Goal: Share content: Distribute website content to other platforms or users

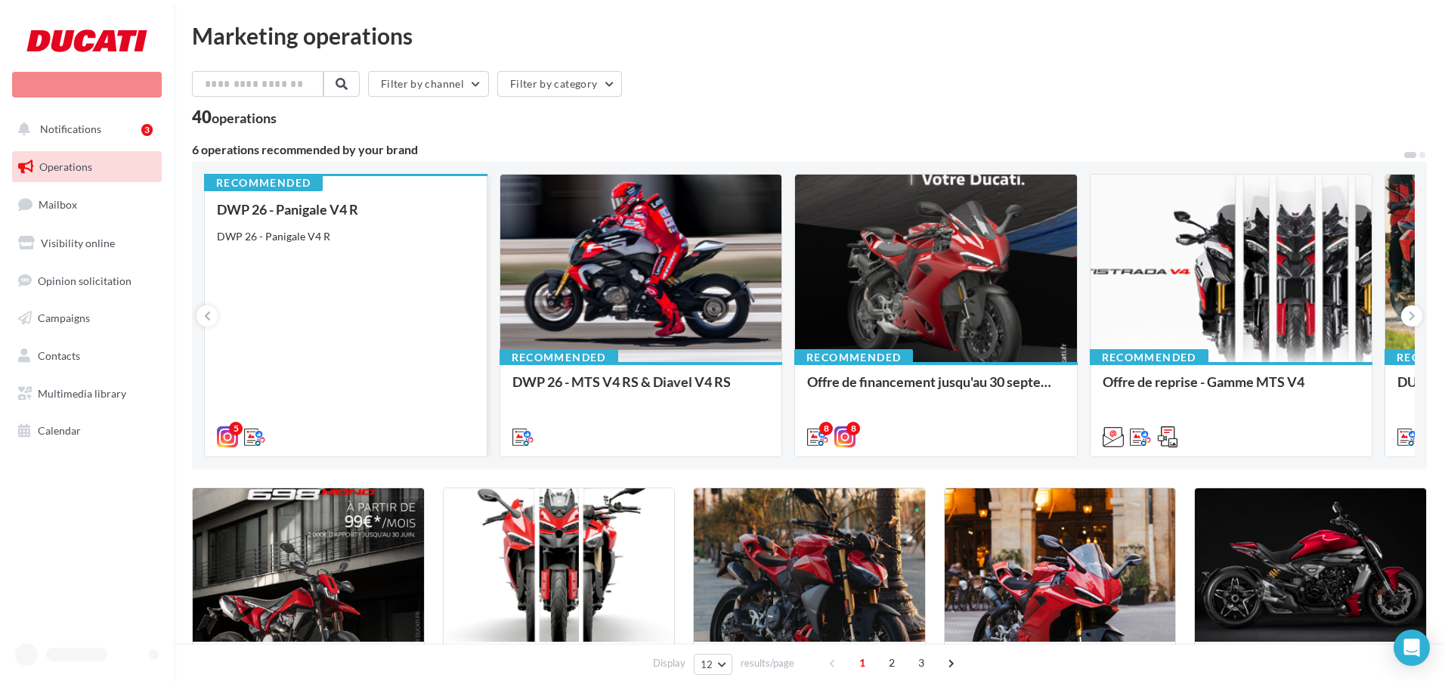
click at [432, 230] on div "DWP 26 - Panigale V4 R" at bounding box center [346, 236] width 258 height 15
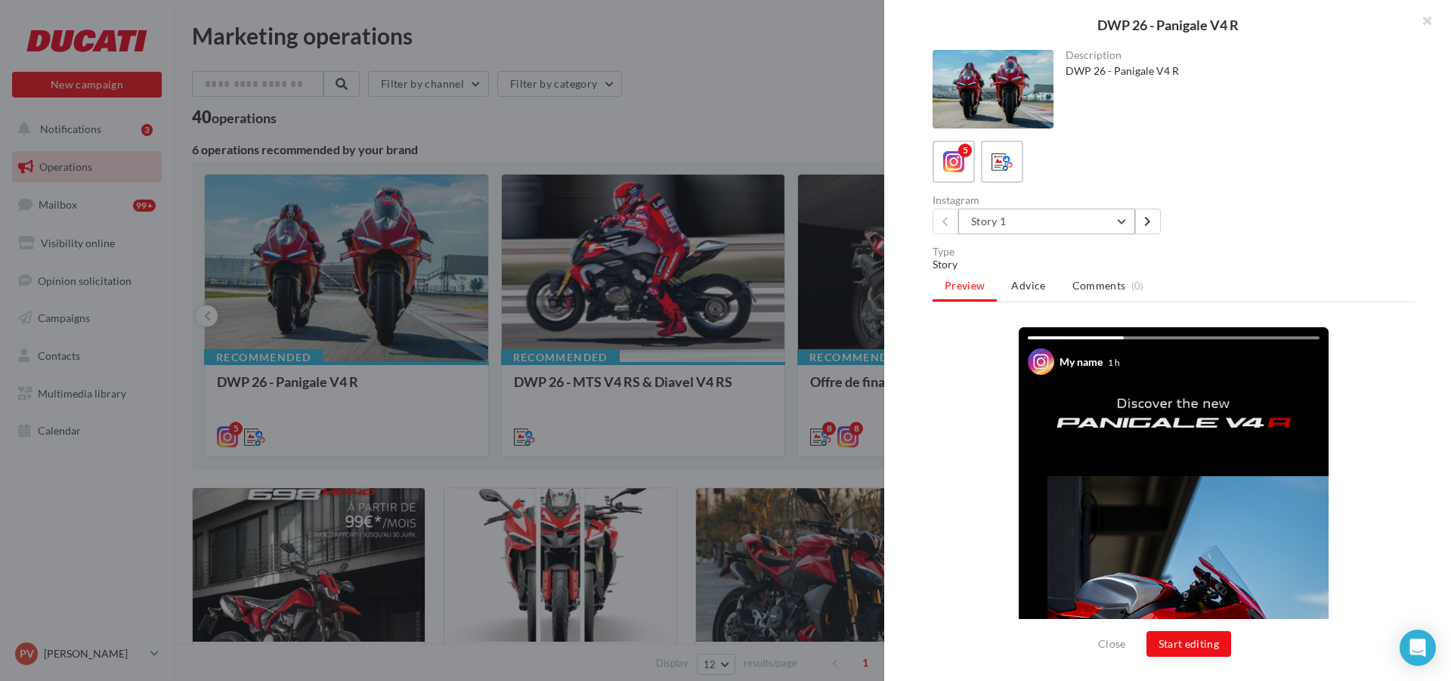
click at [1118, 216] on button "Story 1" at bounding box center [1046, 222] width 177 height 26
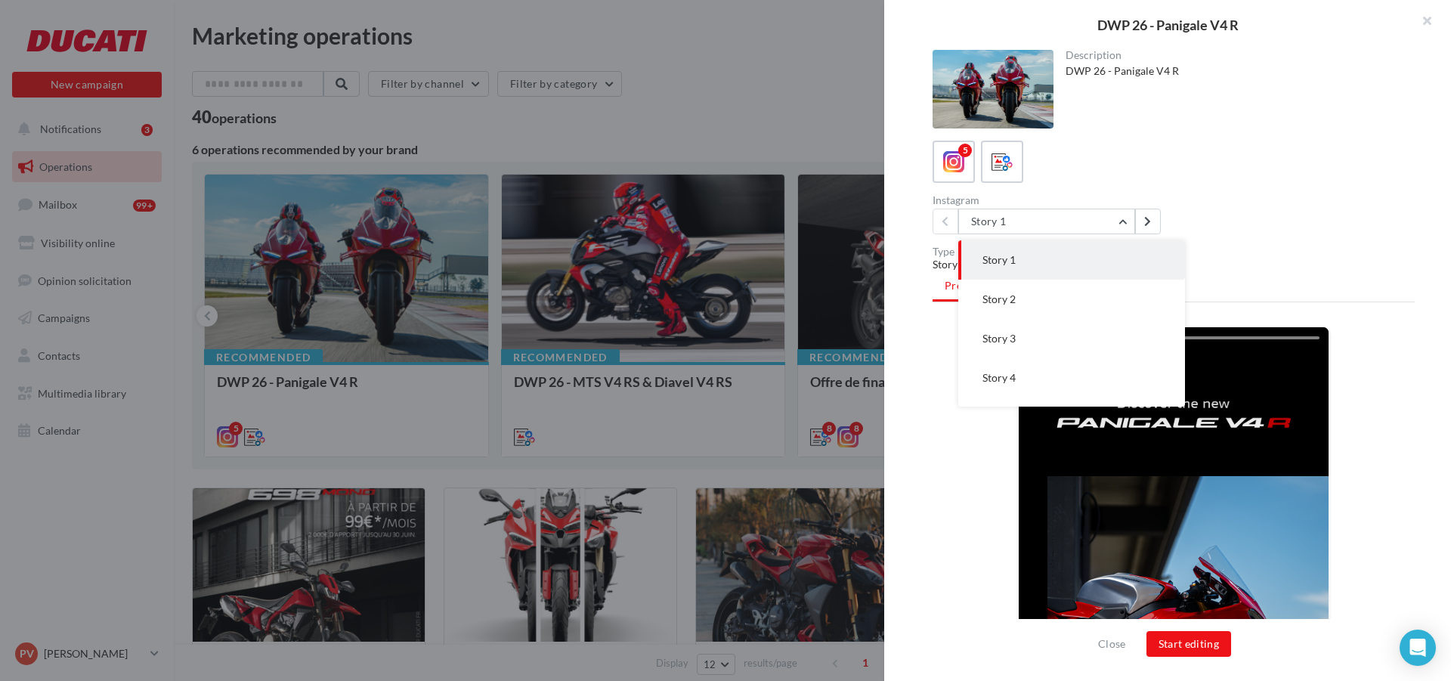
click at [1214, 181] on div "5" at bounding box center [1174, 162] width 482 height 42
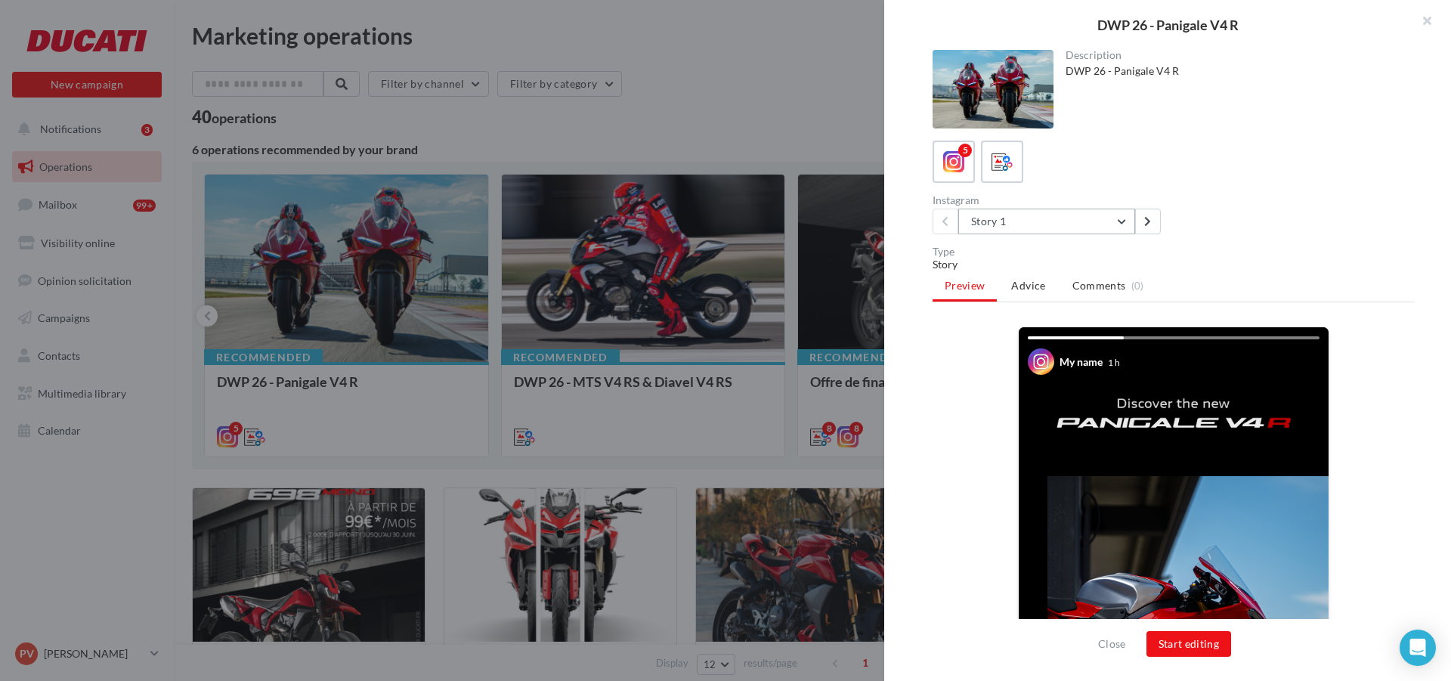
click at [1110, 219] on button "Story 1" at bounding box center [1046, 222] width 177 height 26
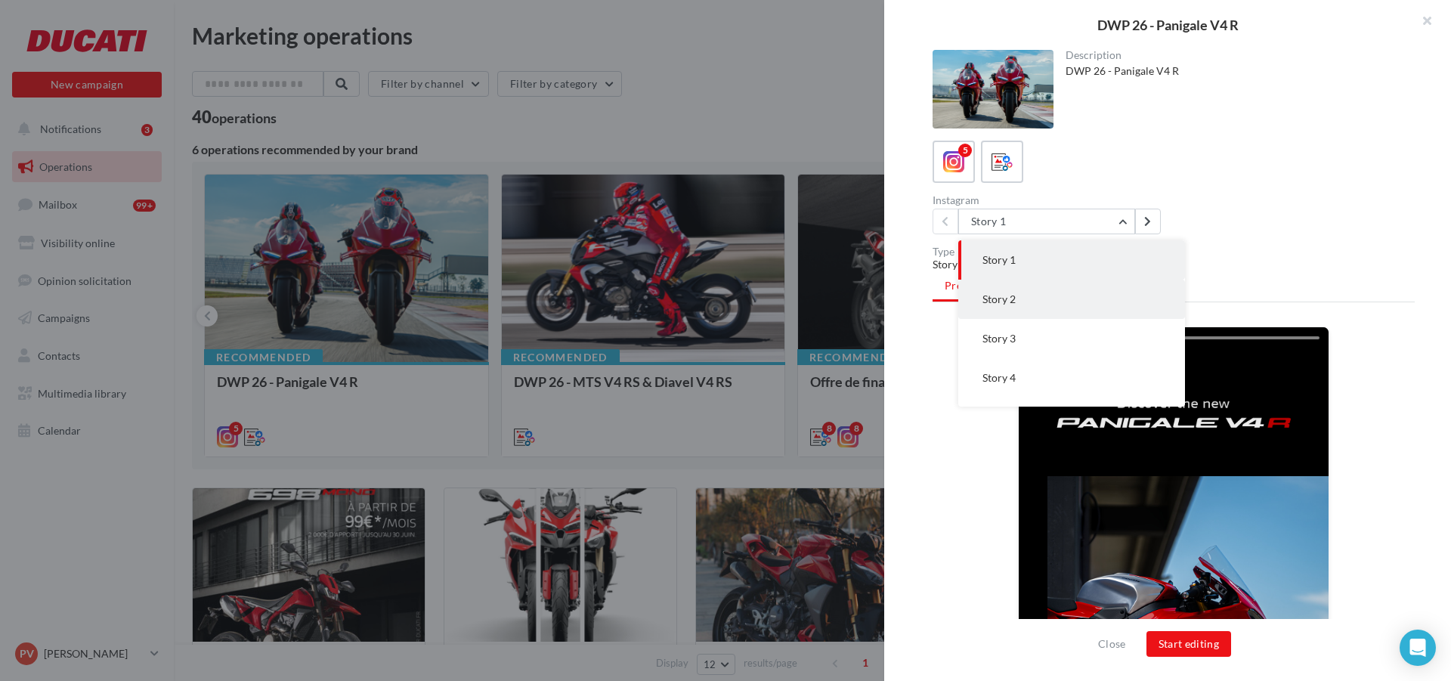
click at [1060, 298] on button "Story 2" at bounding box center [1071, 299] width 227 height 39
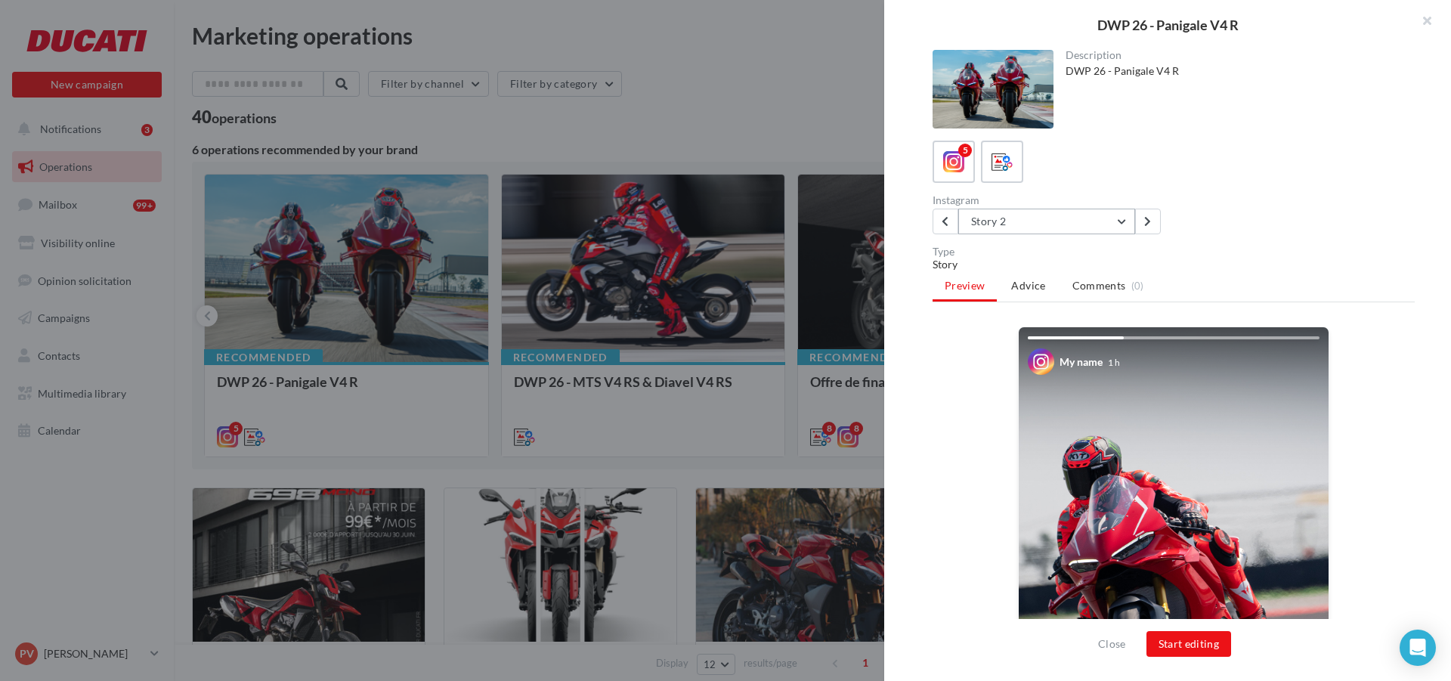
click at [1120, 225] on button "Story 2" at bounding box center [1046, 222] width 177 height 26
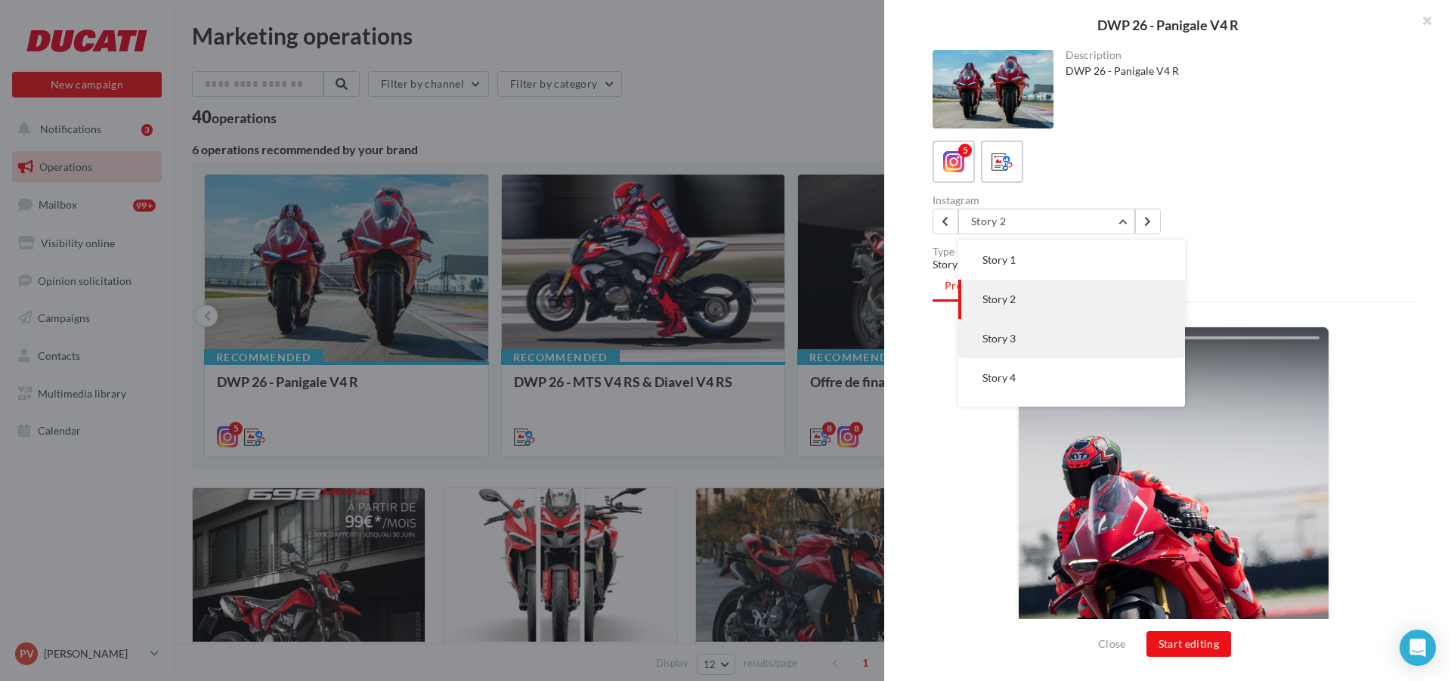
click at [1063, 328] on button "Story 3" at bounding box center [1071, 338] width 227 height 39
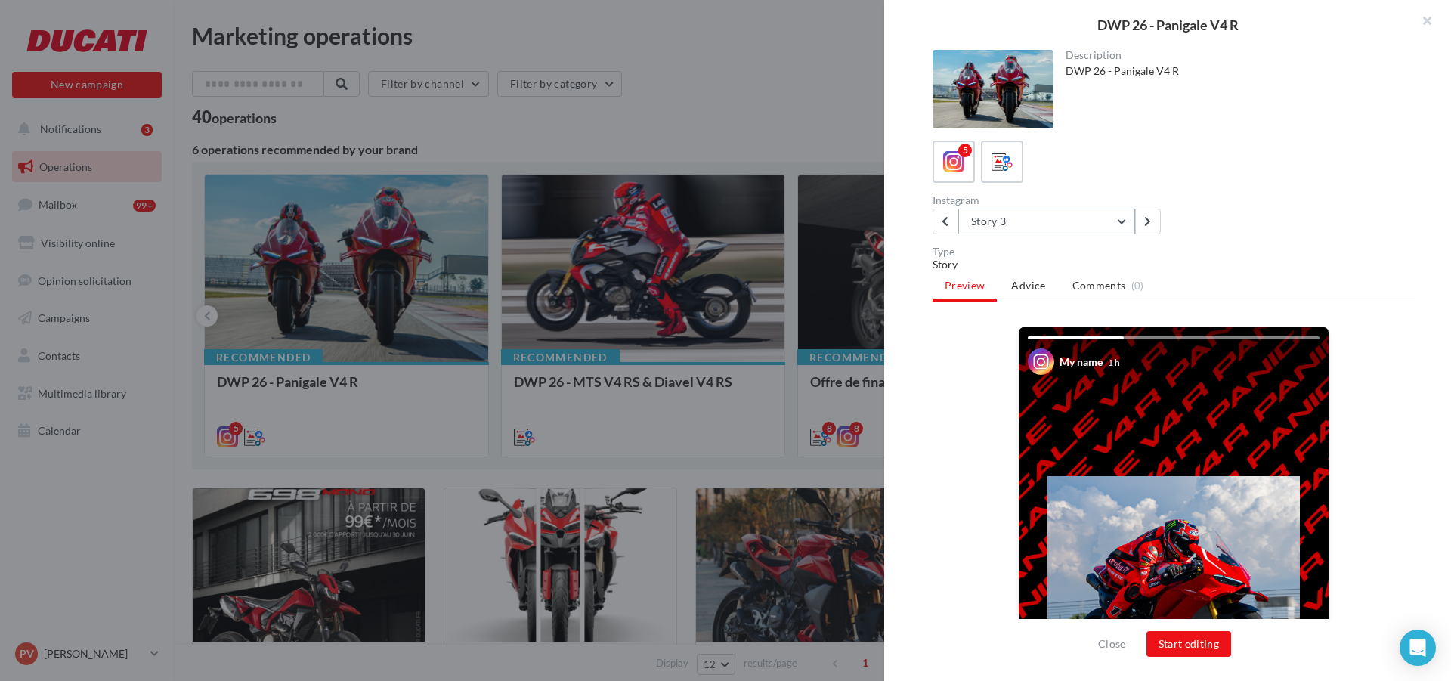
click at [1122, 219] on button "Story 3" at bounding box center [1046, 222] width 177 height 26
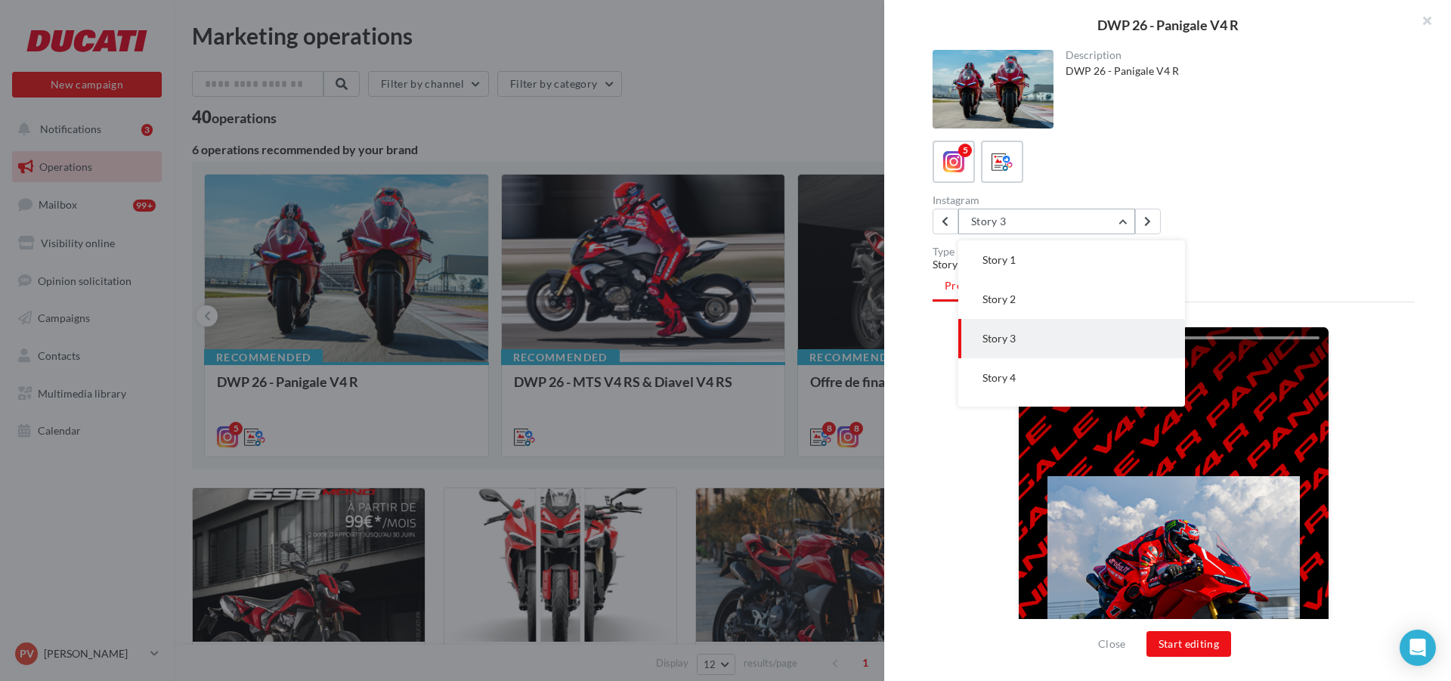
scroll to position [30, 0]
click at [1040, 347] on button "Story 4" at bounding box center [1071, 347] width 227 height 39
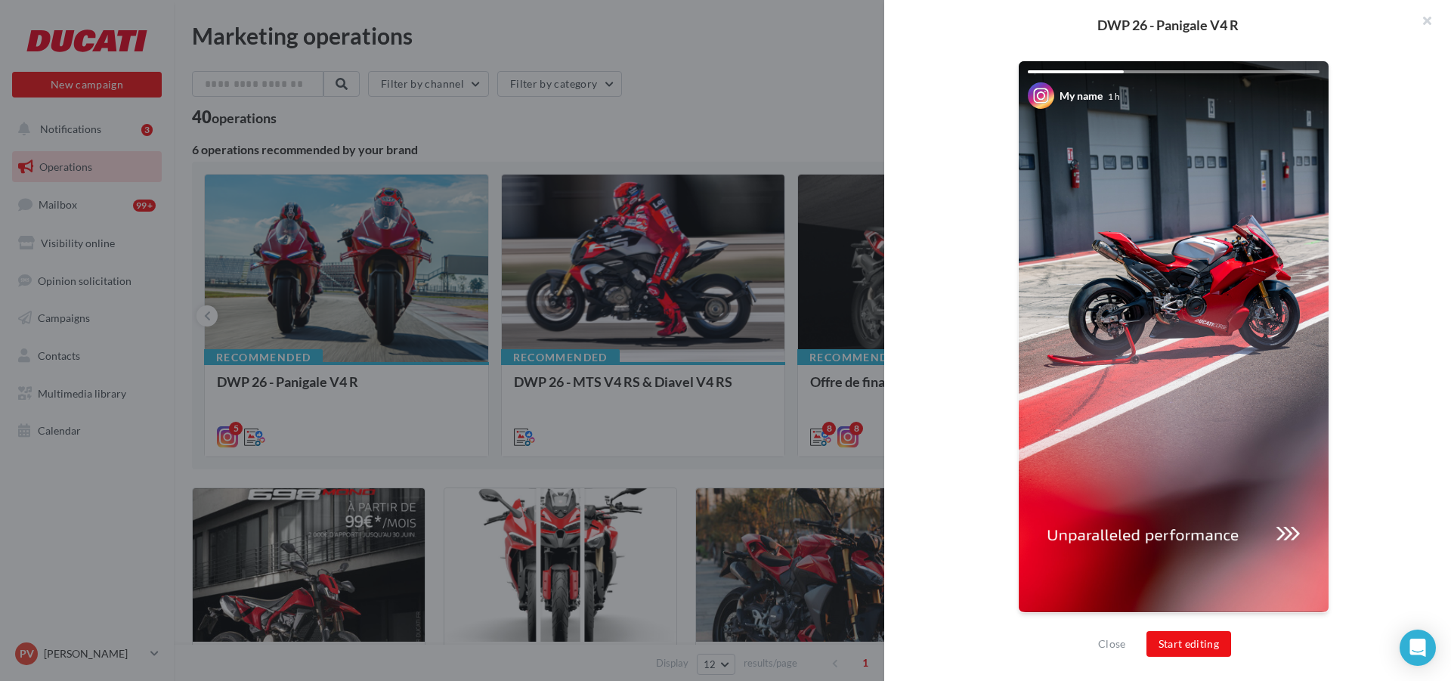
scroll to position [0, 0]
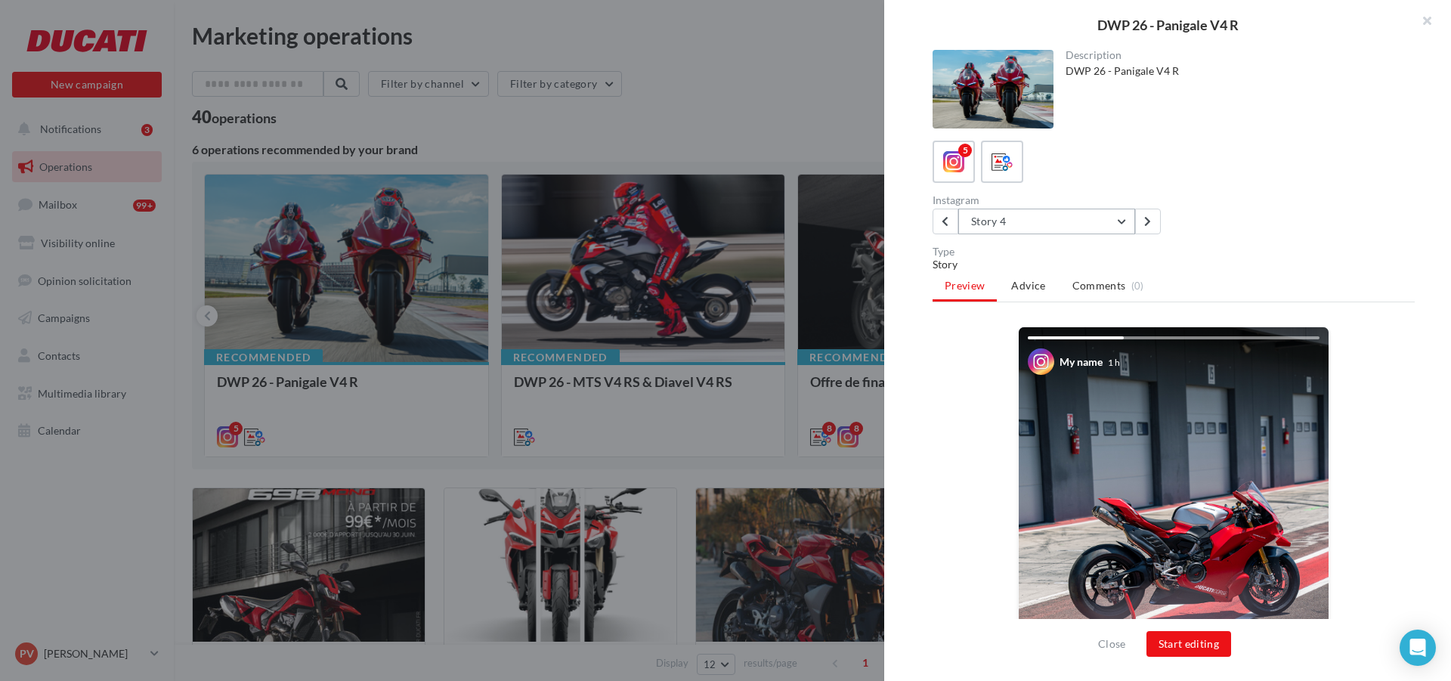
click at [1114, 221] on button "Story 4" at bounding box center [1046, 222] width 177 height 26
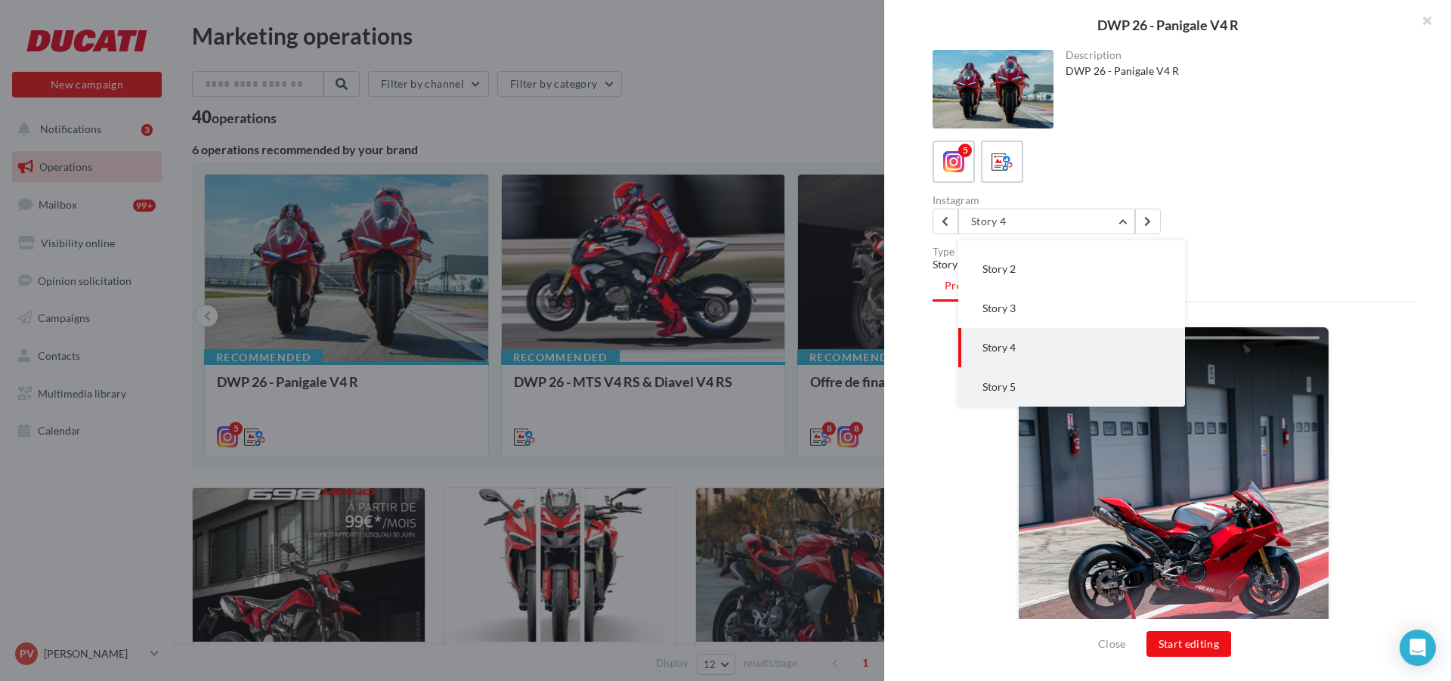
click at [1088, 375] on button "Story 5" at bounding box center [1071, 386] width 227 height 39
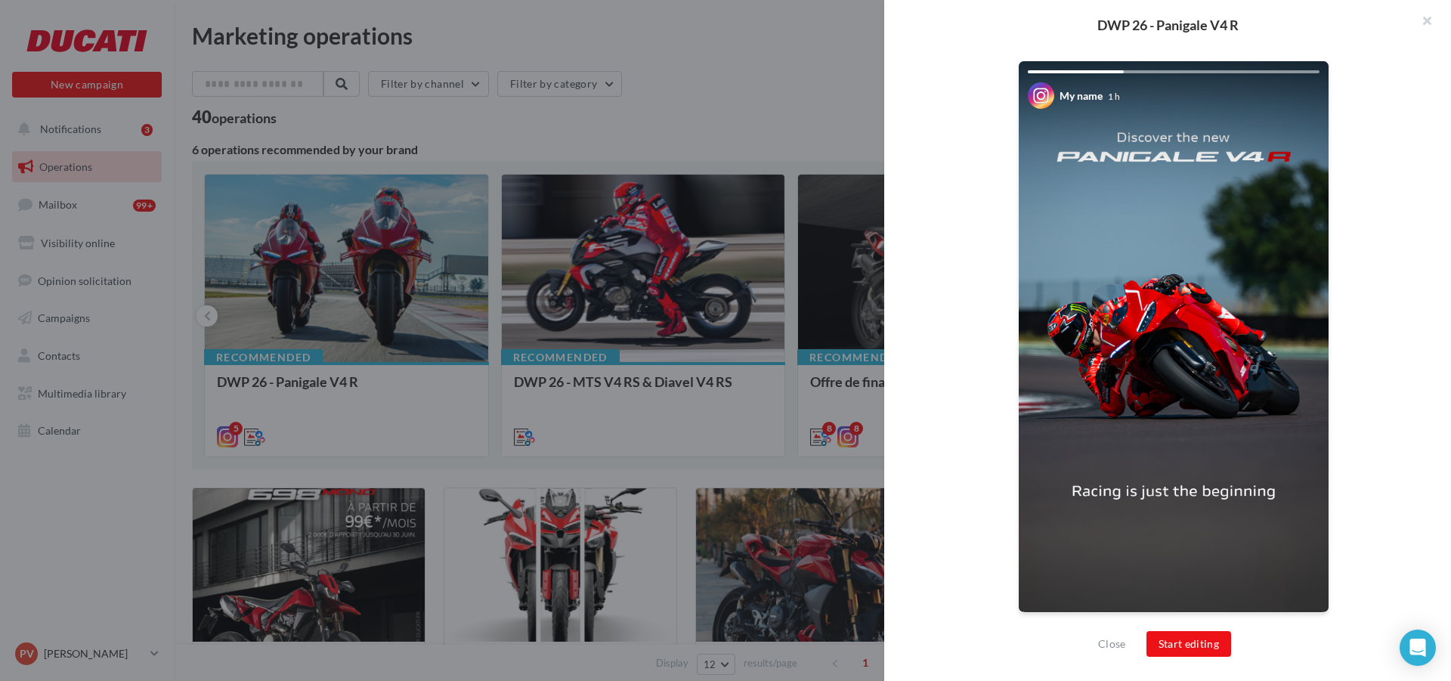
scroll to position [0, 0]
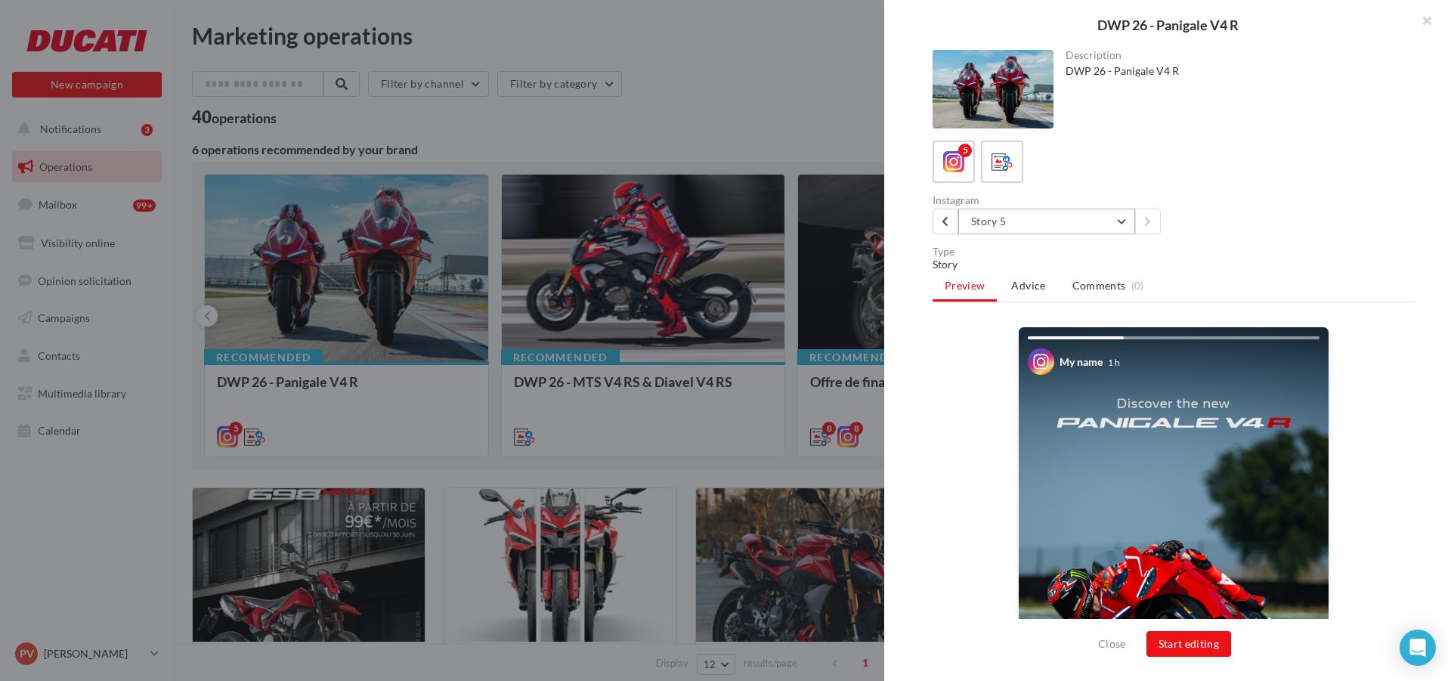
click at [1117, 218] on button "Story 5" at bounding box center [1046, 222] width 177 height 26
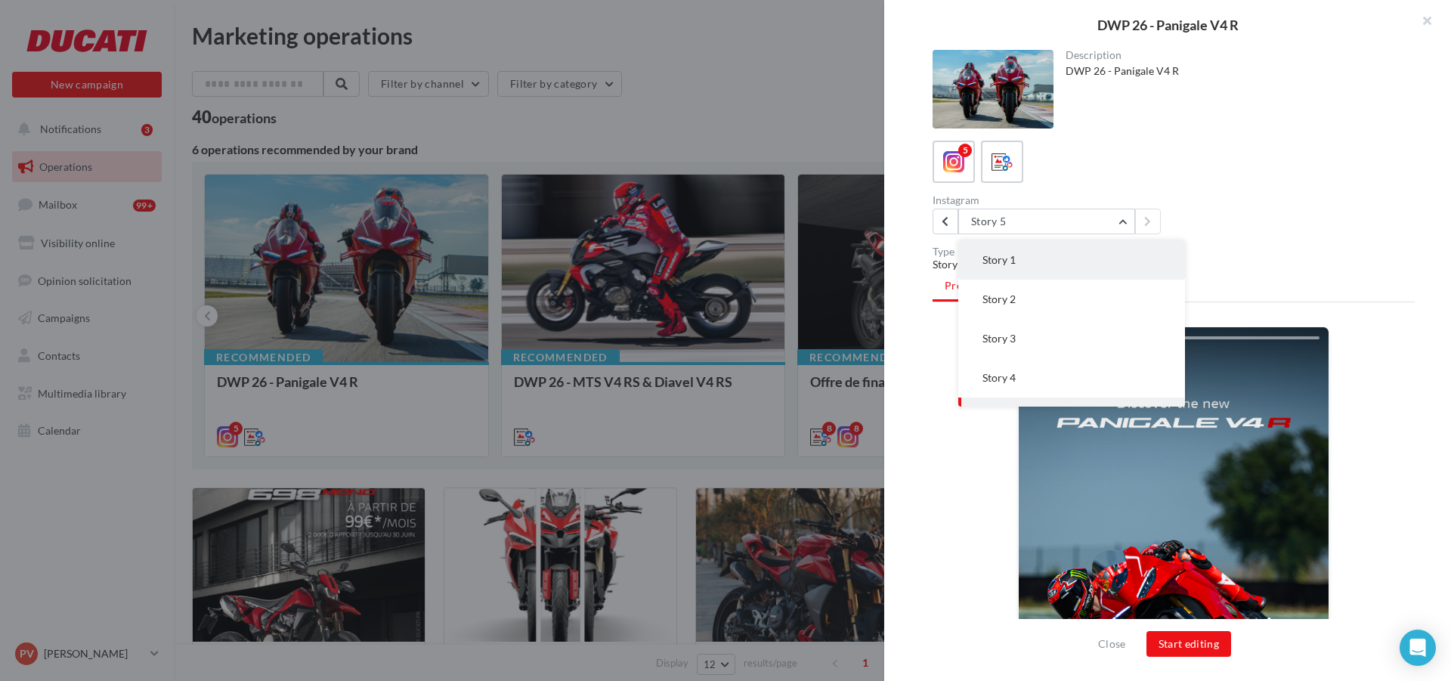
click at [1038, 249] on button "Story 1" at bounding box center [1071, 259] width 227 height 39
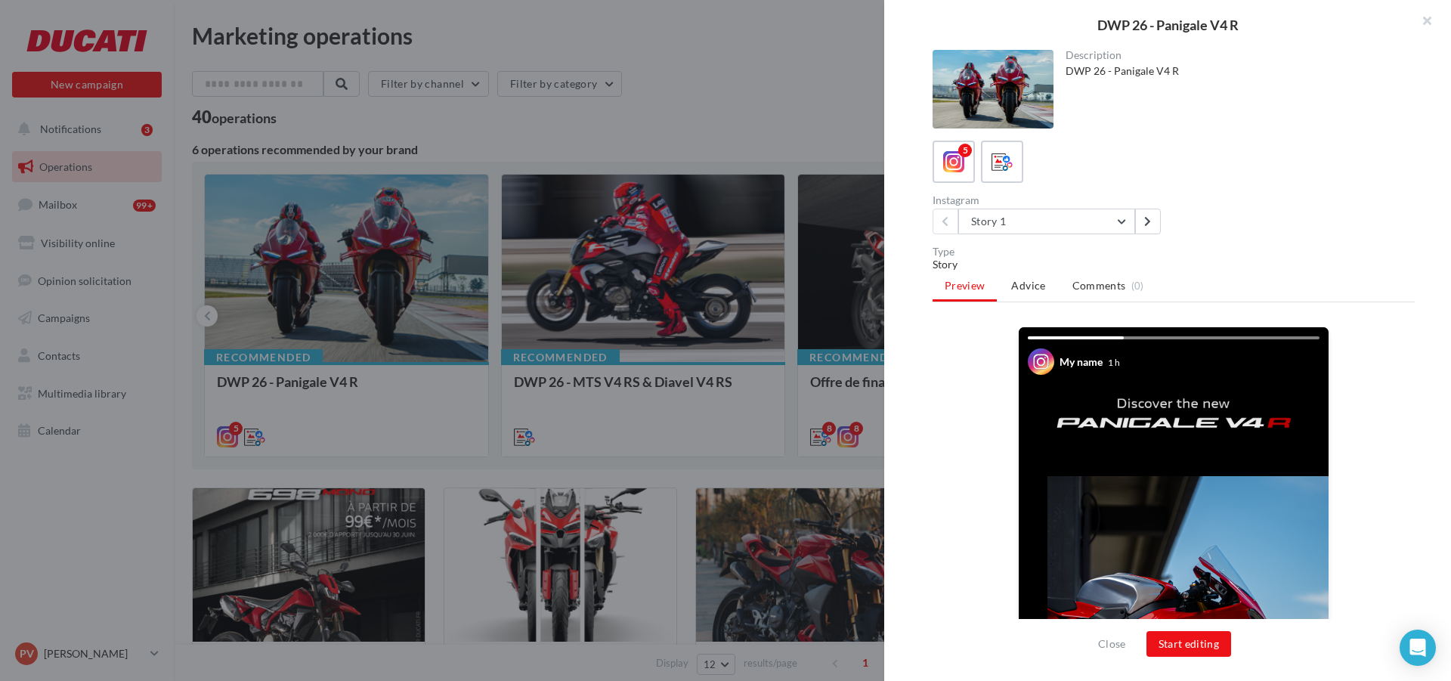
scroll to position [266, 0]
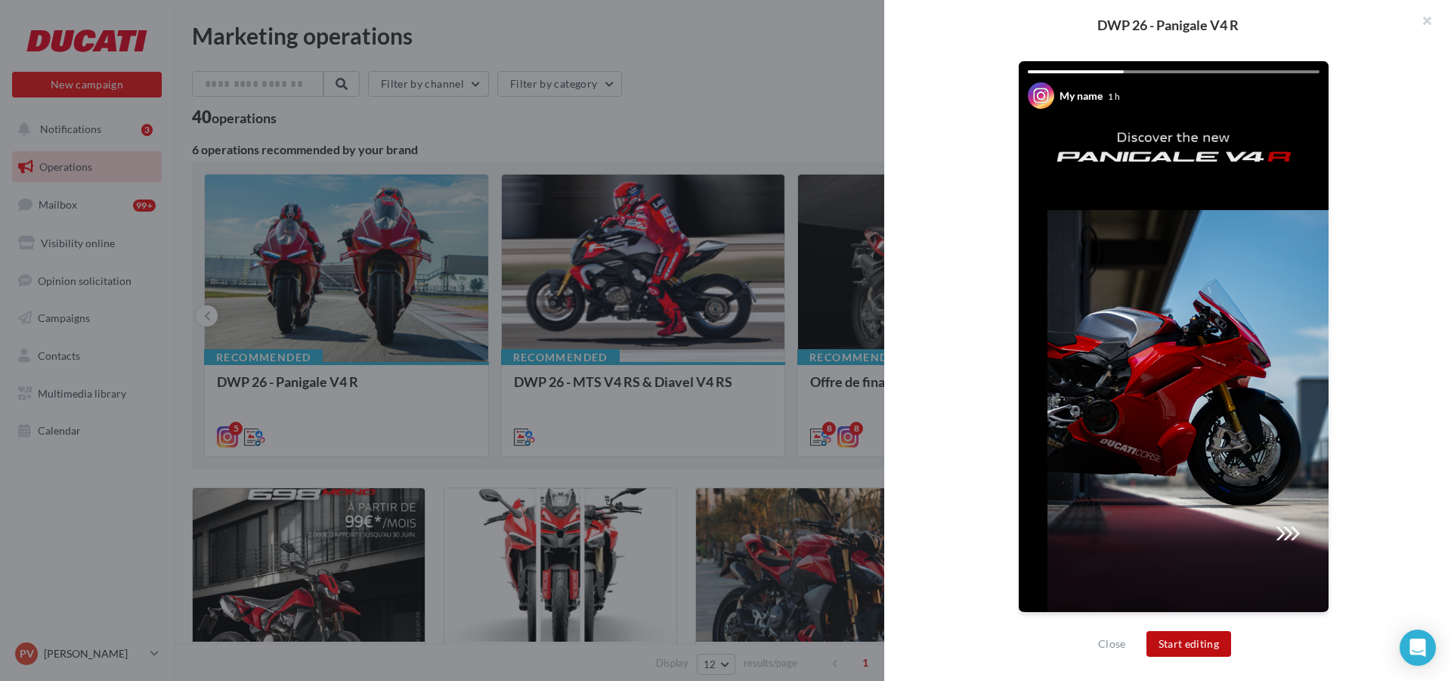
click at [1205, 636] on button "Start editing" at bounding box center [1188, 644] width 85 height 26
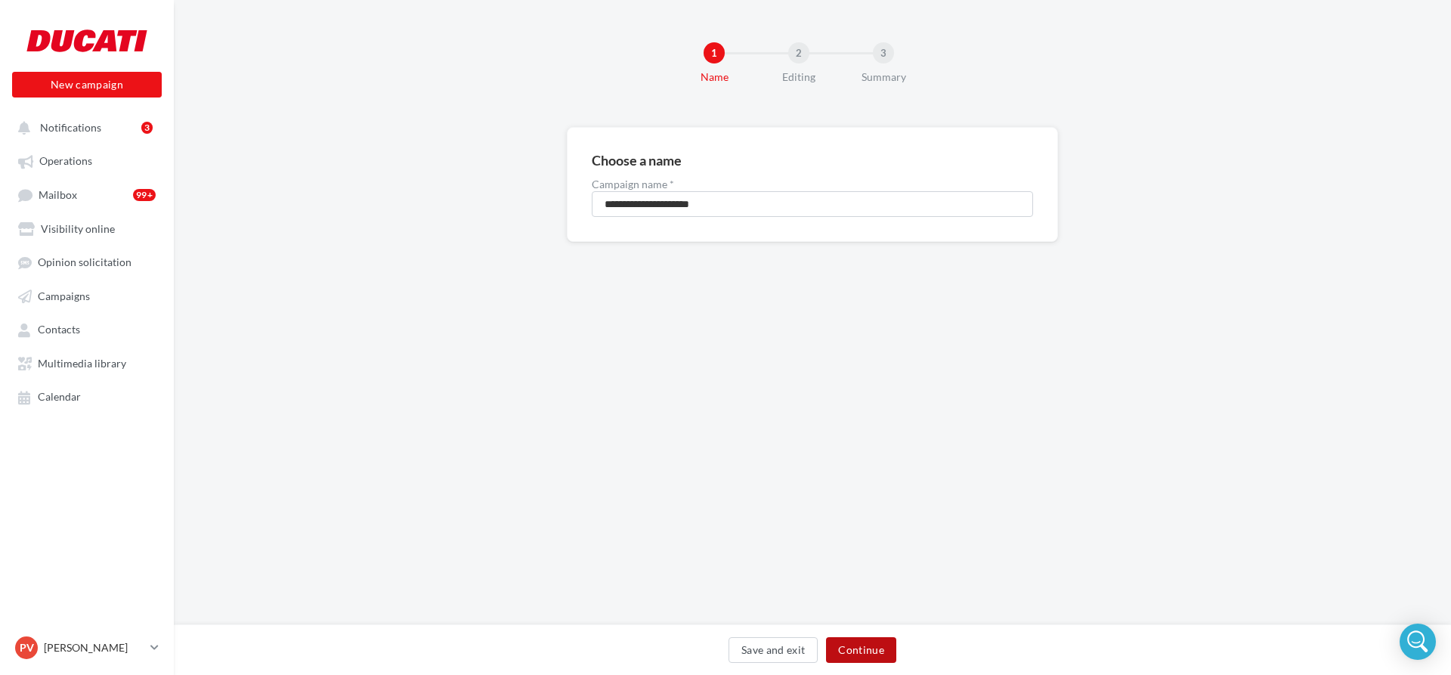
click at [870, 652] on button "Continue" at bounding box center [861, 650] width 70 height 26
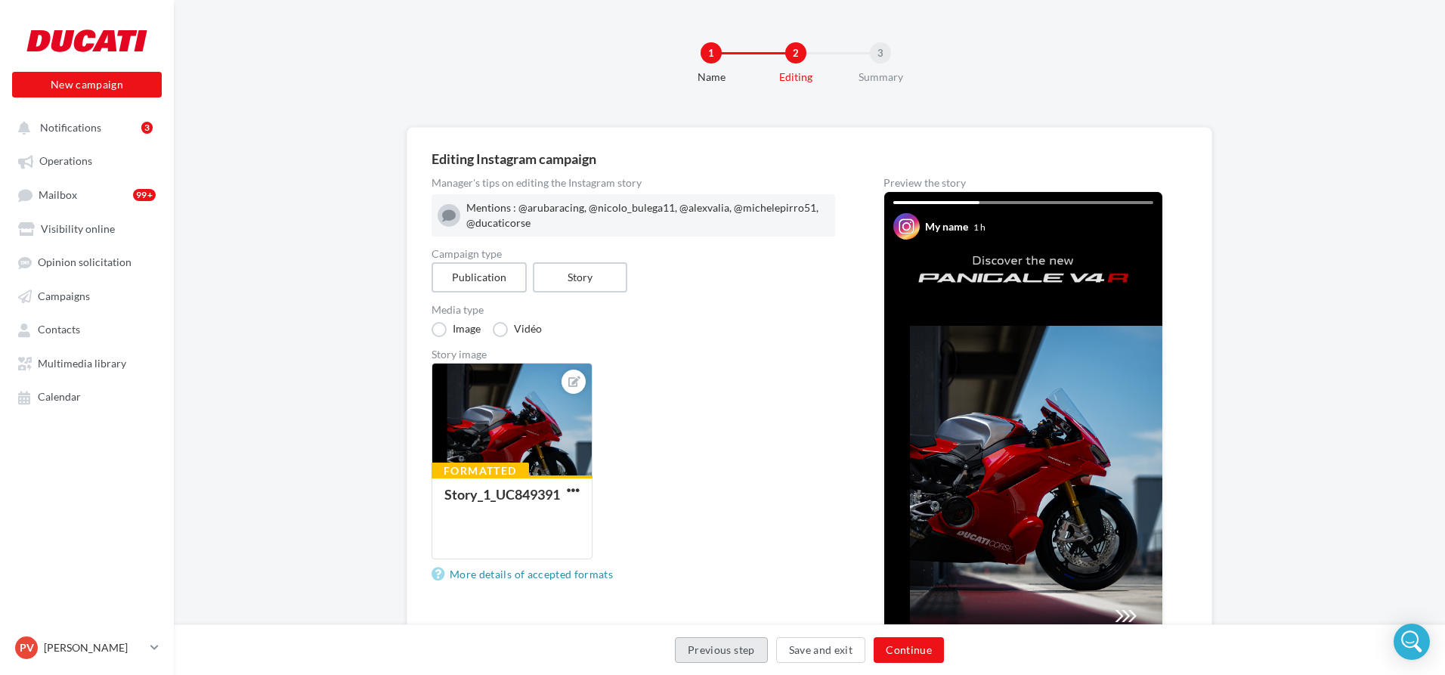
click at [733, 651] on button "Previous step" at bounding box center [721, 650] width 93 height 26
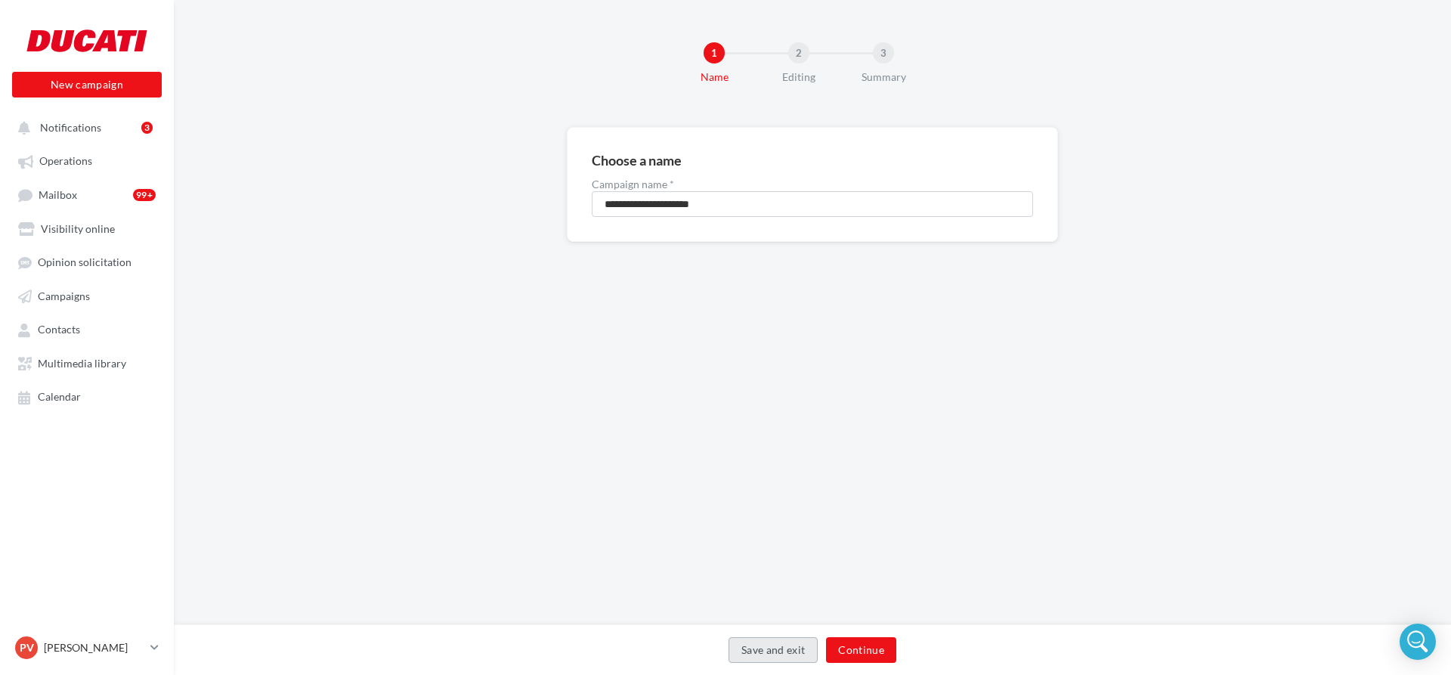
click at [785, 649] on button "Save and exit" at bounding box center [774, 650] width 90 height 26
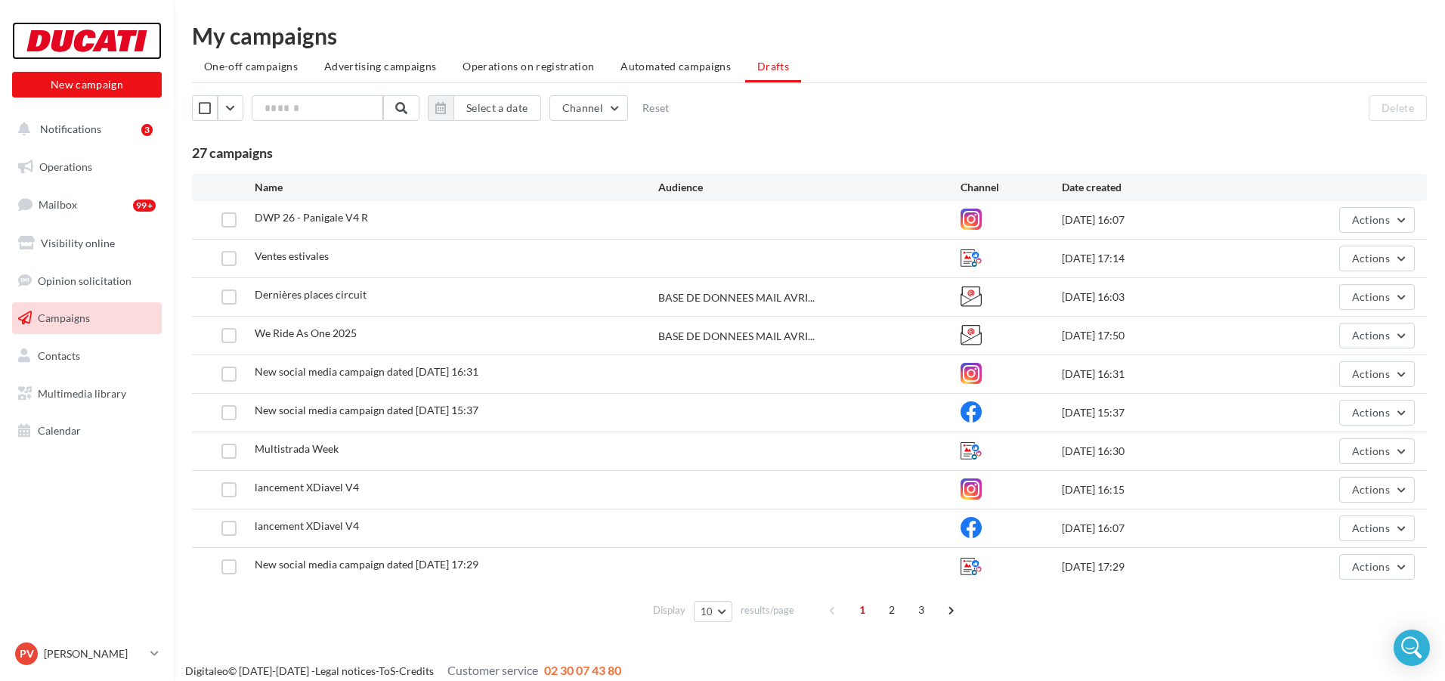
click at [97, 36] on div at bounding box center [86, 41] width 121 height 38
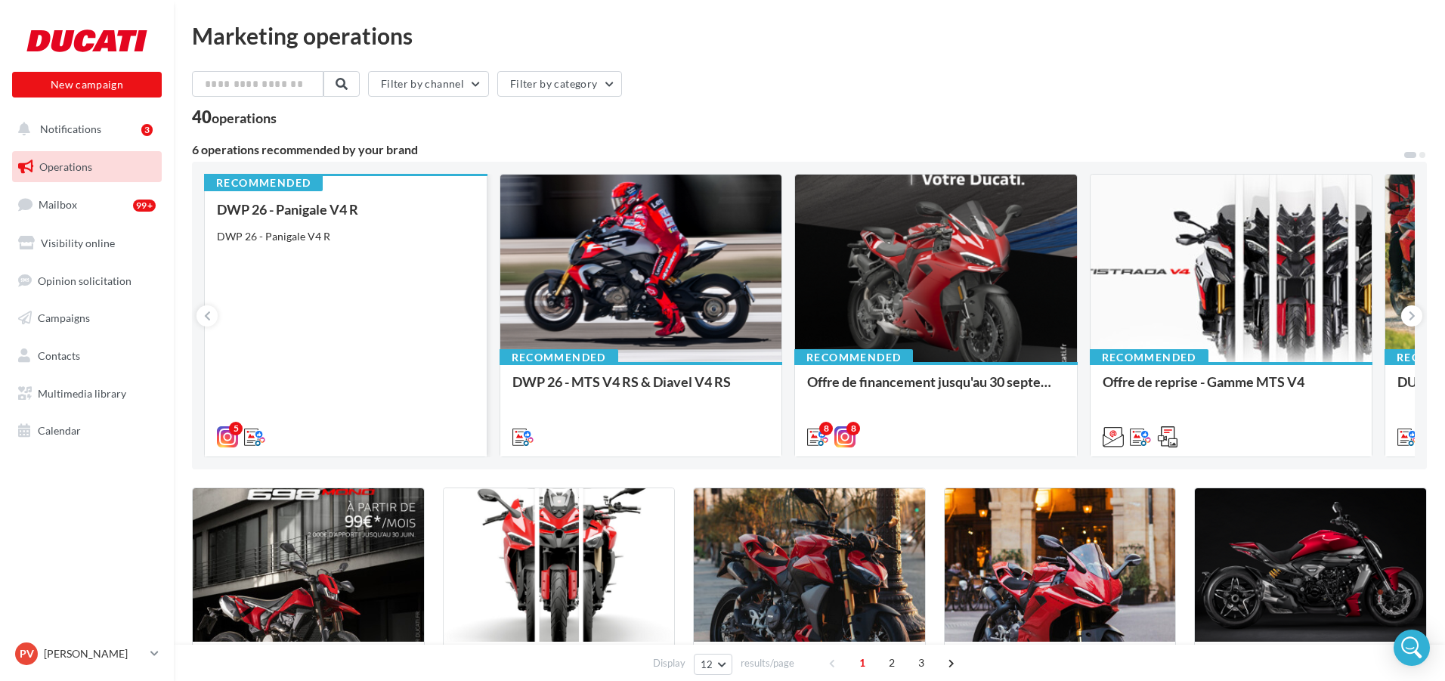
click at [416, 247] on div "DWP 26 - Panigale V4 R DWP 26 - Panigale V4 R" at bounding box center [346, 322] width 258 height 241
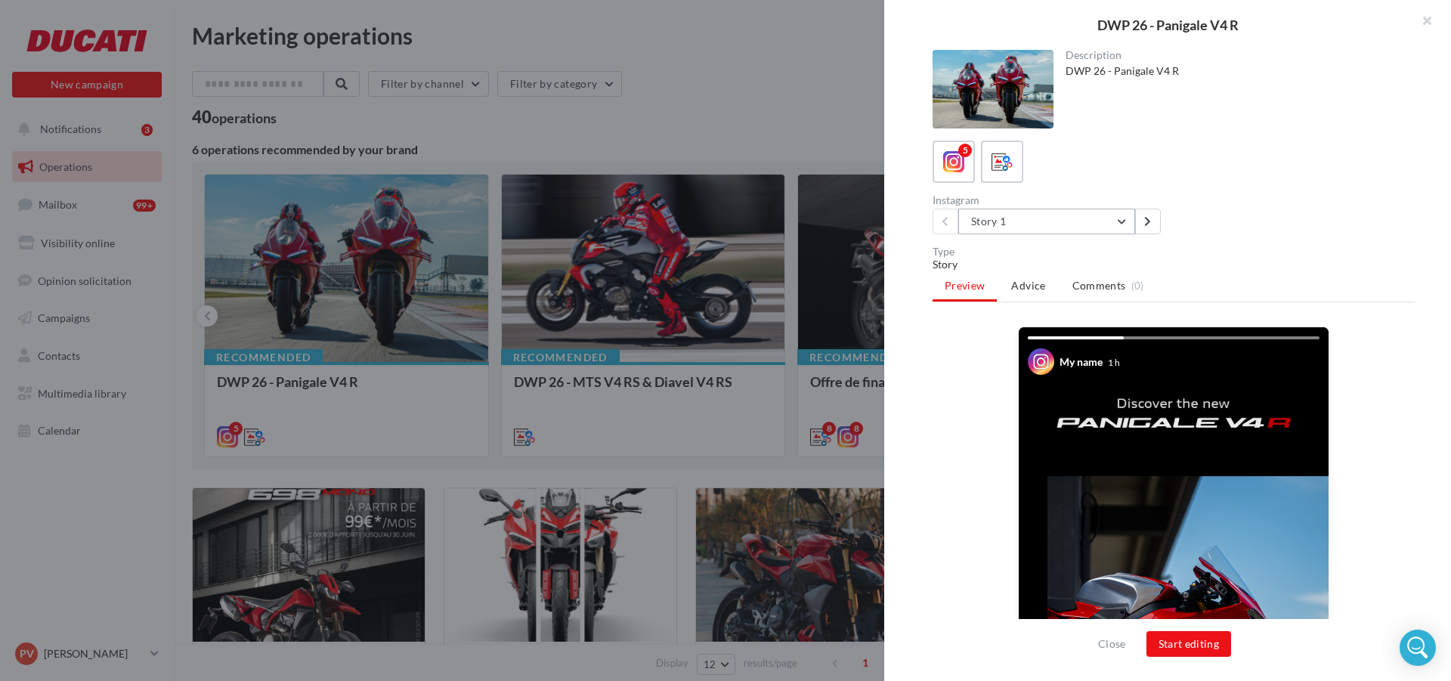
click at [1122, 221] on button "Story 1" at bounding box center [1046, 222] width 177 height 26
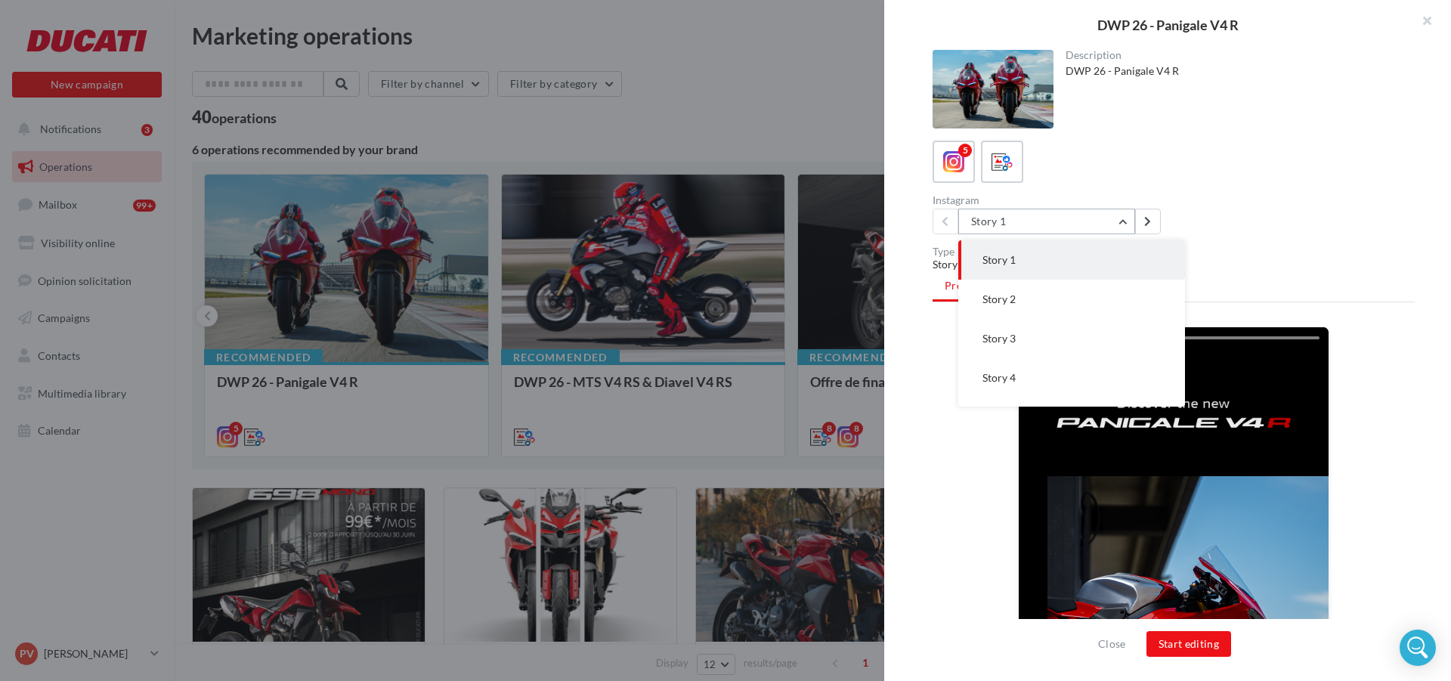
click at [1122, 221] on button "Story 1" at bounding box center [1046, 222] width 177 height 26
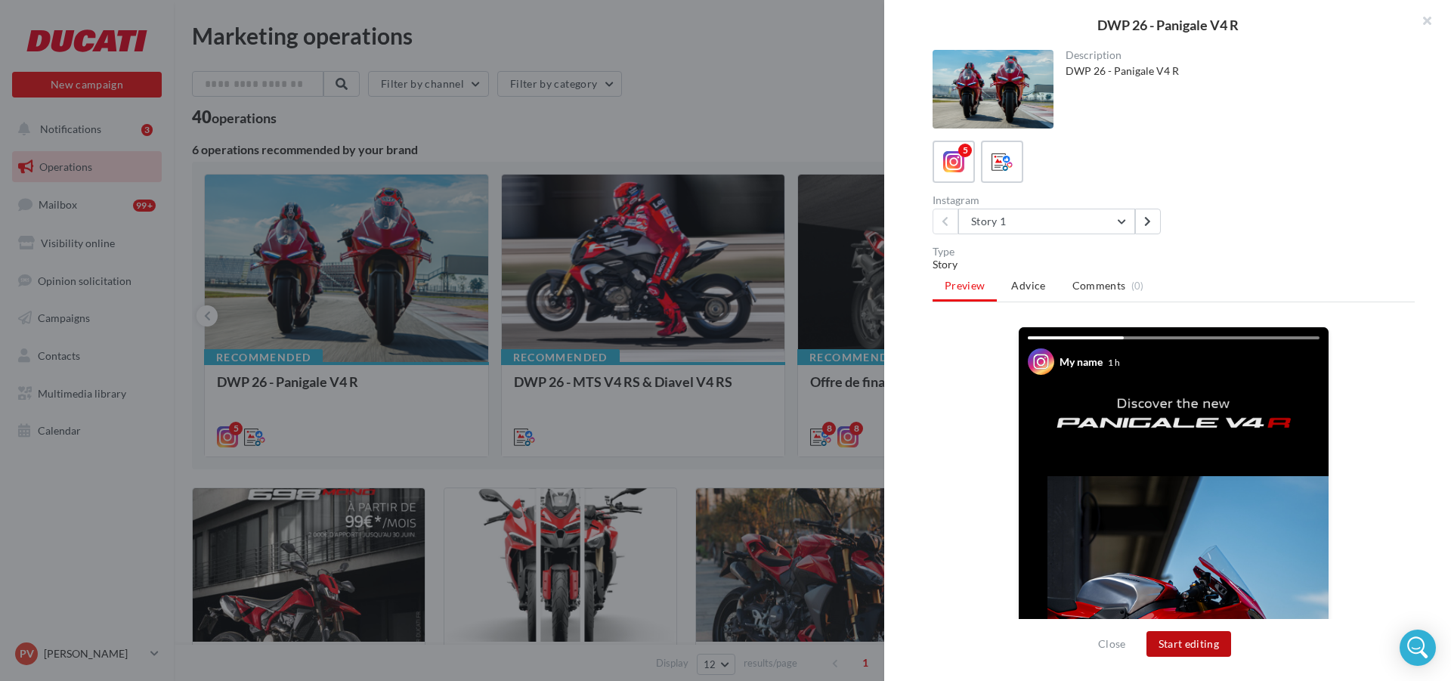
click at [1208, 646] on button "Start editing" at bounding box center [1188, 644] width 85 height 26
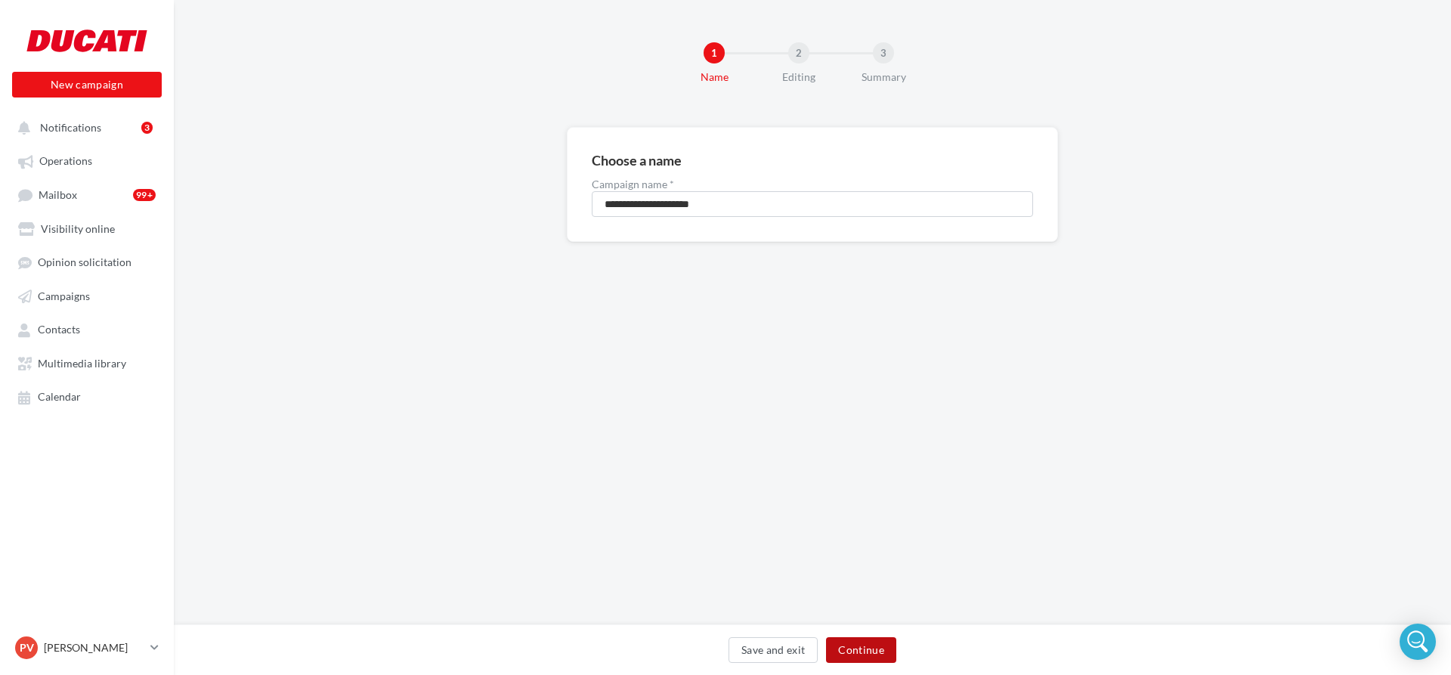
click at [881, 647] on button "Continue" at bounding box center [861, 650] width 70 height 26
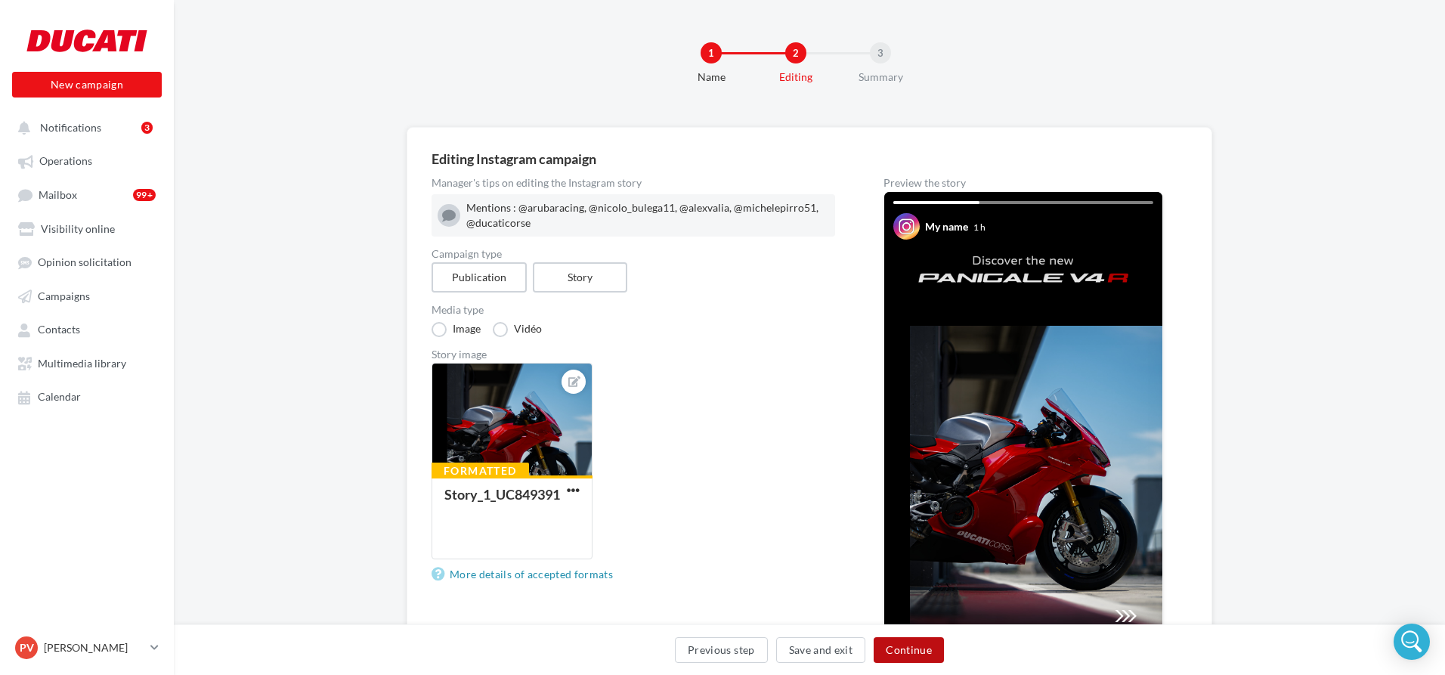
click at [915, 648] on button "Continue" at bounding box center [909, 650] width 70 height 26
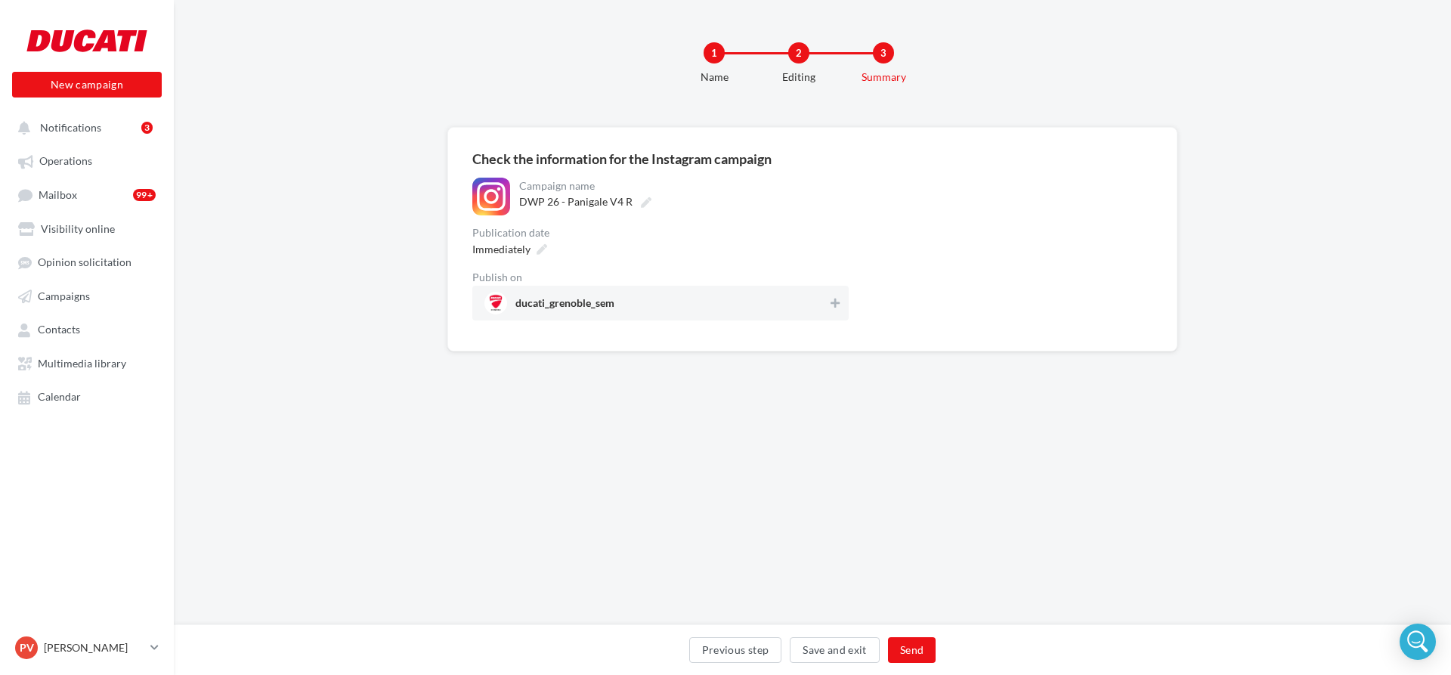
click at [824, 302] on span "ducati_grenoble_sem" at bounding box center [655, 303] width 343 height 23
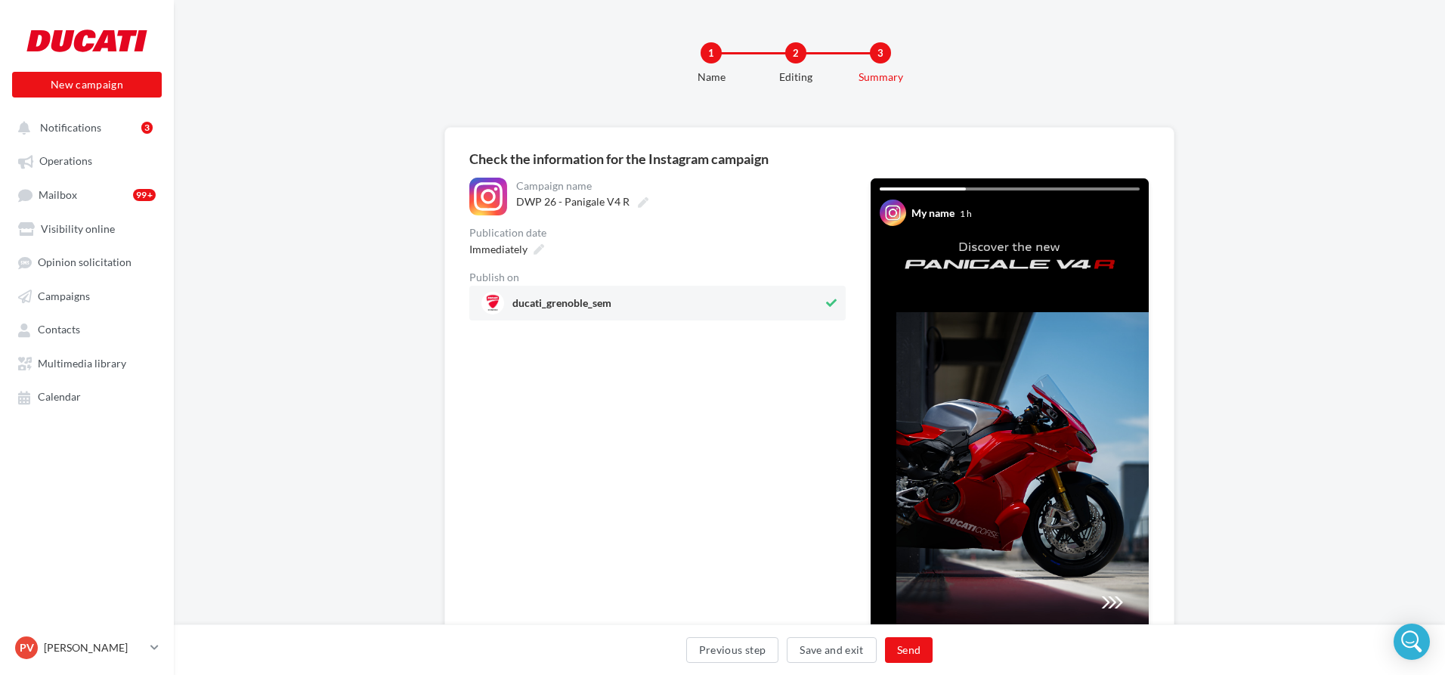
scroll to position [144, 0]
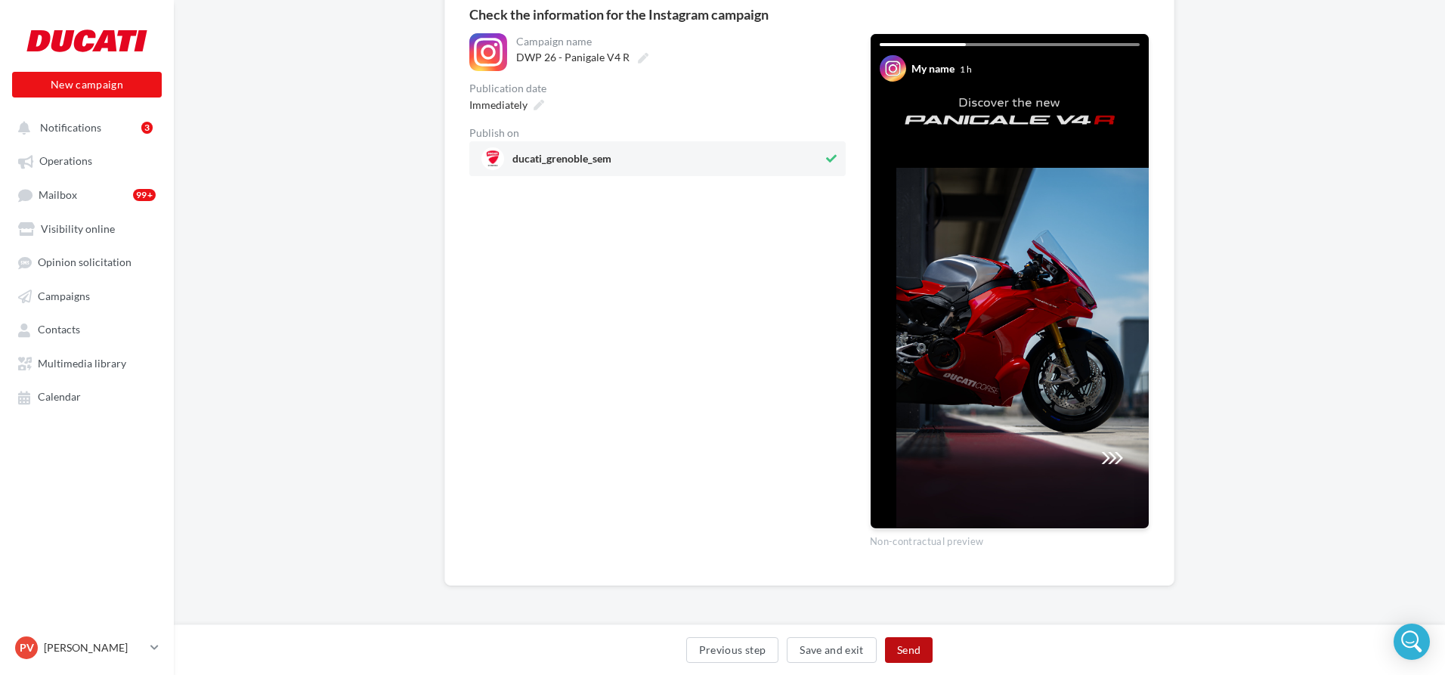
click at [928, 653] on button "Send" at bounding box center [909, 650] width 48 height 26
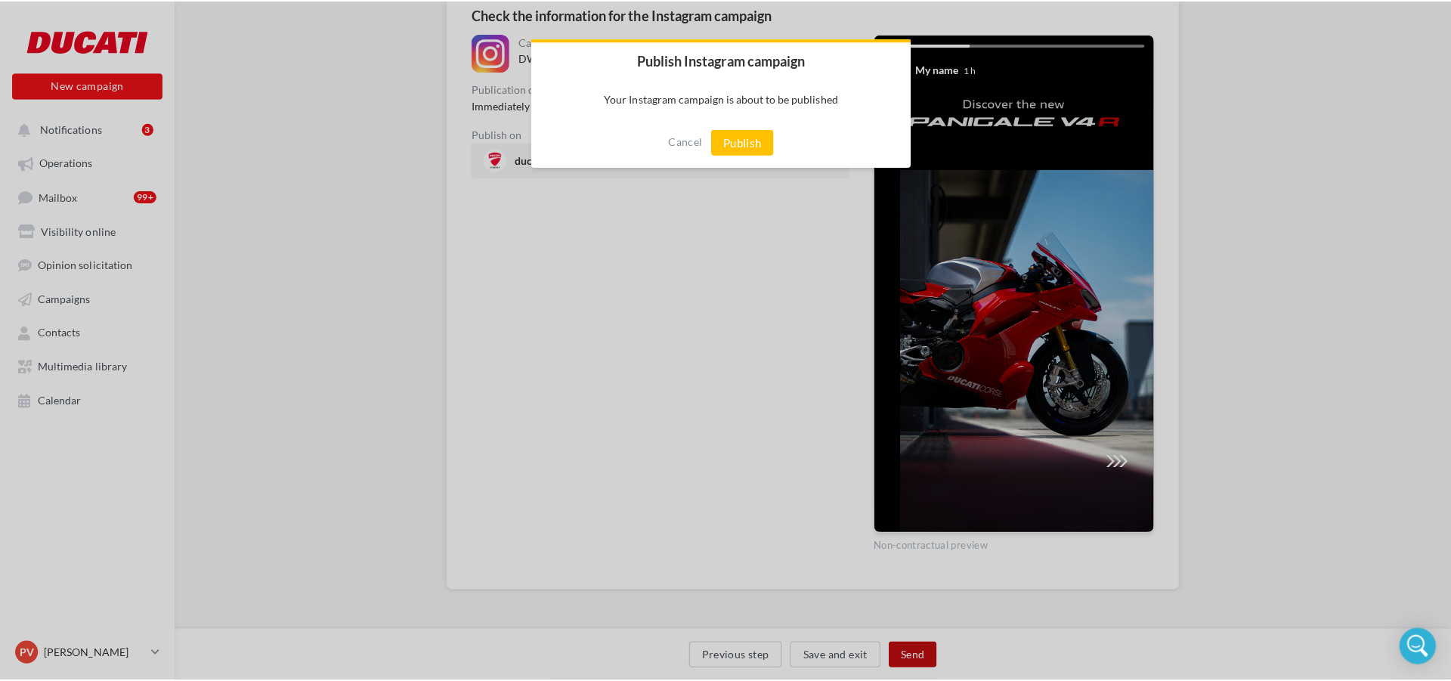
scroll to position [138, 0]
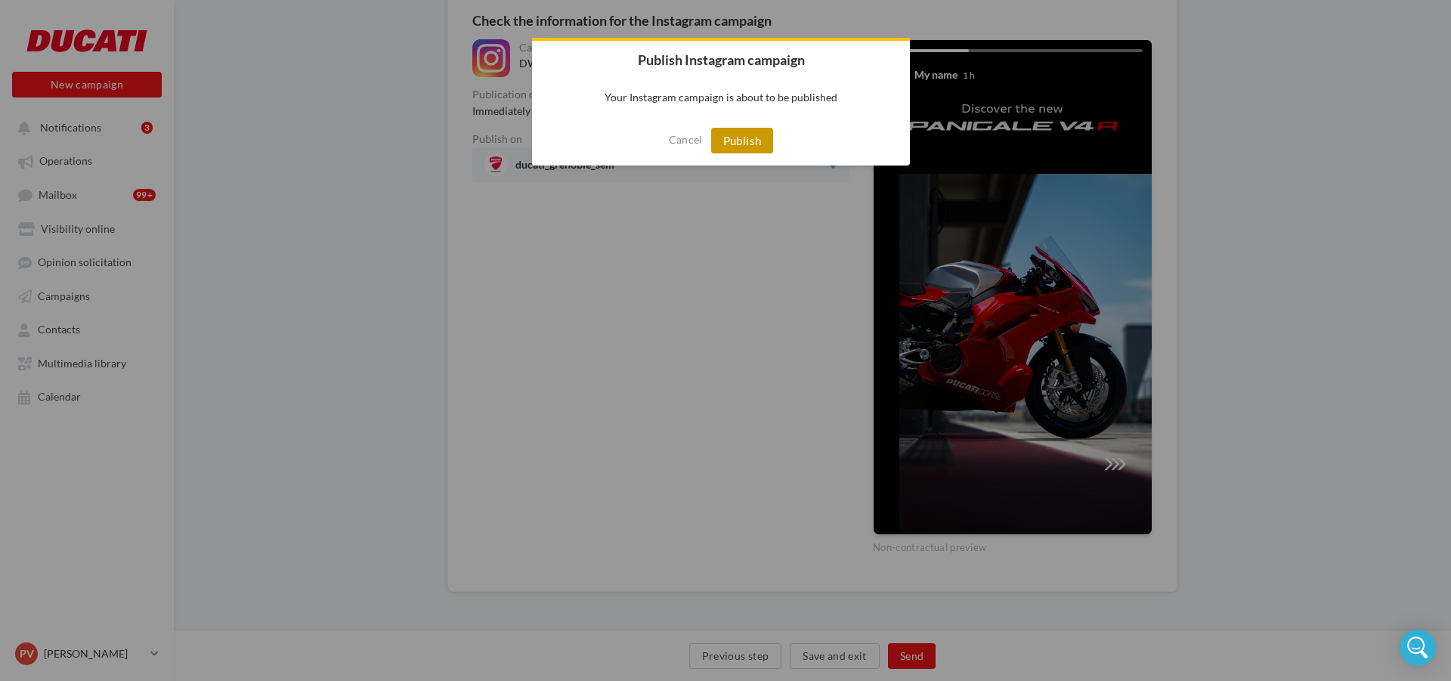
click at [744, 146] on button "Publish" at bounding box center [742, 141] width 63 height 26
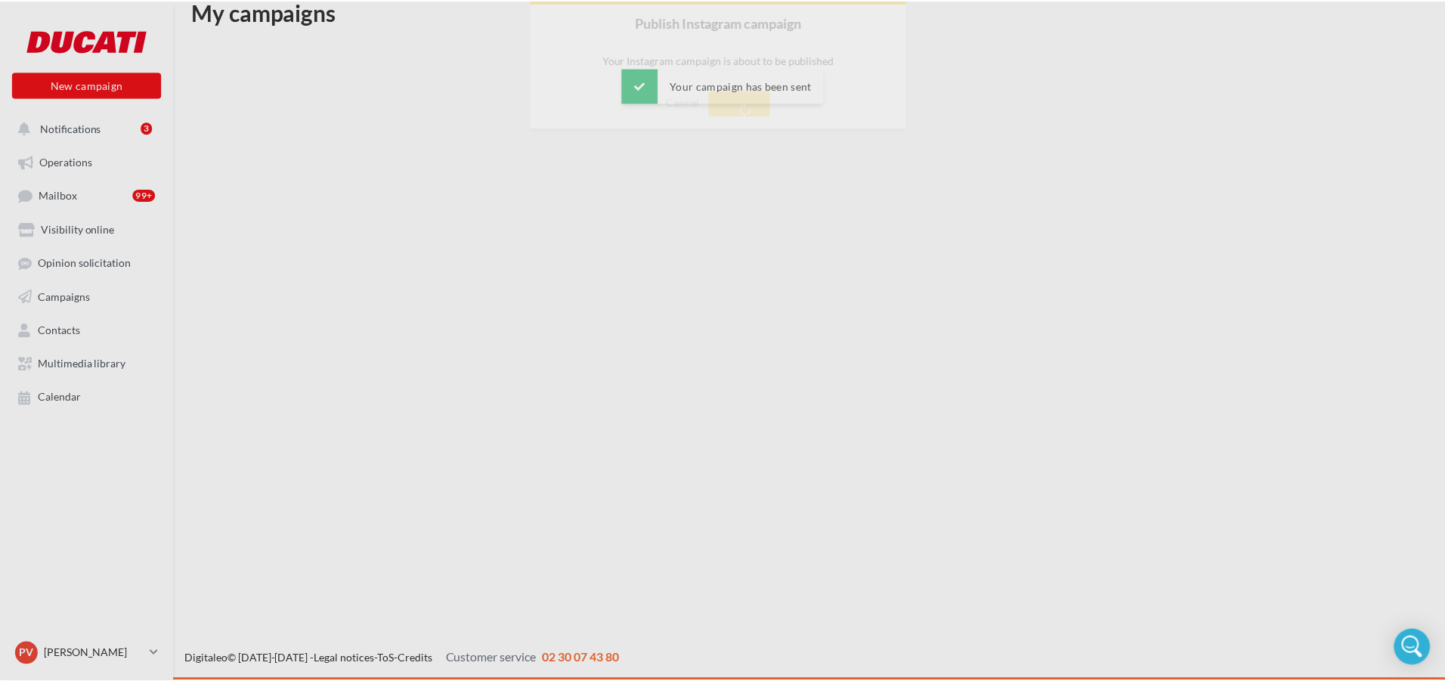
scroll to position [24, 0]
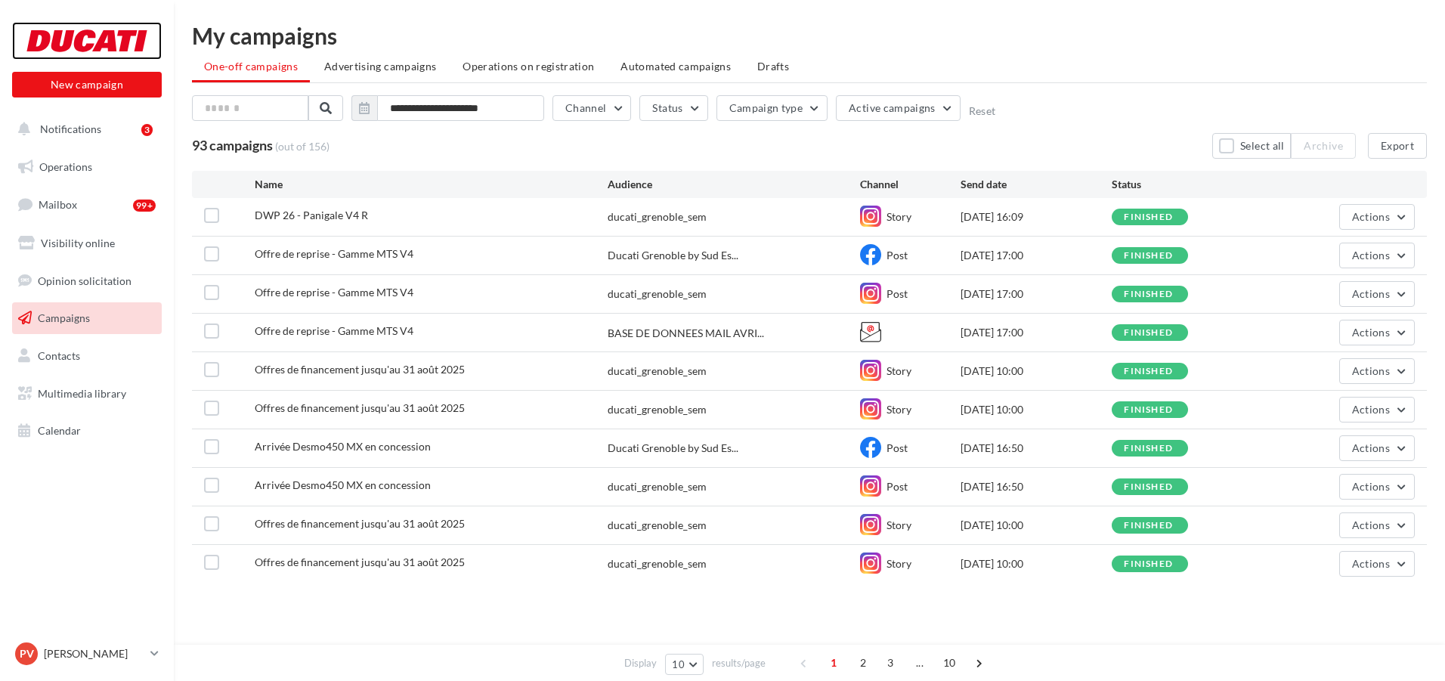
click at [97, 50] on div at bounding box center [86, 41] width 121 height 38
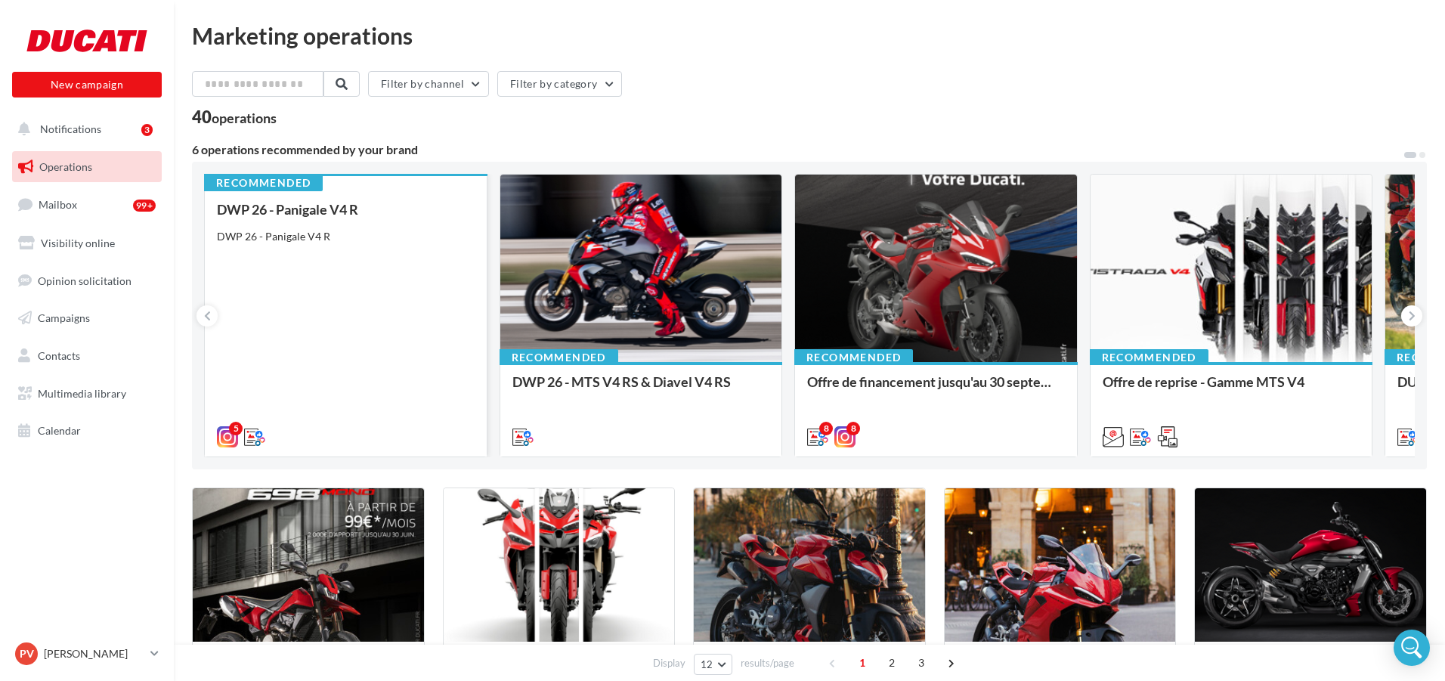
click at [410, 249] on div "DWP 26 - Panigale V4 R DWP 26 - Panigale V4 R" at bounding box center [346, 322] width 258 height 241
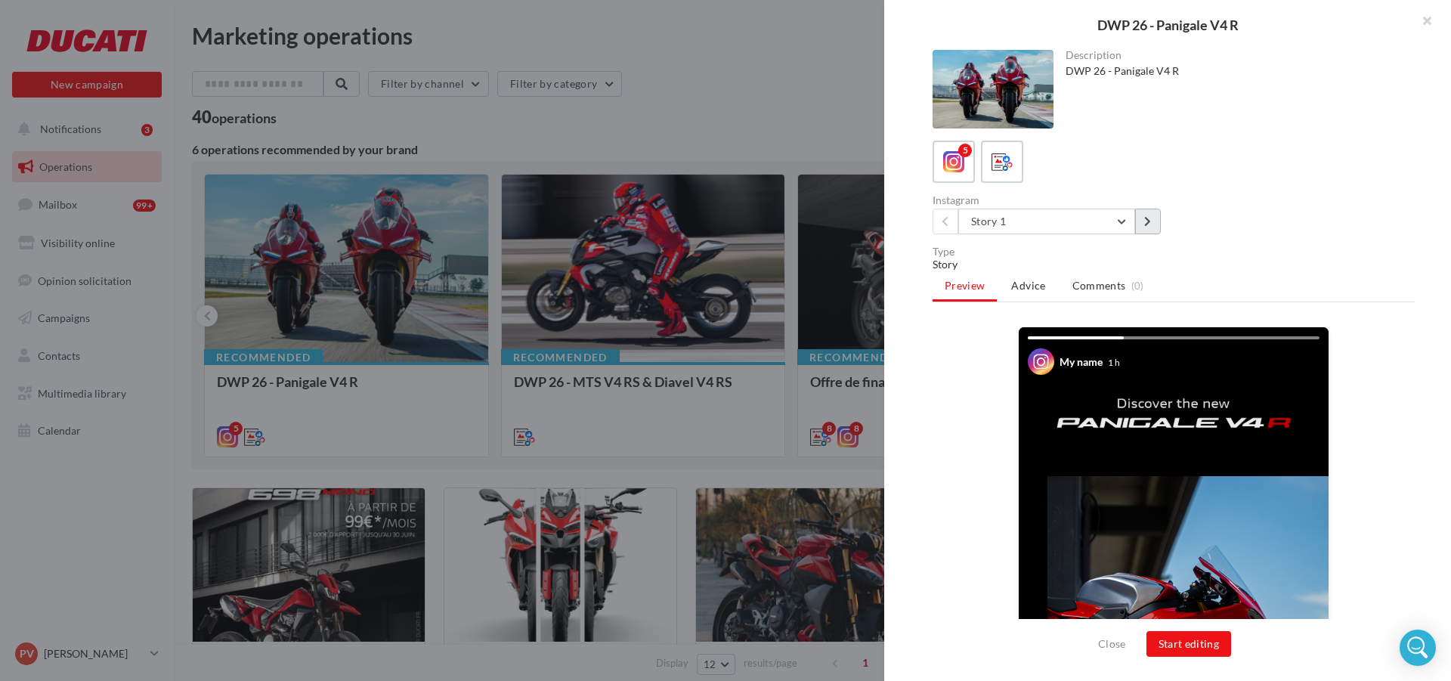
click at [1143, 219] on button at bounding box center [1148, 222] width 26 height 26
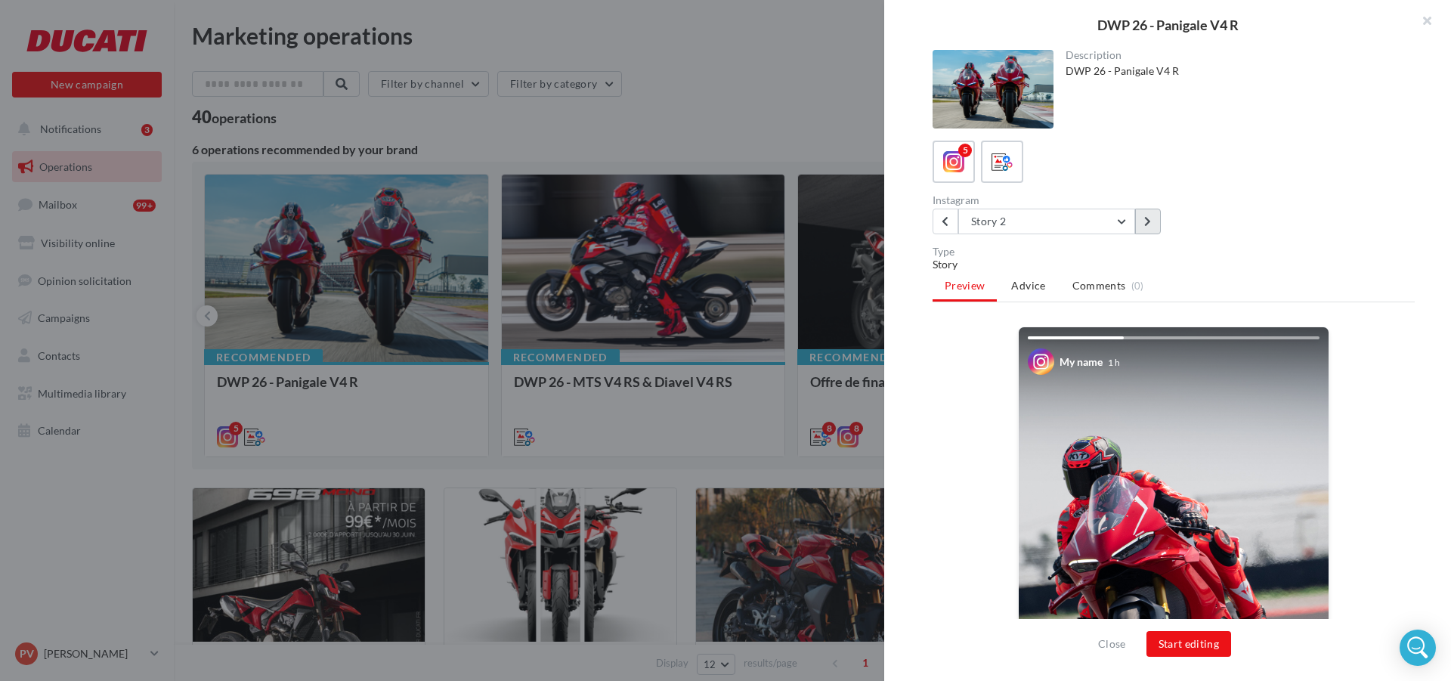
scroll to position [266, 0]
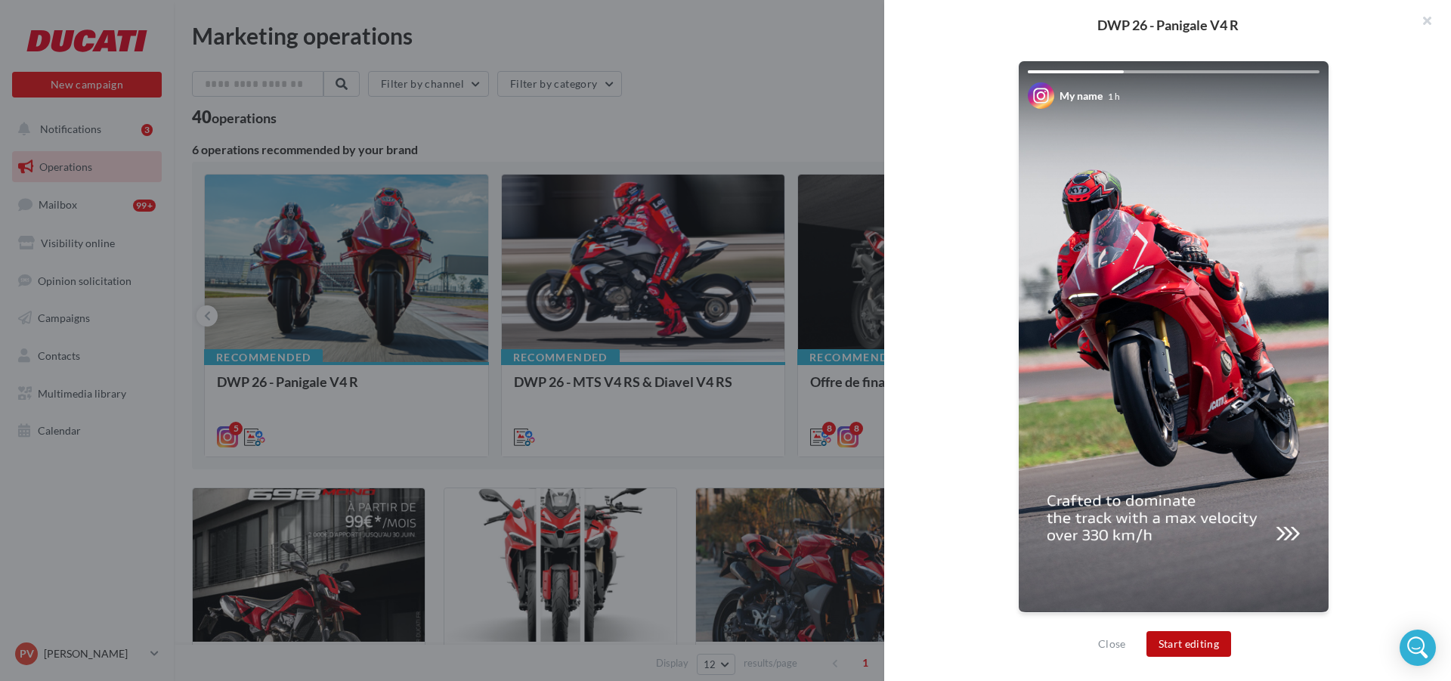
click at [1200, 642] on button "Start editing" at bounding box center [1188, 644] width 85 height 26
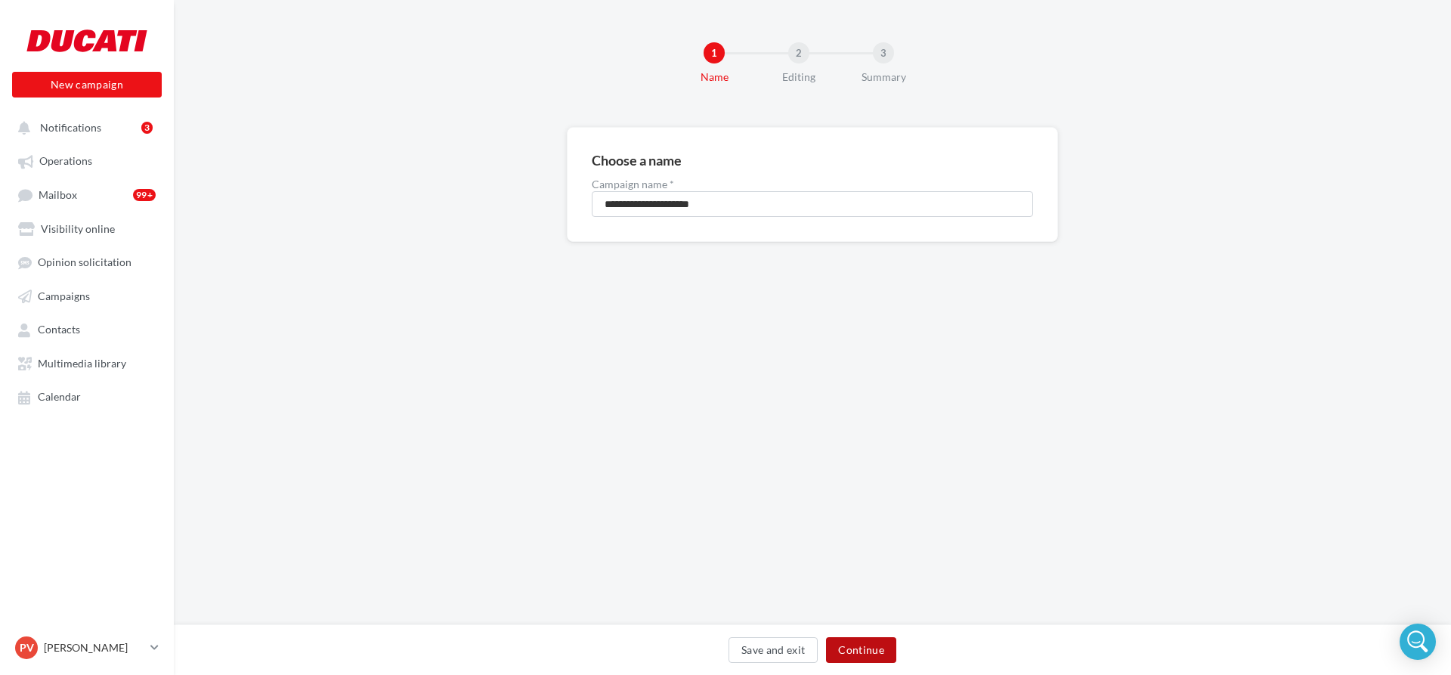
click at [873, 657] on button "Continue" at bounding box center [861, 650] width 70 height 26
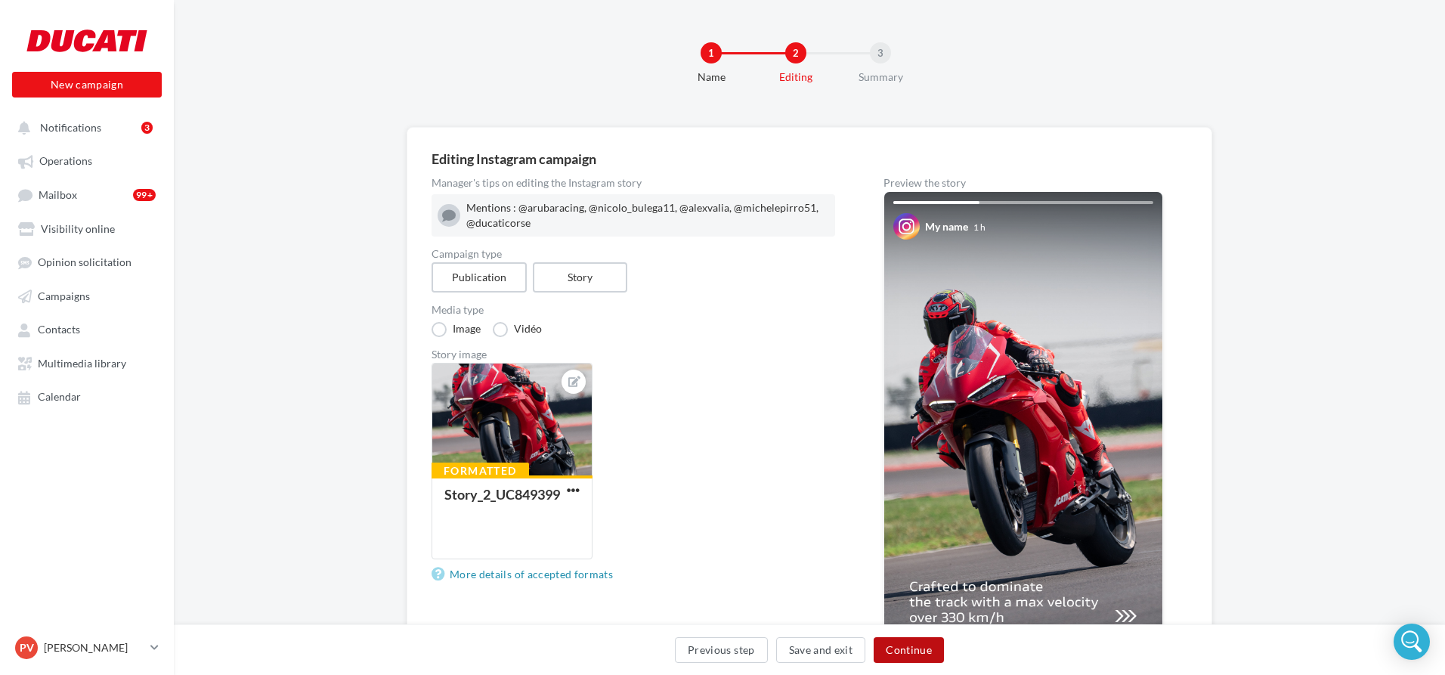
click at [917, 648] on button "Continue" at bounding box center [909, 650] width 70 height 26
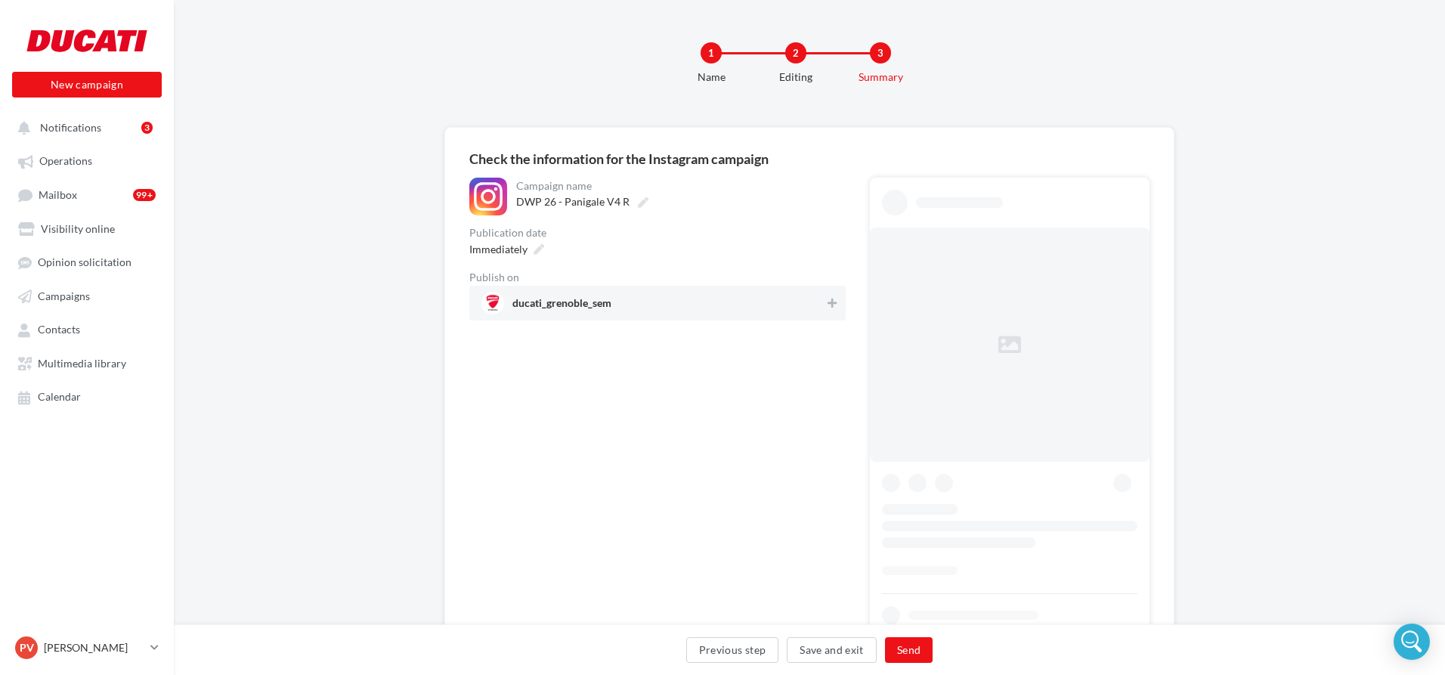
click at [818, 292] on div "ducati_grenoble_sem" at bounding box center [657, 303] width 376 height 35
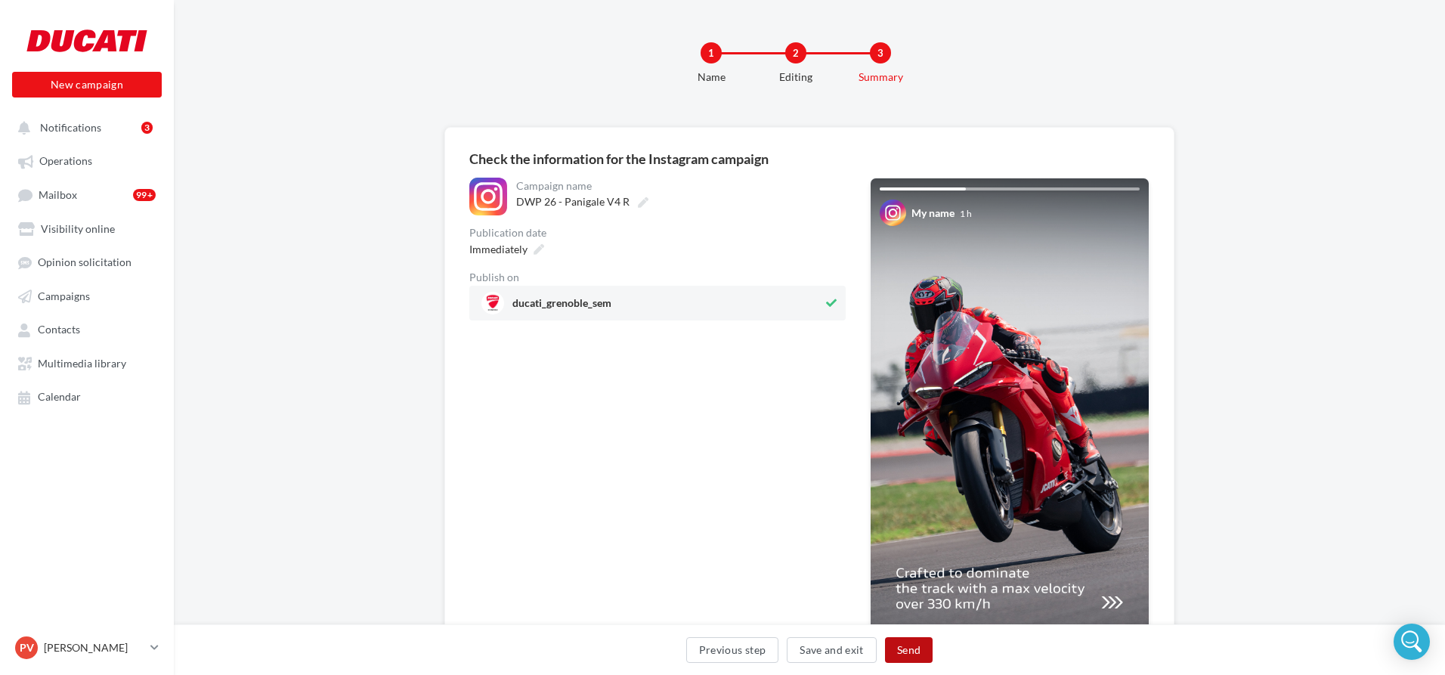
click at [908, 649] on button "Send" at bounding box center [909, 650] width 48 height 26
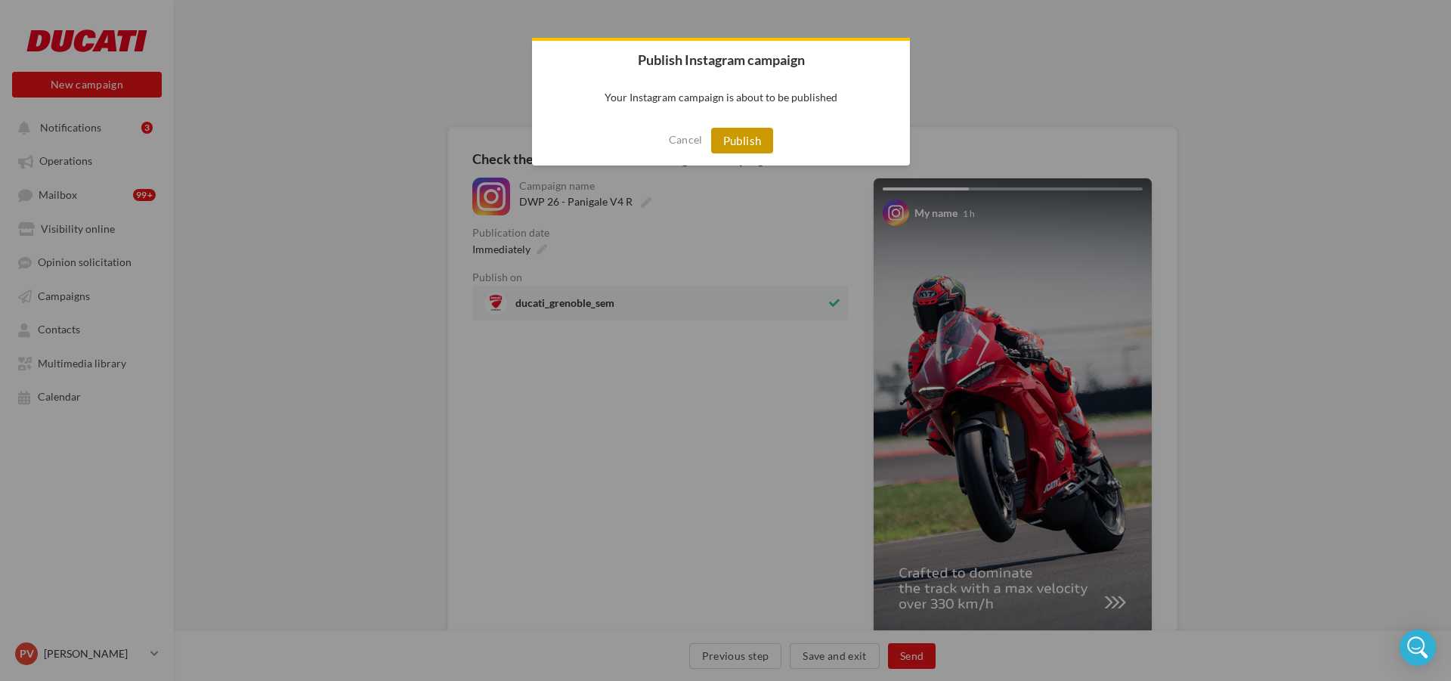
click at [754, 139] on button "Publish" at bounding box center [742, 141] width 63 height 26
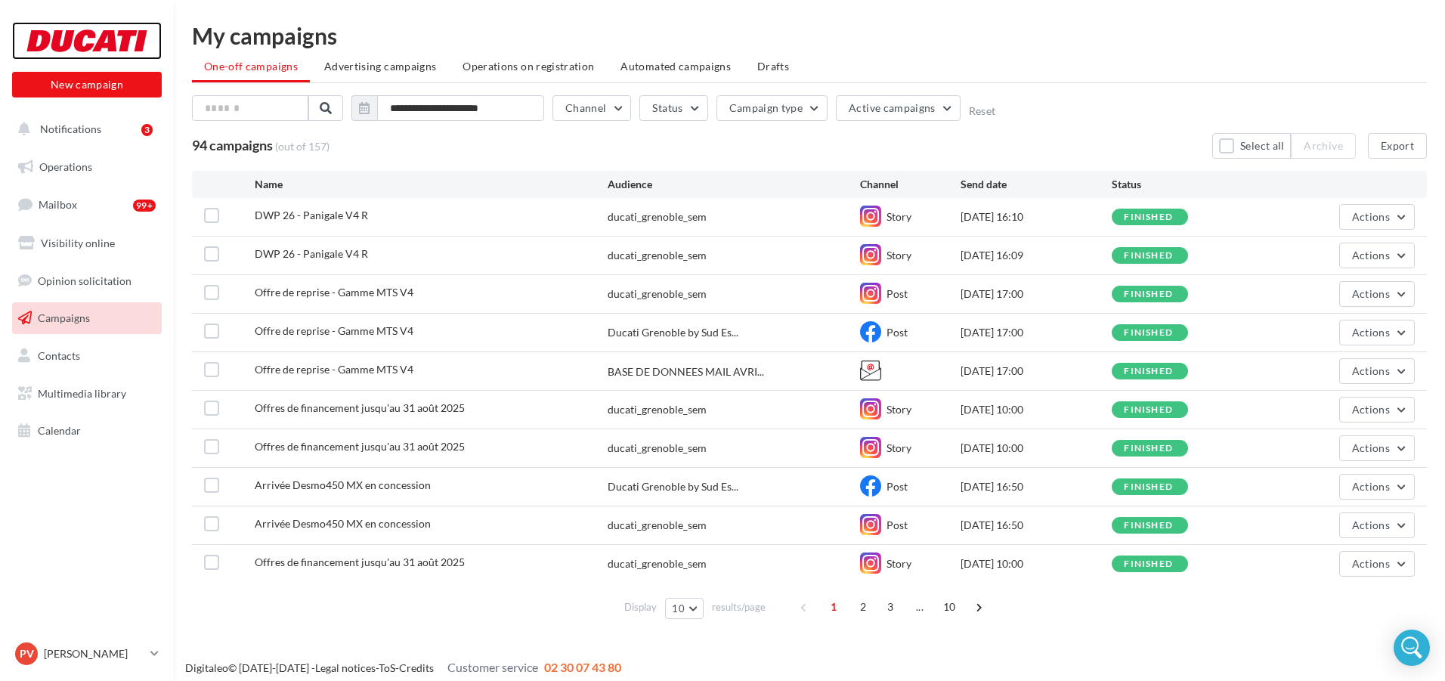
click at [100, 42] on div at bounding box center [86, 41] width 121 height 38
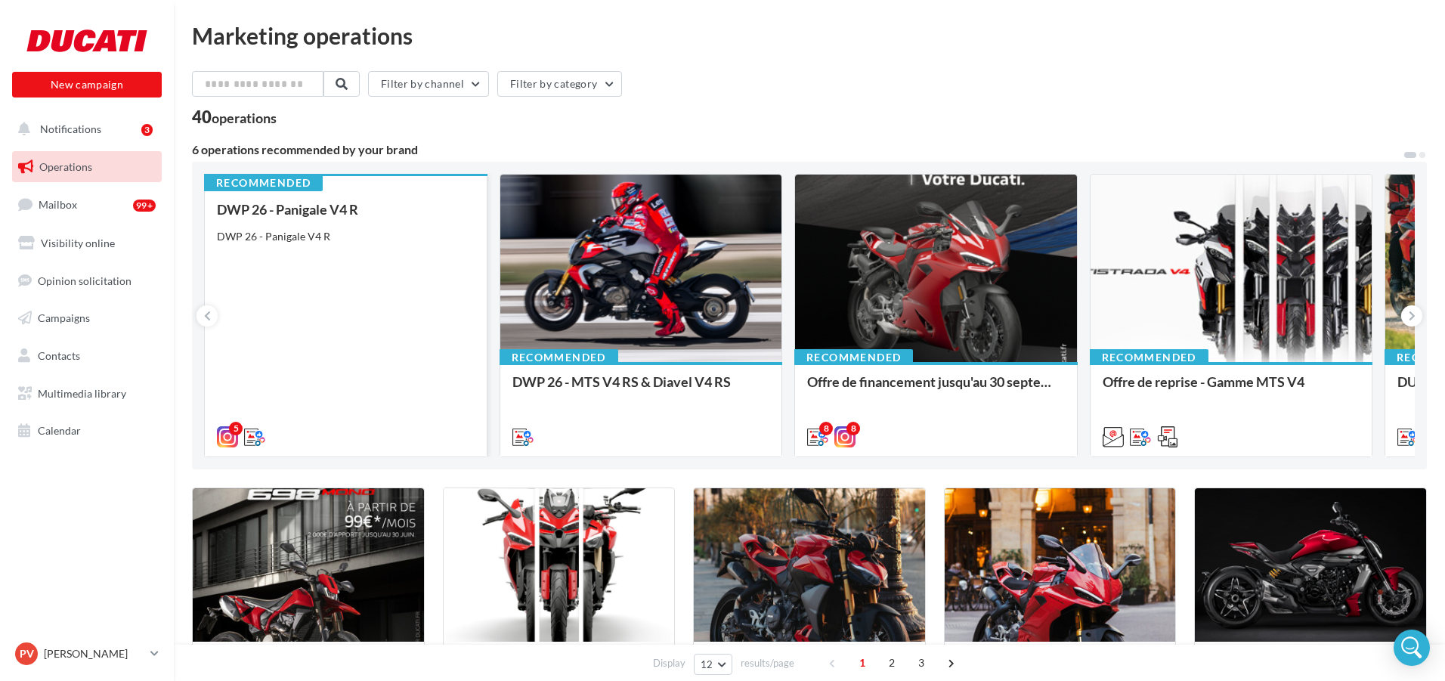
click at [410, 240] on div "DWP 26 - Panigale V4 R" at bounding box center [346, 236] width 258 height 15
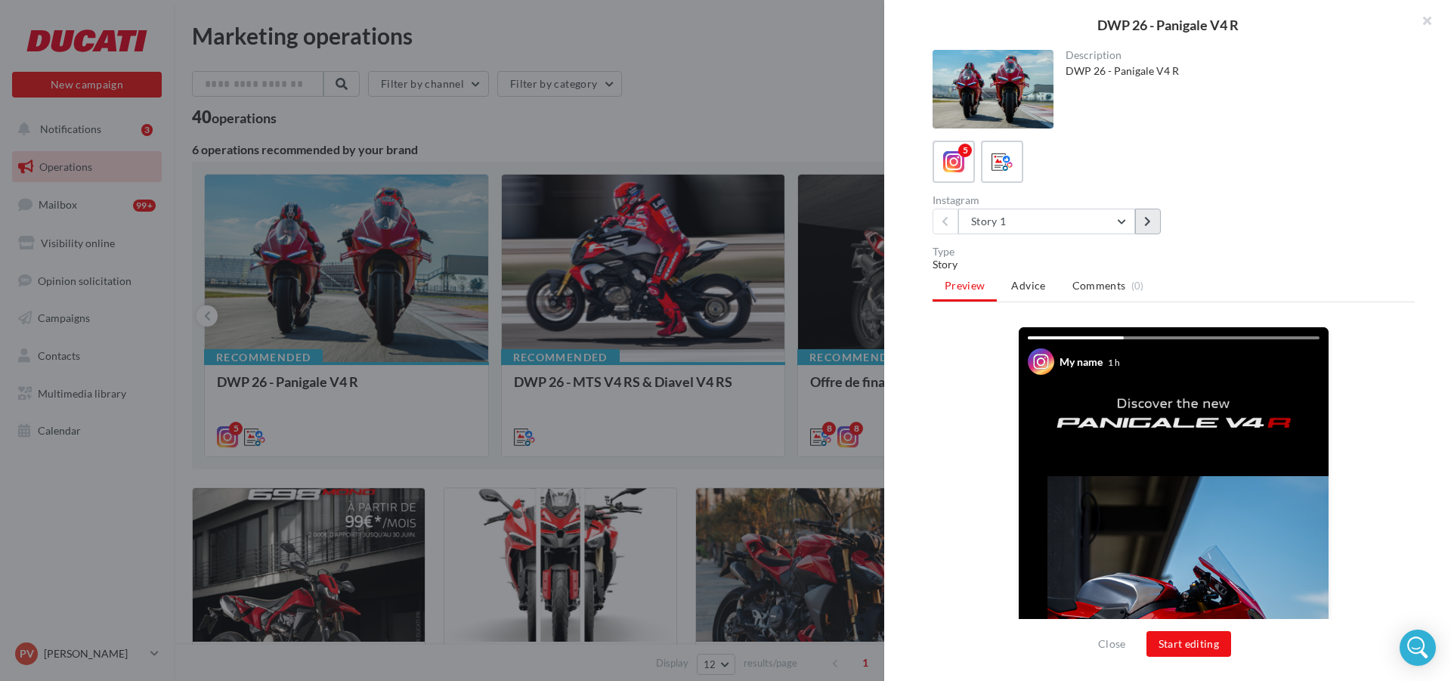
click at [1151, 221] on icon at bounding box center [1147, 221] width 7 height 11
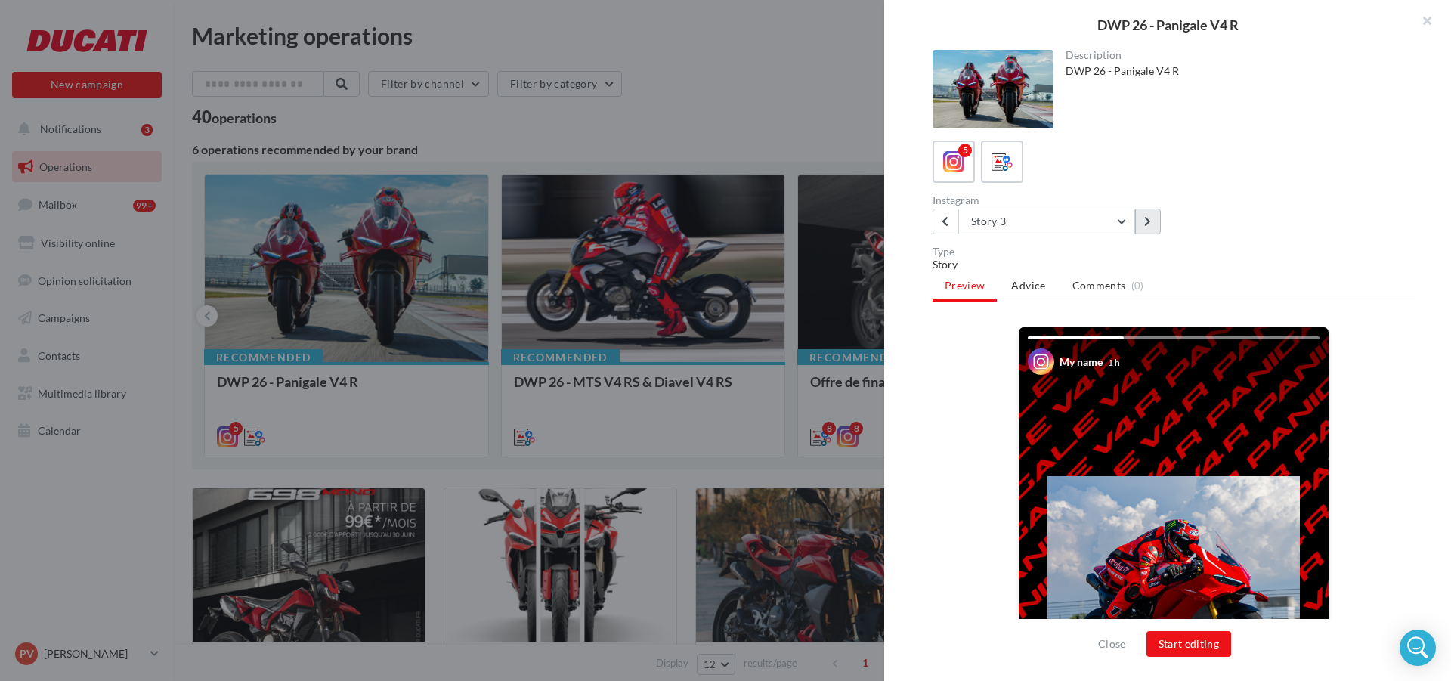
click at [1149, 223] on icon at bounding box center [1147, 221] width 7 height 11
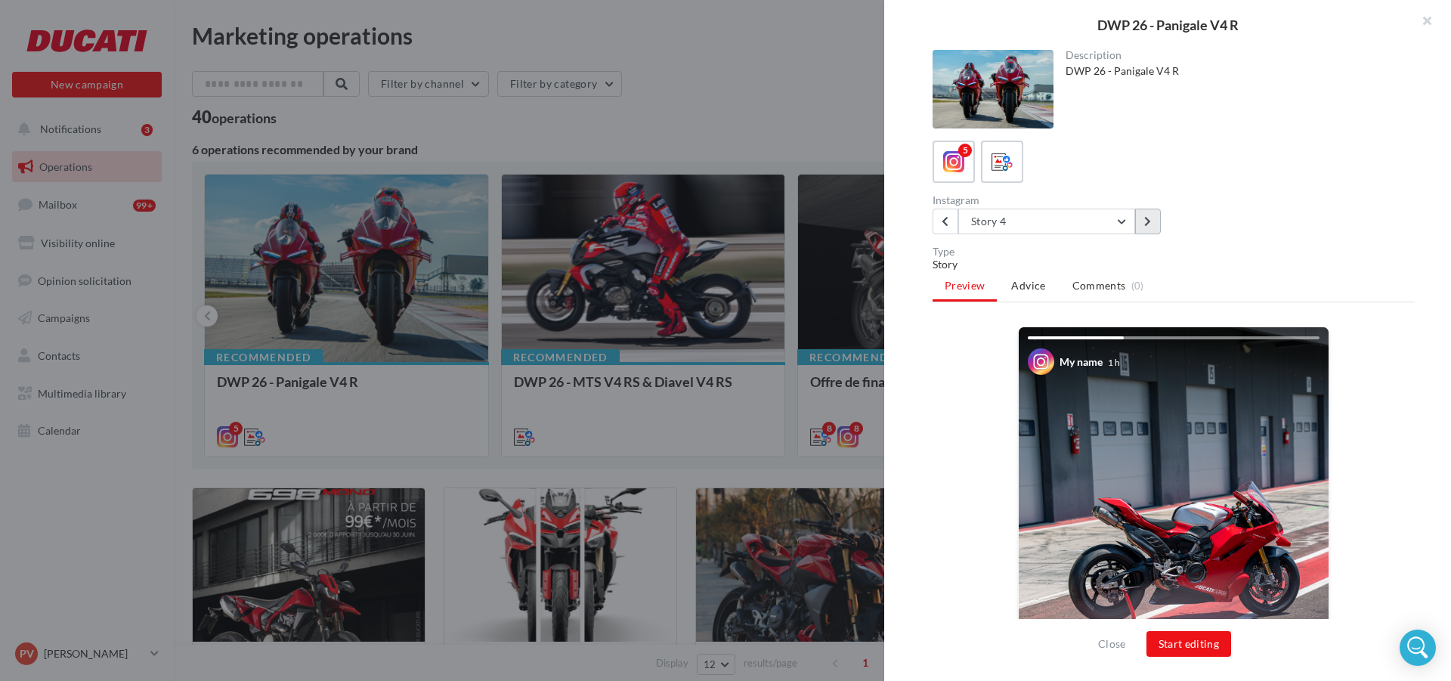
scroll to position [266, 0]
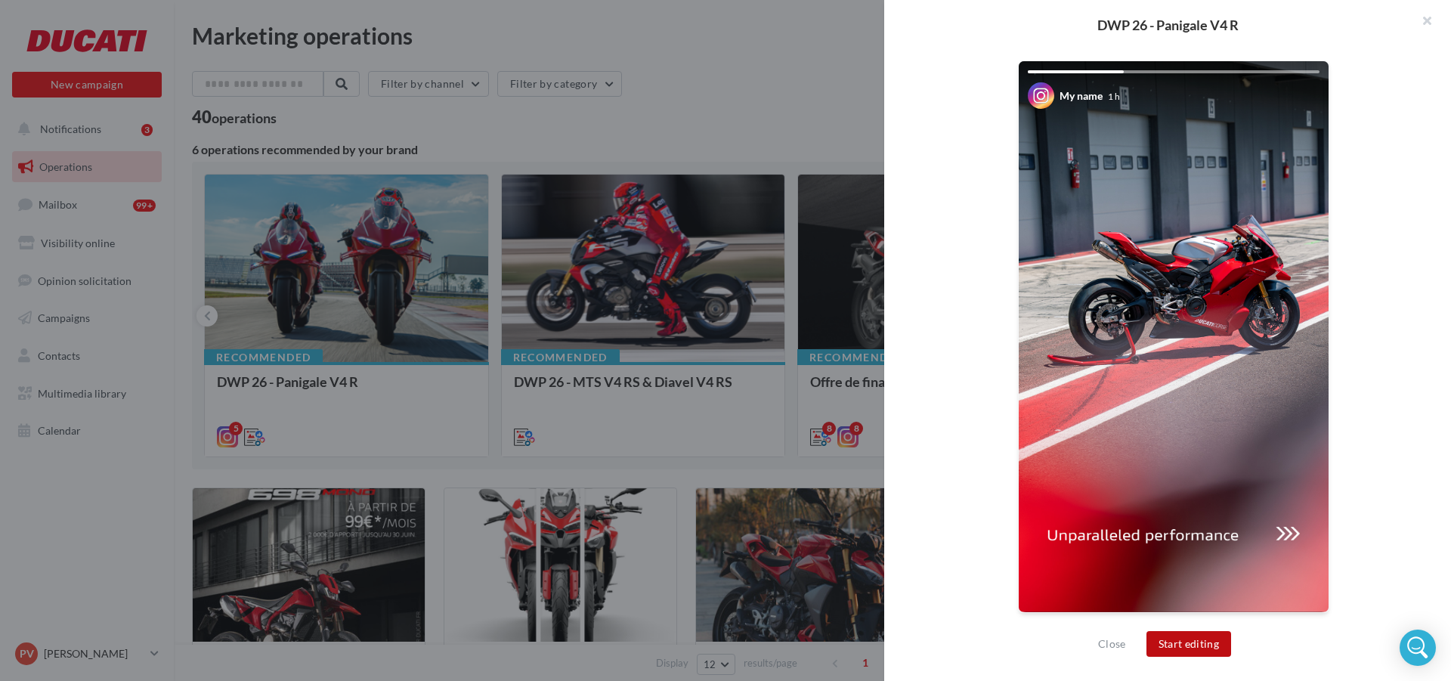
click at [1209, 638] on button "Start editing" at bounding box center [1188, 644] width 85 height 26
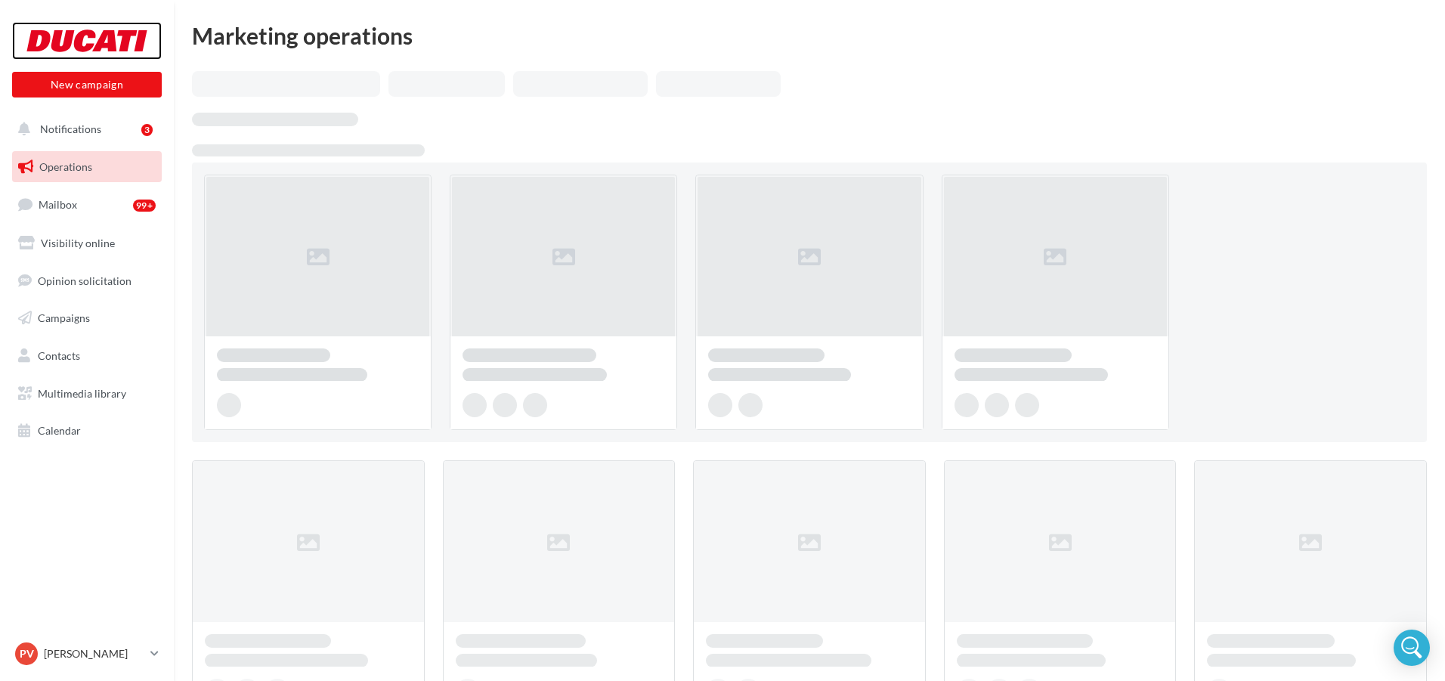
click at [87, 36] on div at bounding box center [86, 41] width 121 height 38
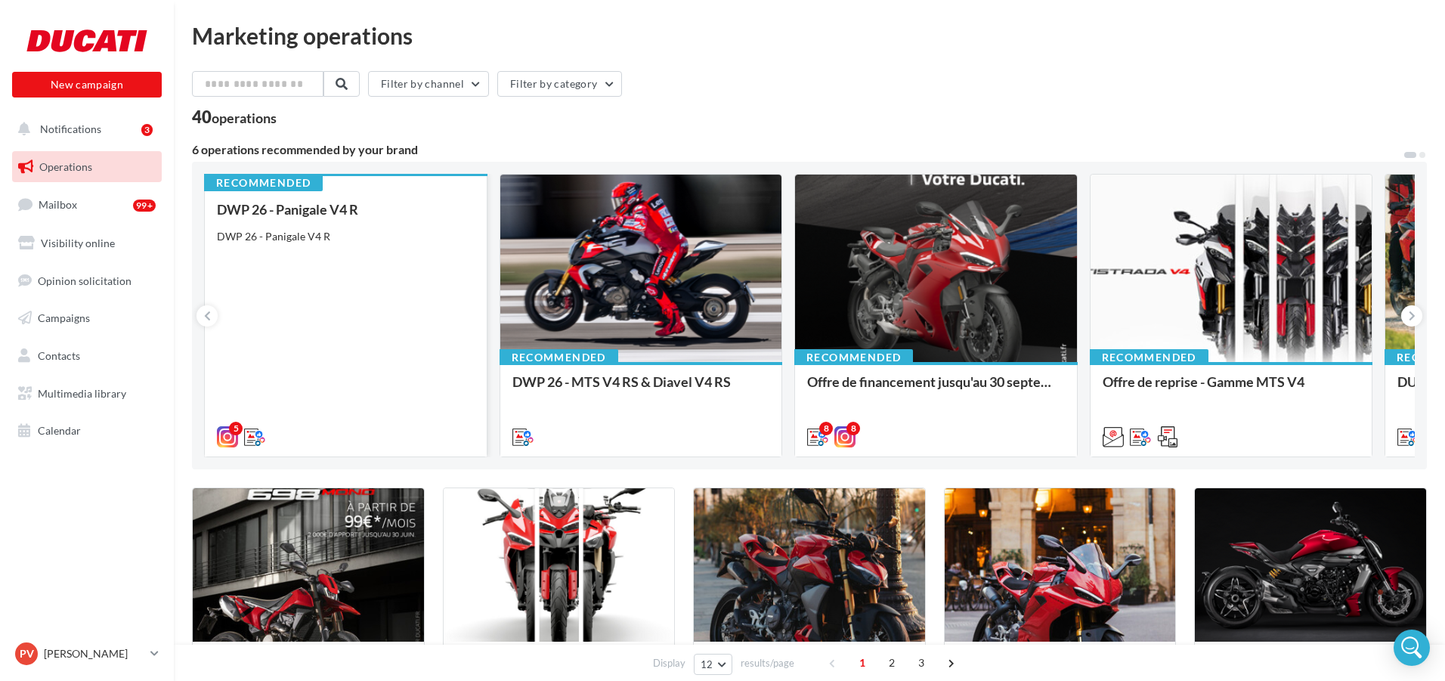
click at [395, 234] on div "DWP 26 - Panigale V4 R" at bounding box center [346, 236] width 258 height 15
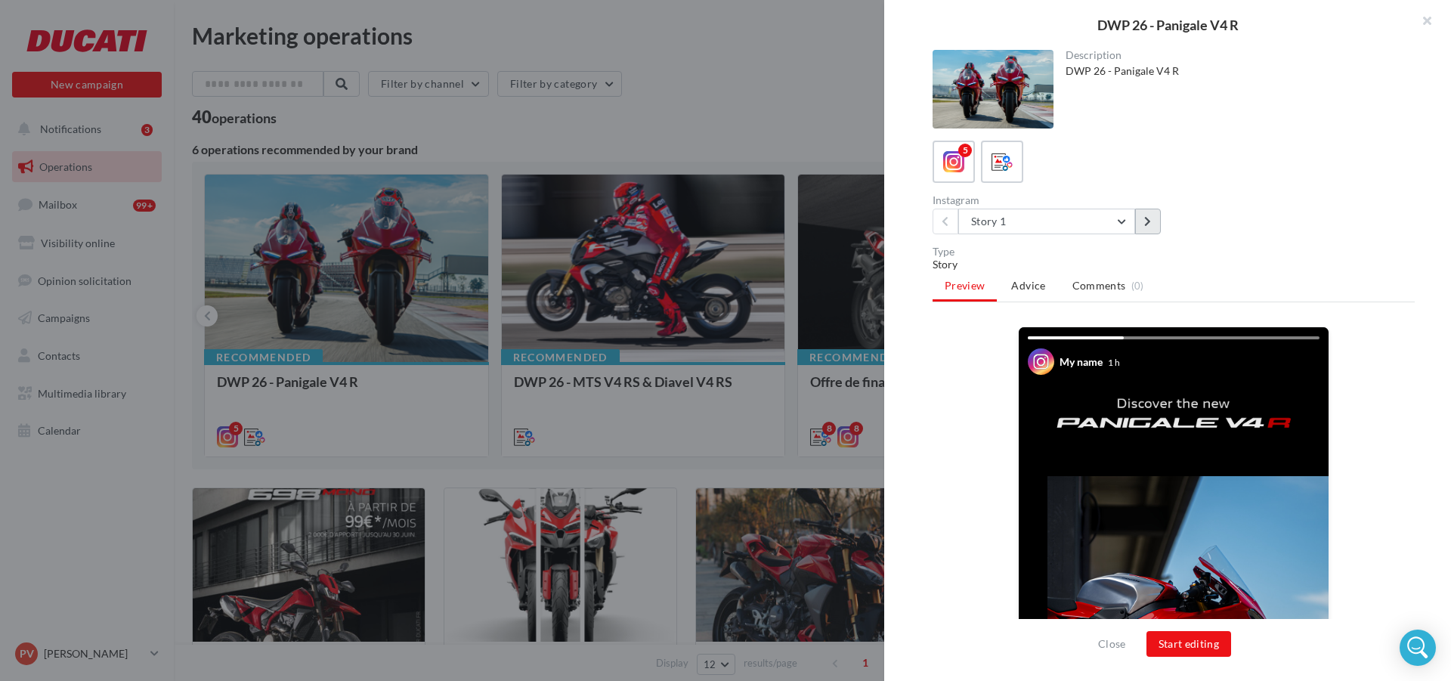
click at [1149, 218] on icon at bounding box center [1147, 221] width 7 height 11
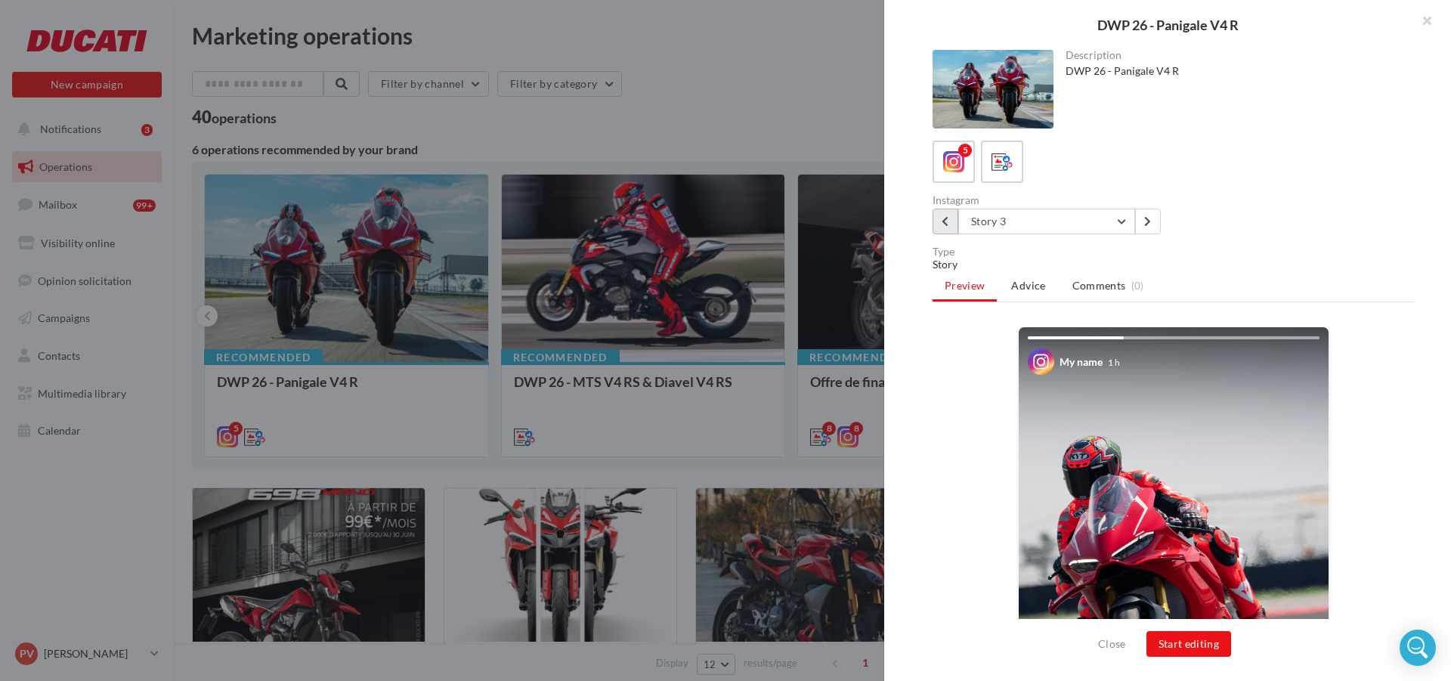
click at [940, 224] on button at bounding box center [946, 222] width 26 height 26
click at [948, 218] on icon at bounding box center [945, 221] width 7 height 11
click at [1152, 215] on button at bounding box center [1148, 222] width 26 height 26
click at [1152, 218] on button at bounding box center [1148, 222] width 26 height 26
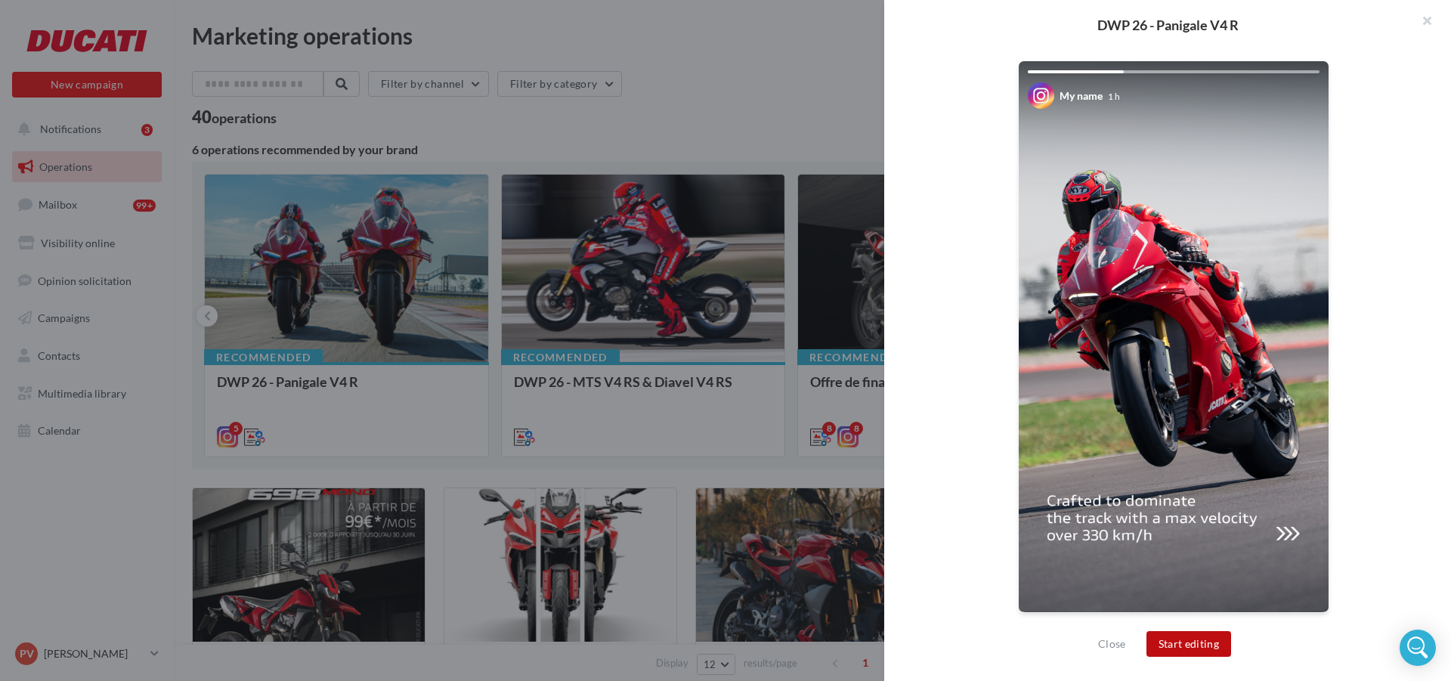
click at [1182, 638] on button "Start editing" at bounding box center [1188, 644] width 85 height 26
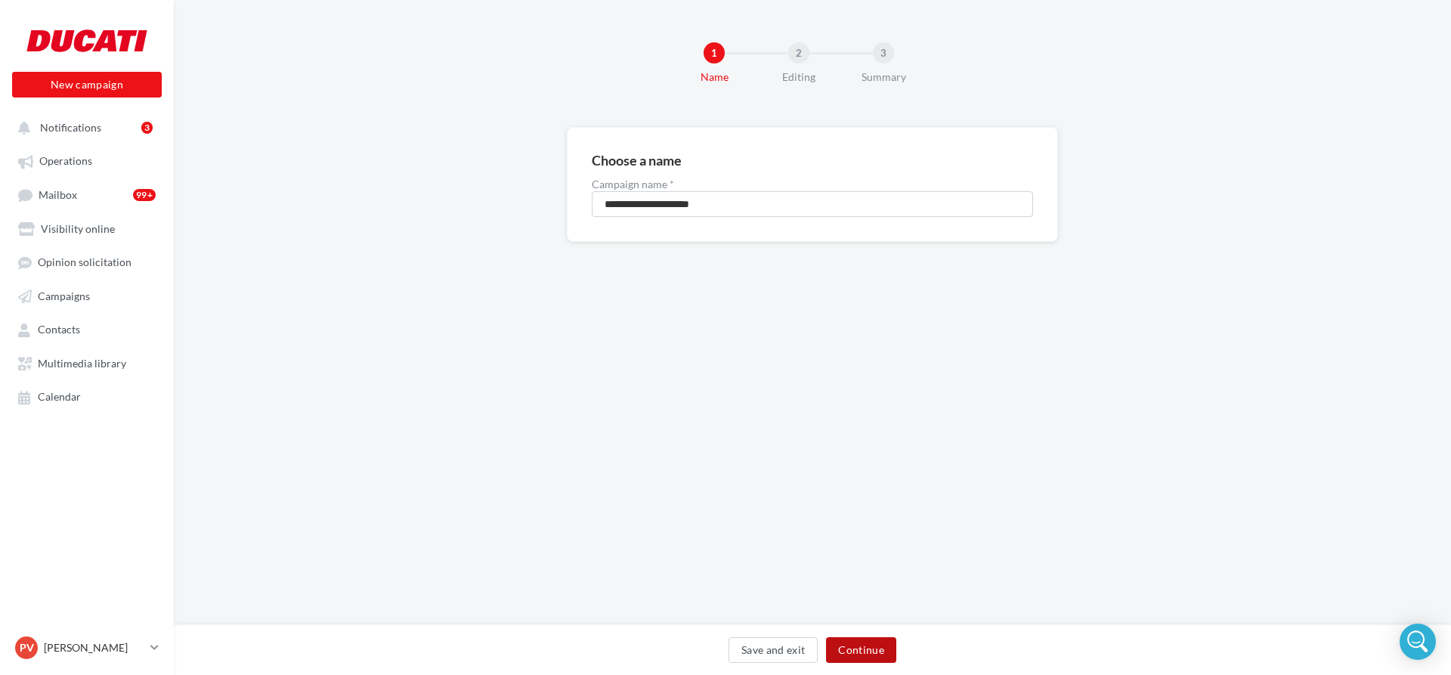
click at [844, 653] on button "Continue" at bounding box center [861, 650] width 70 height 26
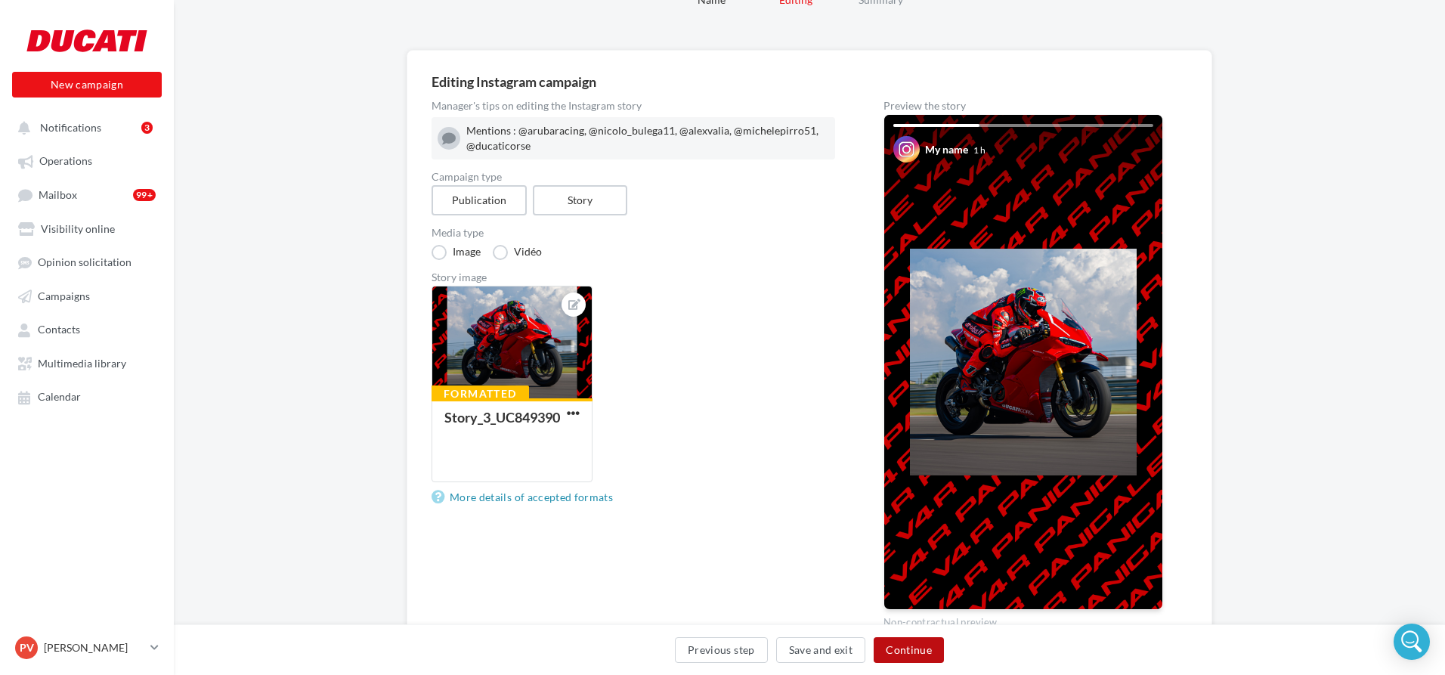
click at [926, 655] on button "Continue" at bounding box center [909, 650] width 70 height 26
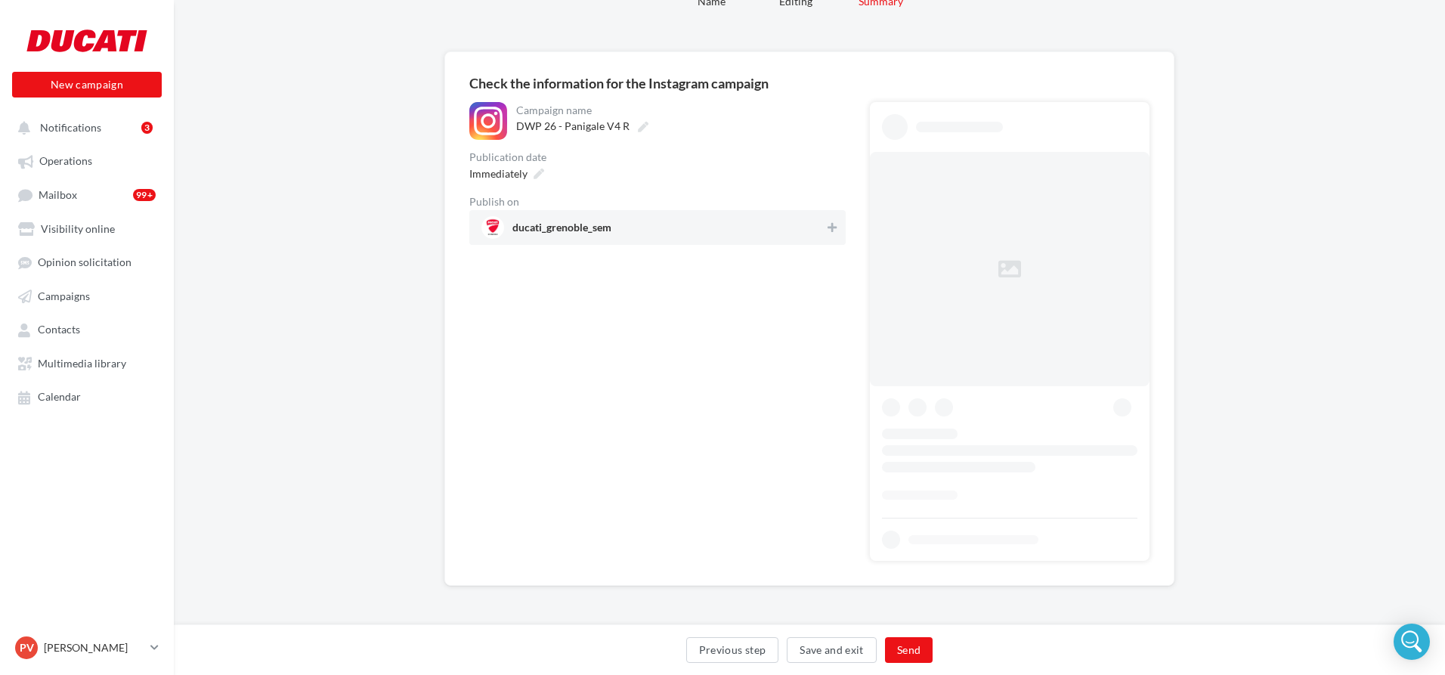
click at [754, 239] on span "ducati_grenoble_sem" at bounding box center [652, 227] width 343 height 23
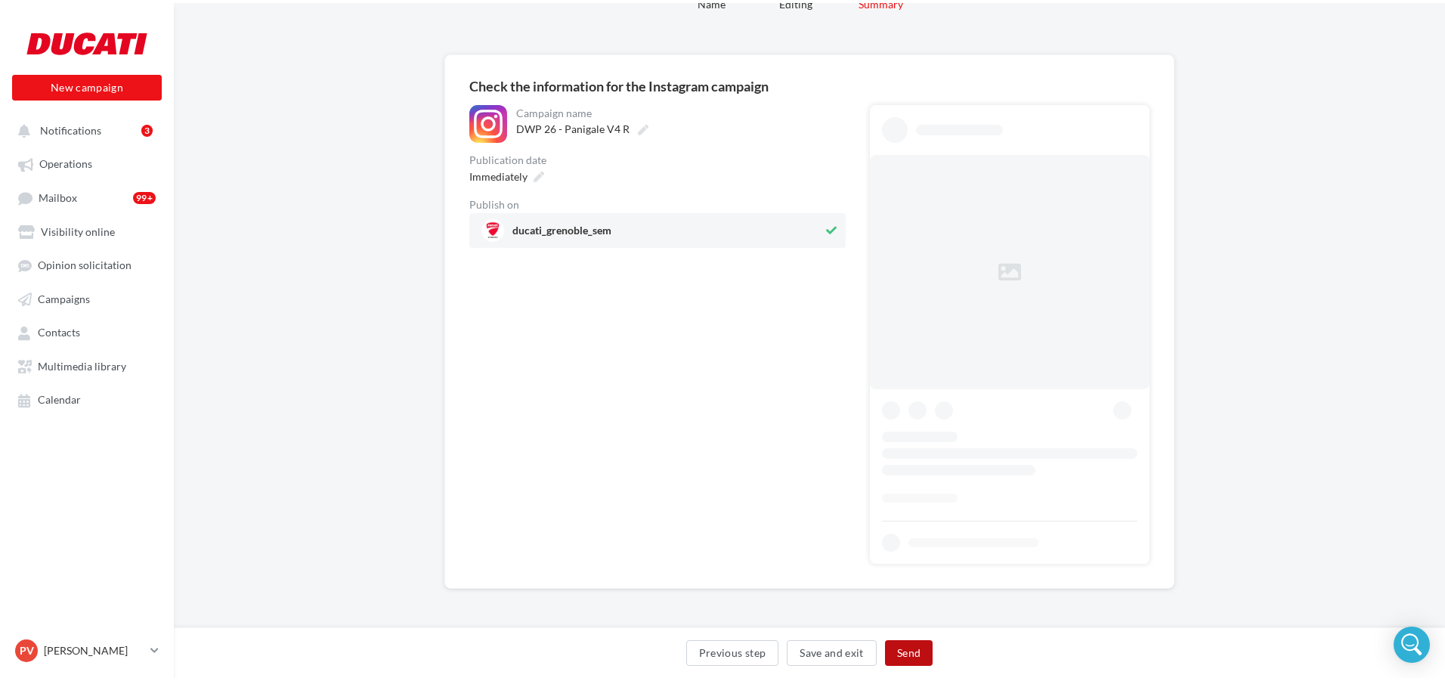
scroll to position [0, 0]
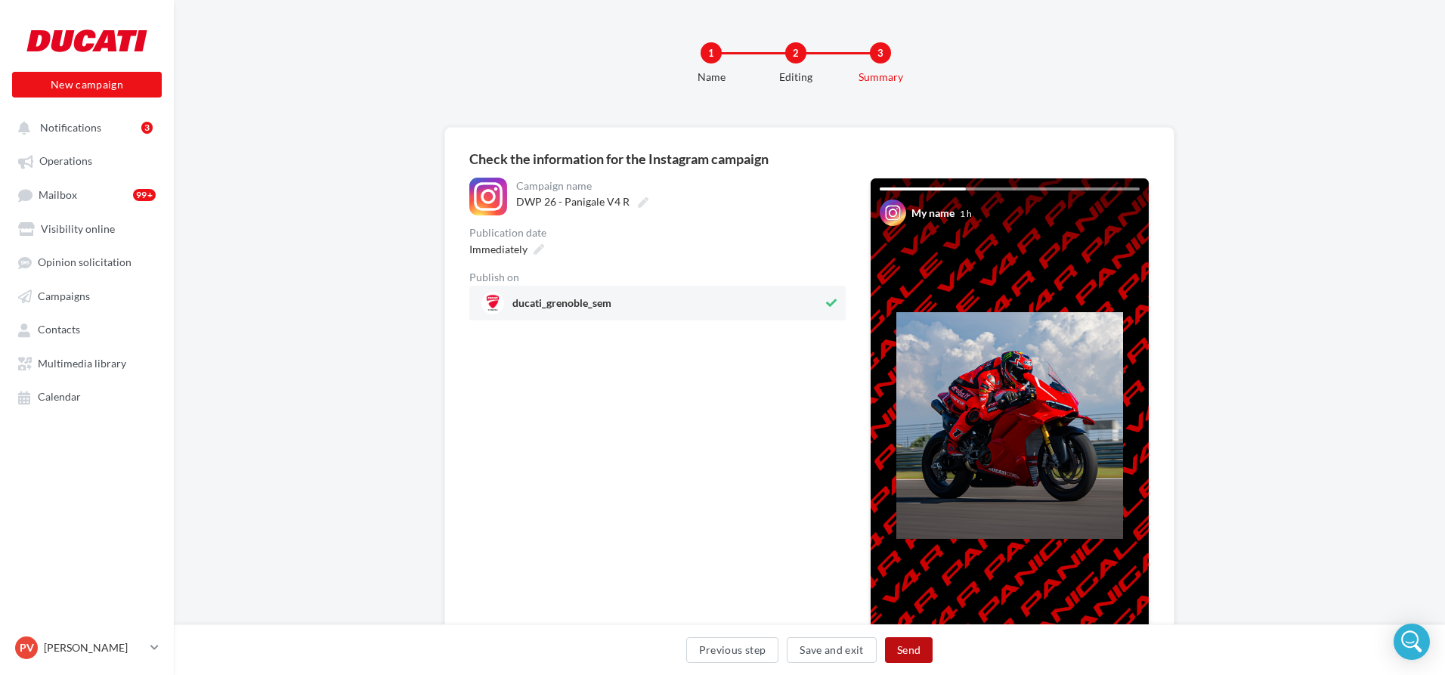
click at [921, 653] on button "Send" at bounding box center [909, 650] width 48 height 26
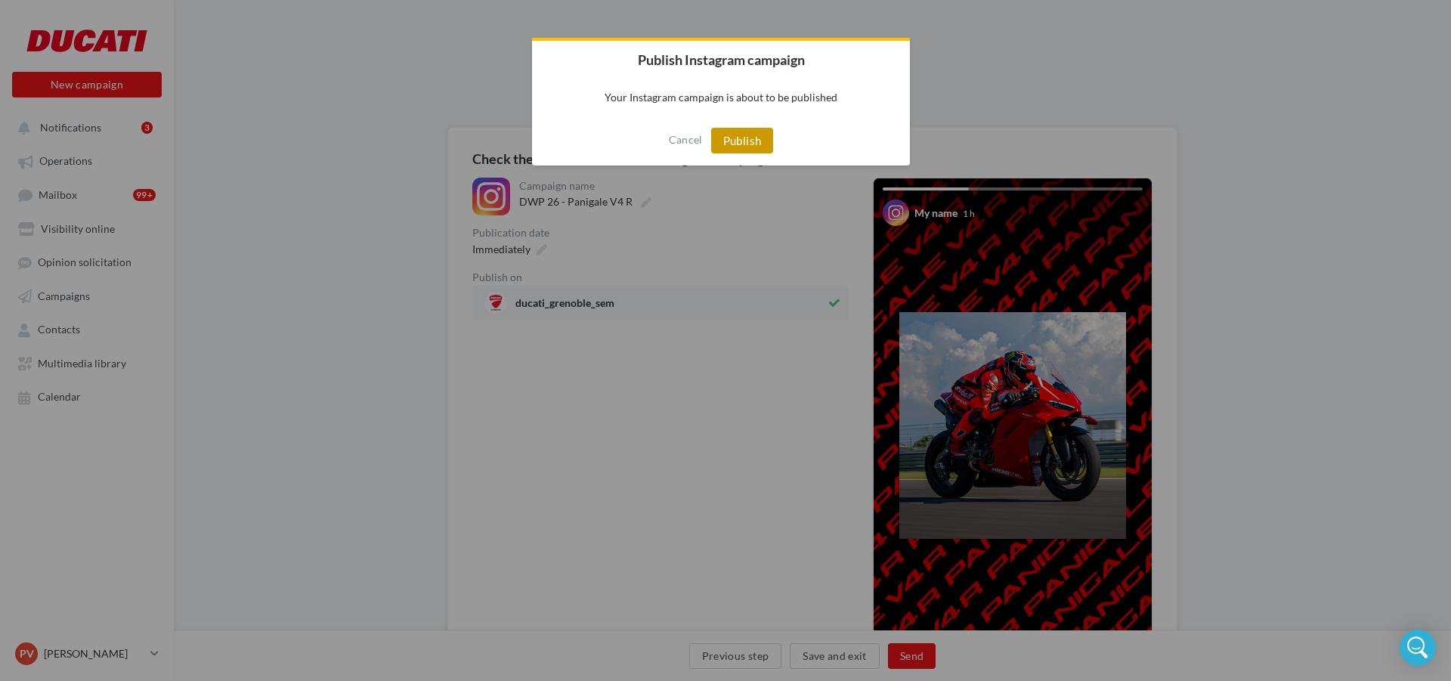
click at [741, 134] on button "Publish" at bounding box center [742, 141] width 63 height 26
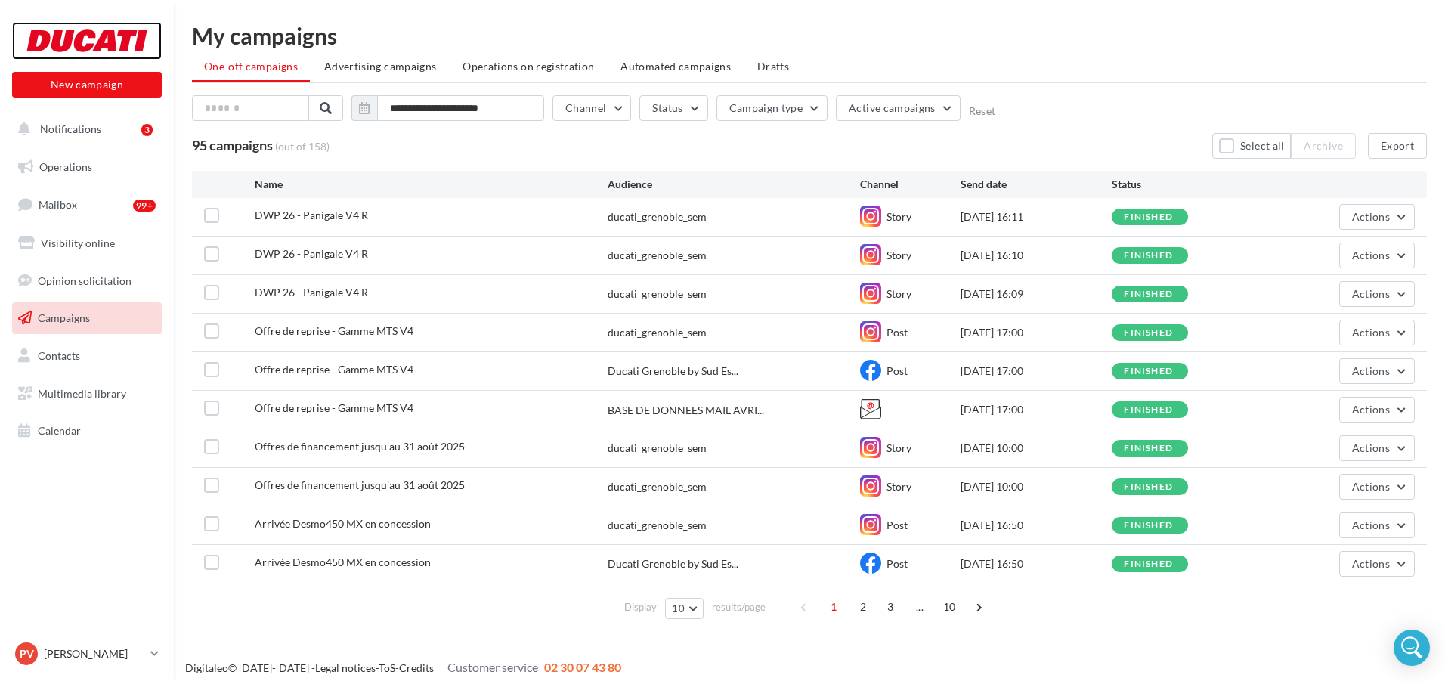
click at [85, 41] on div at bounding box center [86, 41] width 121 height 38
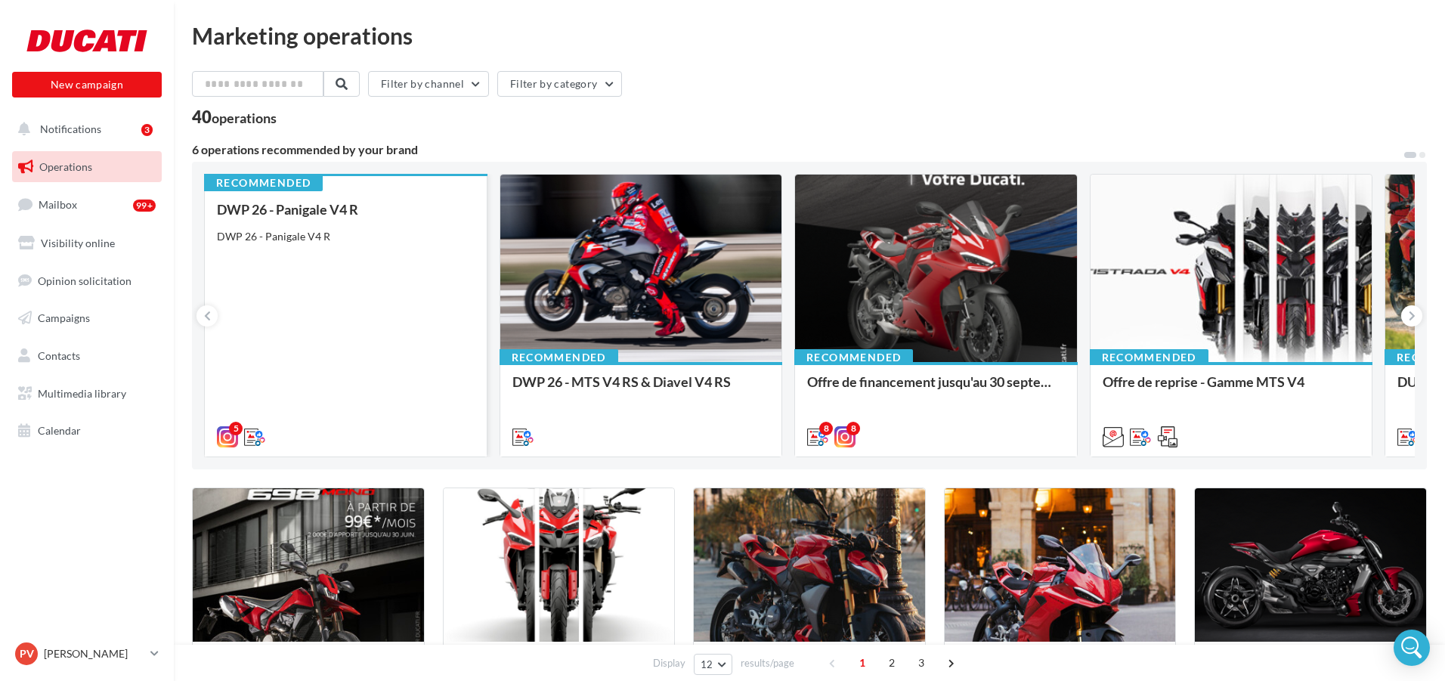
click at [404, 271] on div "DWP 26 - Panigale V4 R DWP 26 - Panigale V4 R" at bounding box center [346, 322] width 258 height 241
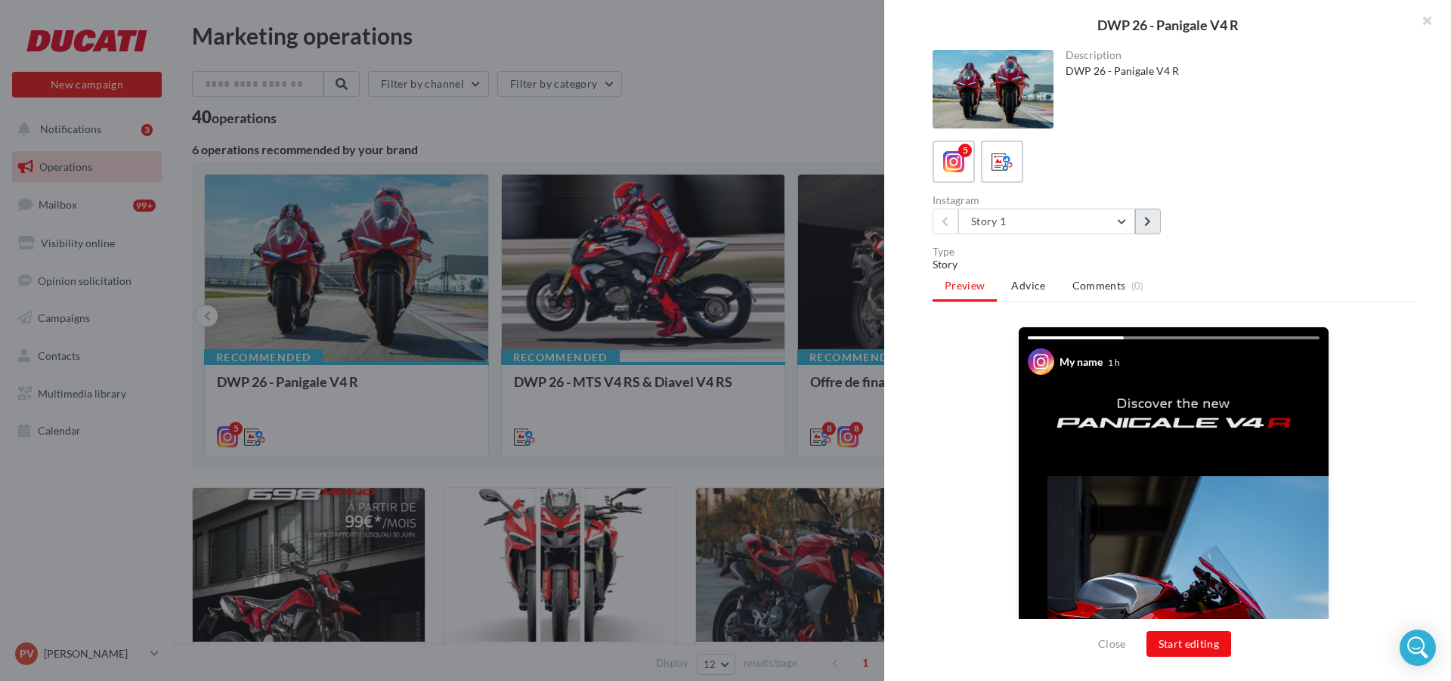
click at [1147, 226] on icon at bounding box center [1147, 221] width 7 height 11
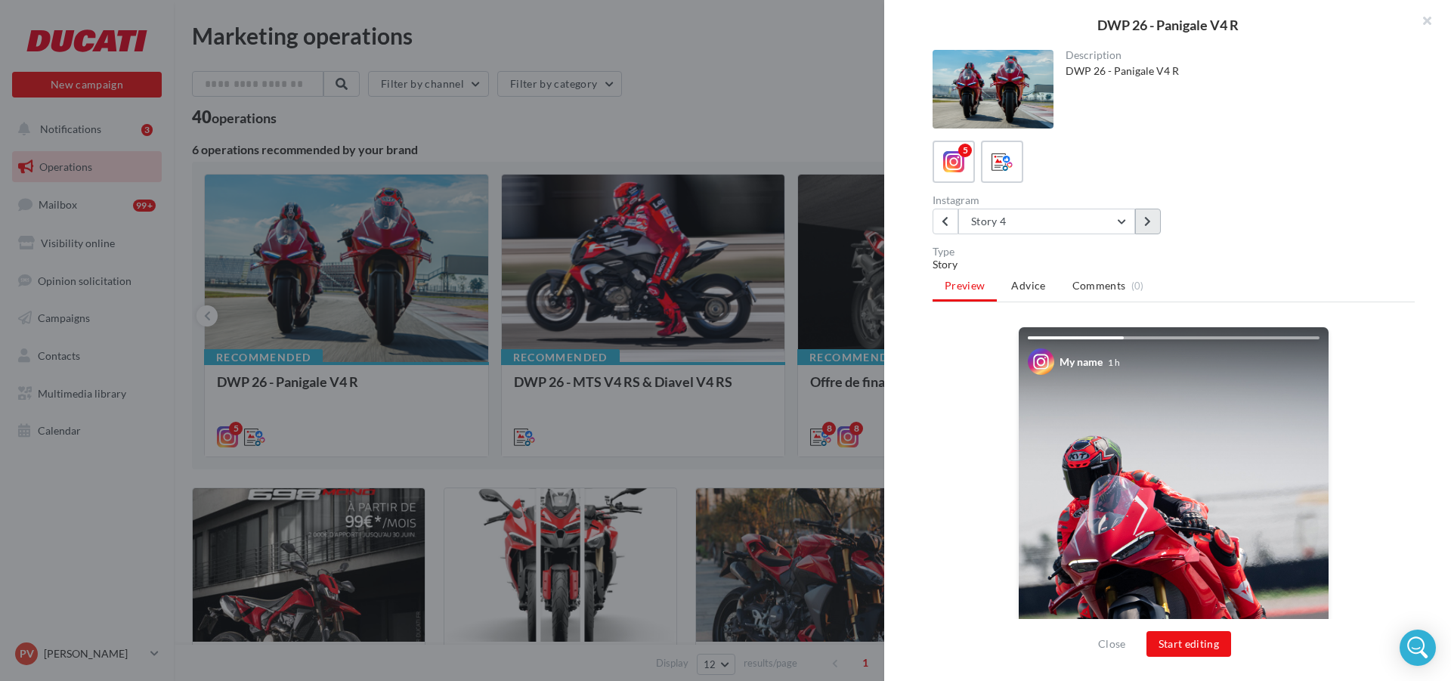
scroll to position [266, 0]
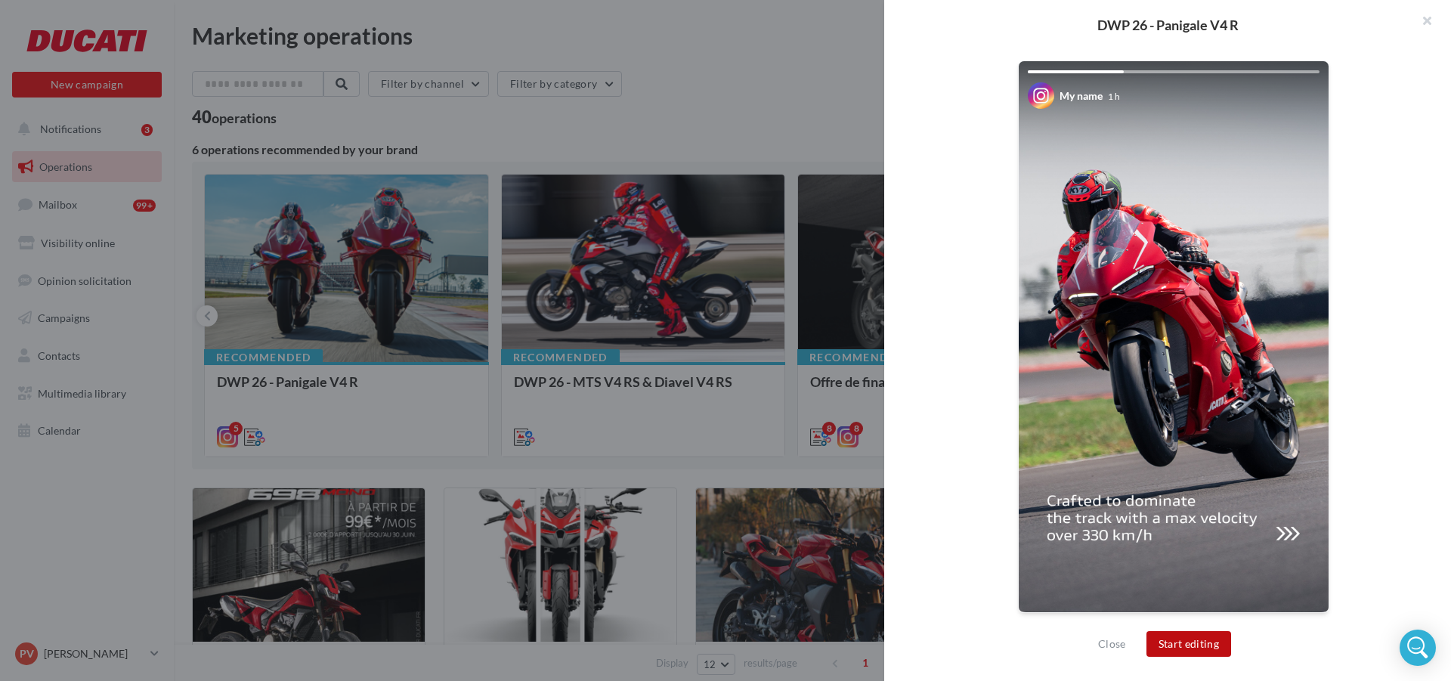
click at [1182, 639] on button "Start editing" at bounding box center [1188, 644] width 85 height 26
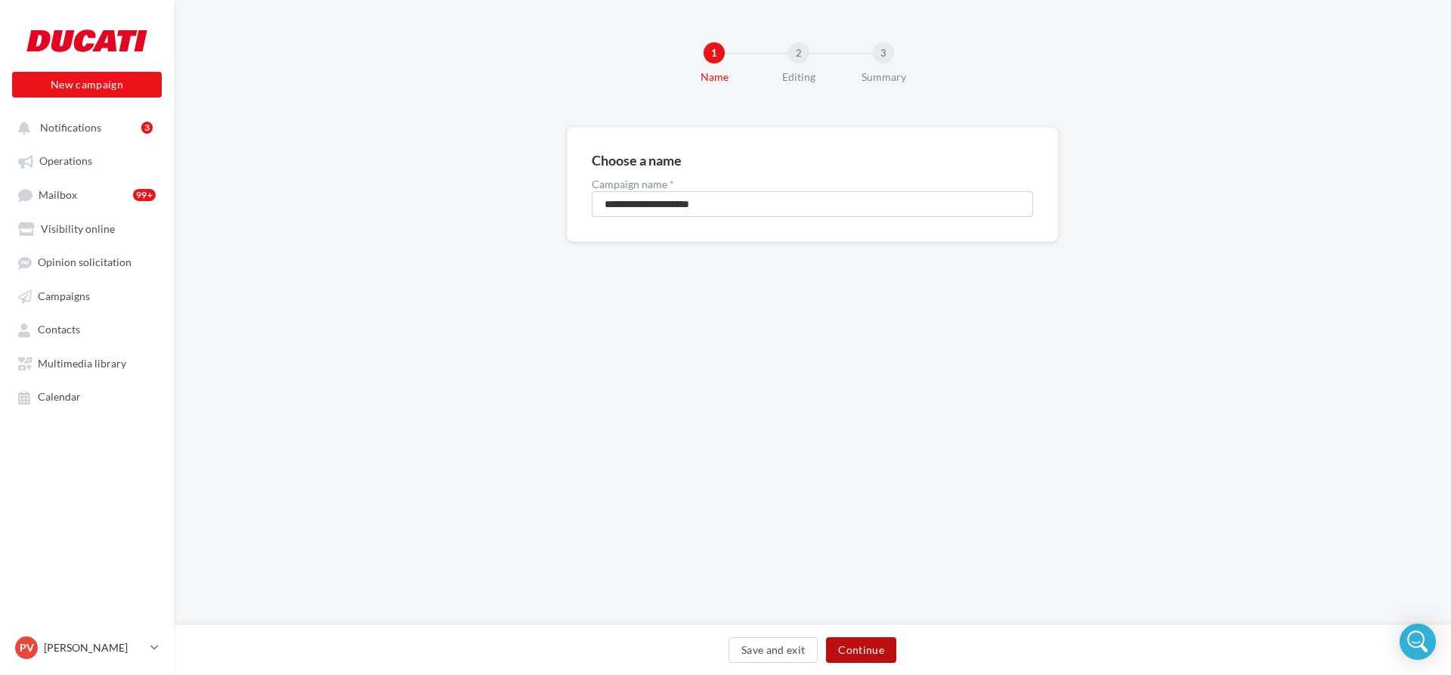
click at [883, 648] on button "Continue" at bounding box center [861, 650] width 70 height 26
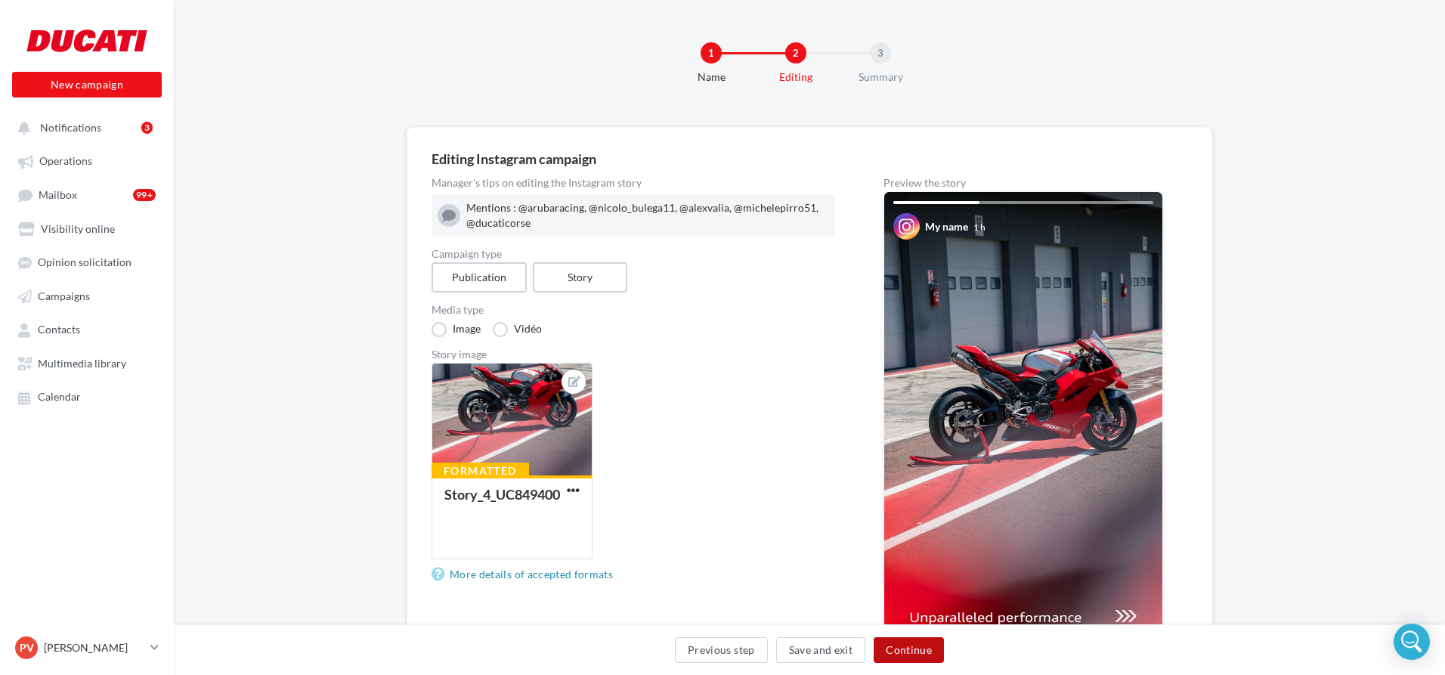
click at [924, 645] on button "Continue" at bounding box center [909, 650] width 70 height 26
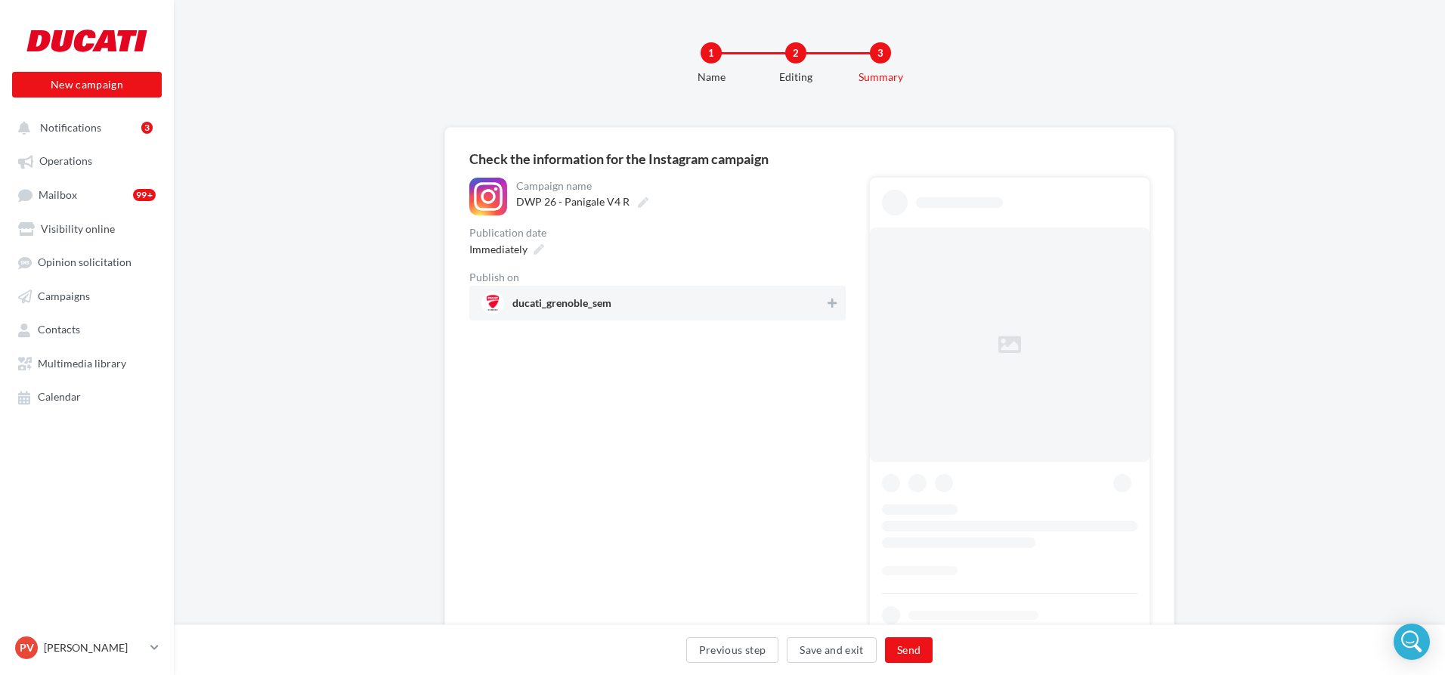
click at [791, 302] on span "ducati_grenoble_sem" at bounding box center [652, 303] width 343 height 23
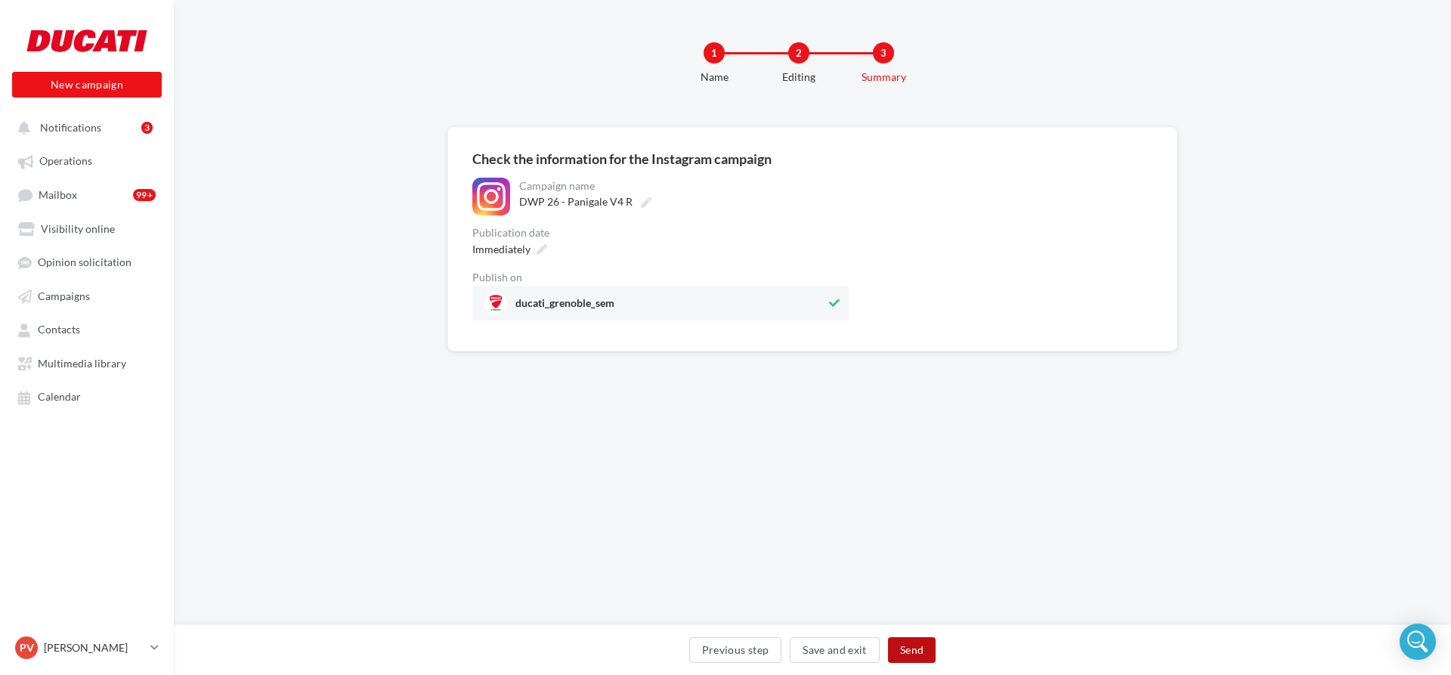
click at [915, 643] on button "Send" at bounding box center [912, 650] width 48 height 26
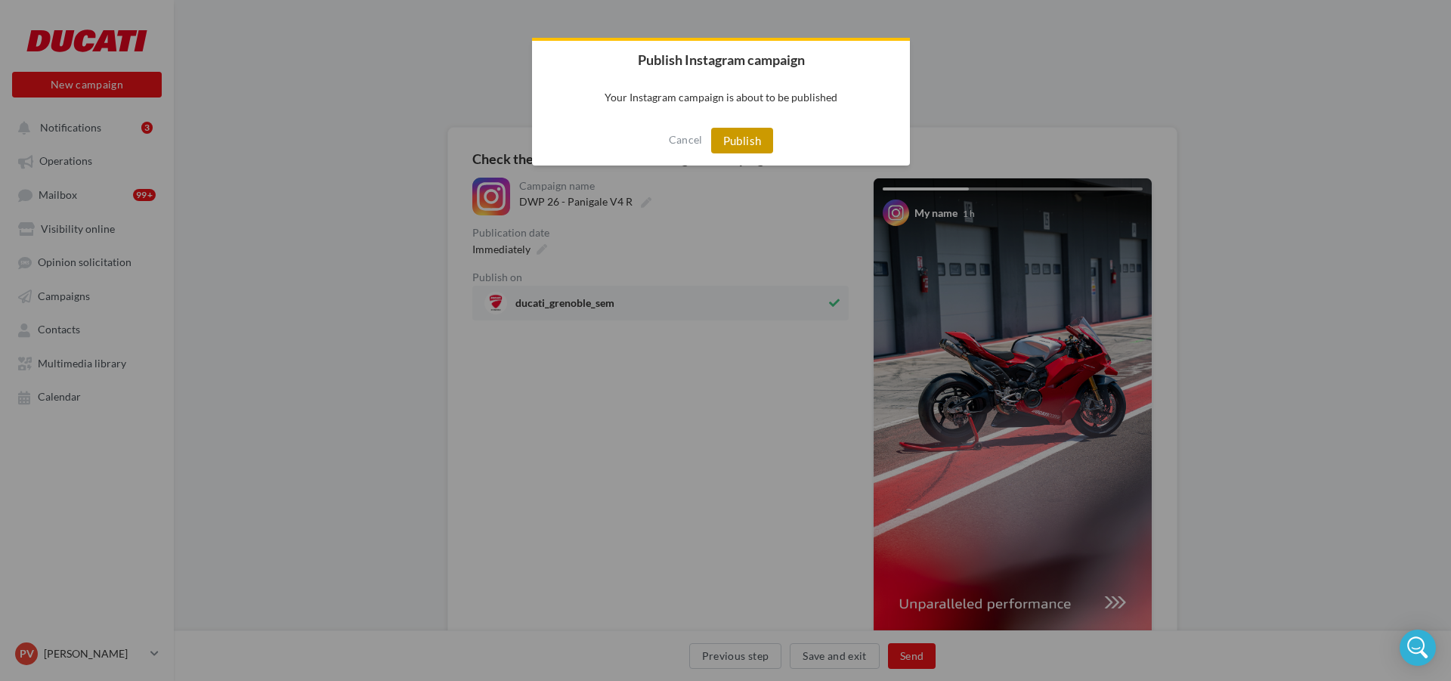
click at [764, 143] on button "Publish" at bounding box center [742, 141] width 63 height 26
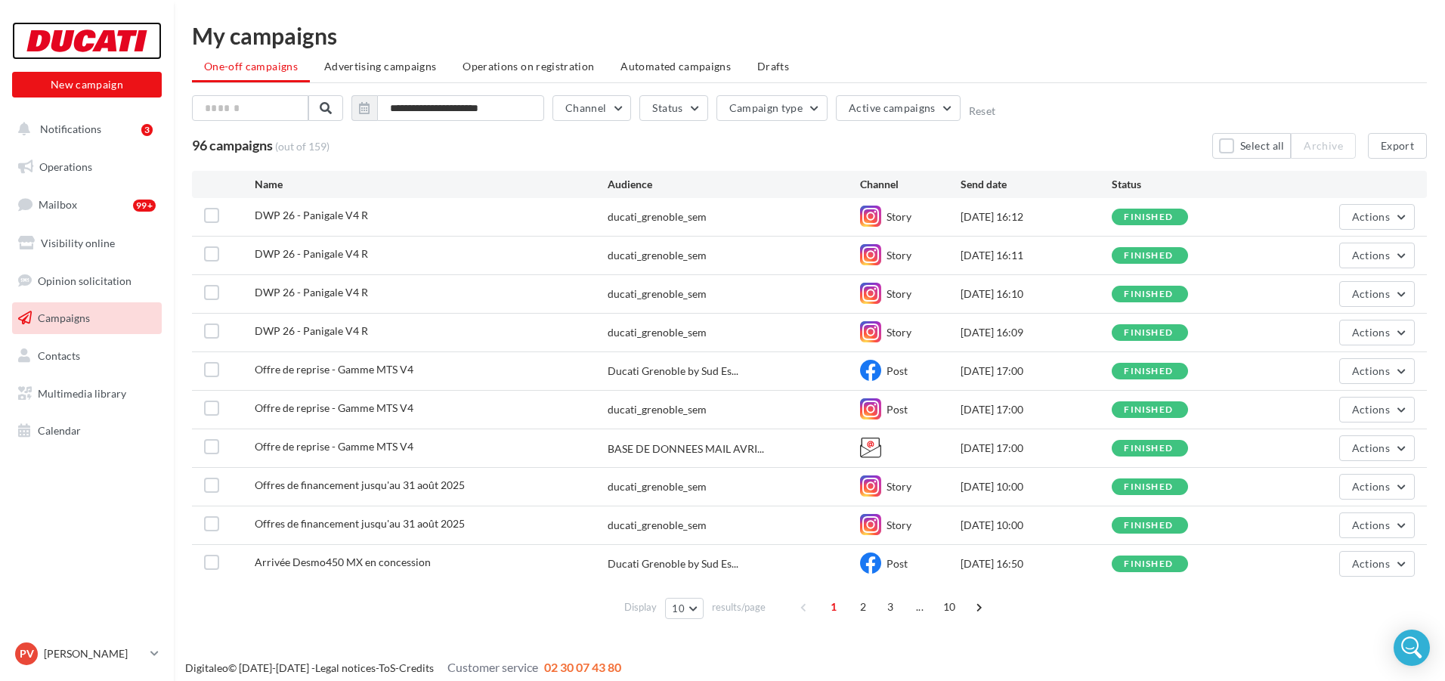
click at [125, 37] on div at bounding box center [86, 41] width 121 height 38
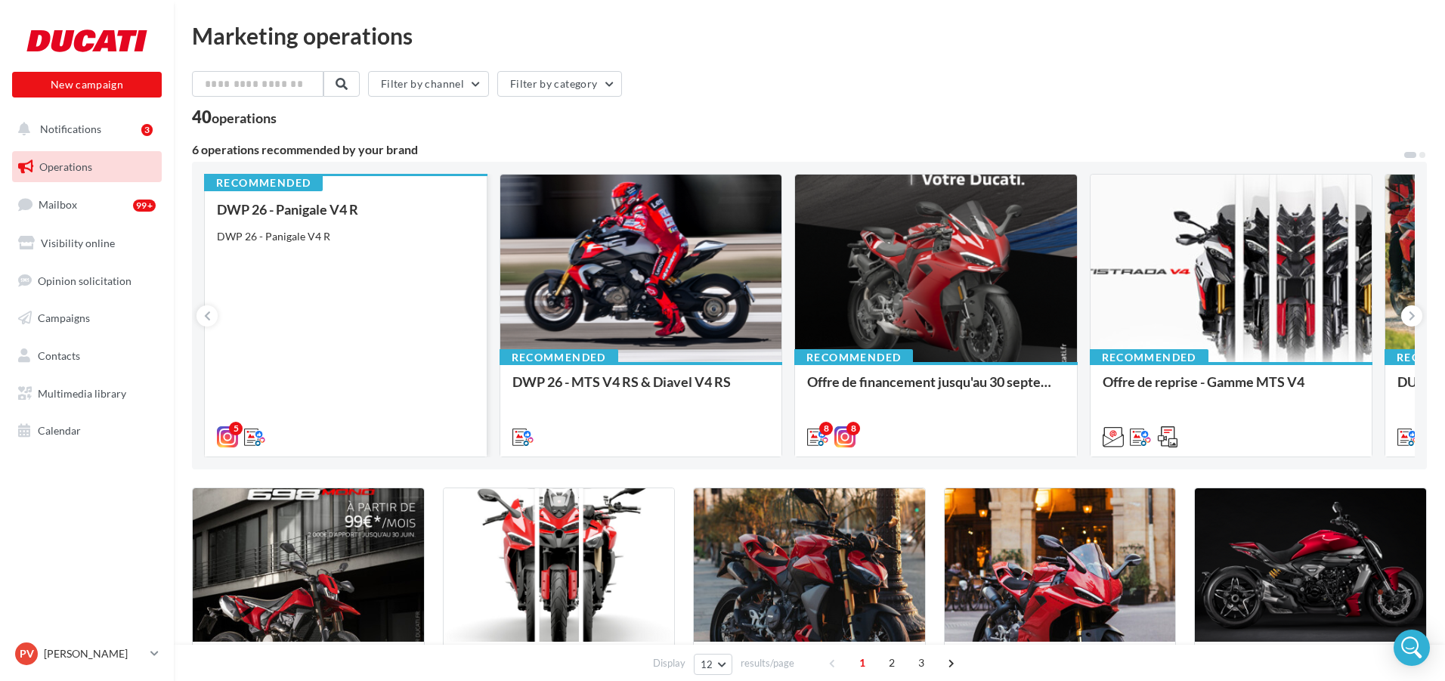
click at [398, 244] on div "DWP 26 - Panigale V4 R DWP 26 - Panigale V4 R" at bounding box center [346, 322] width 258 height 241
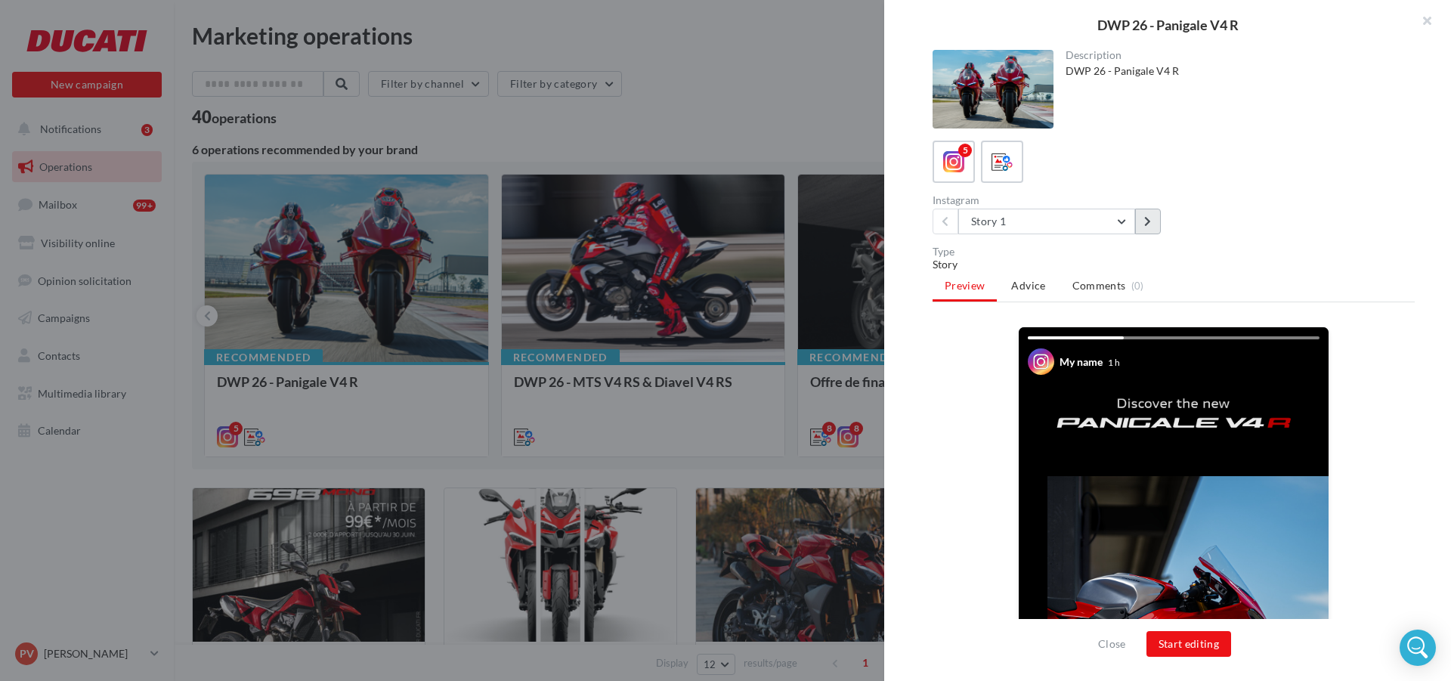
click at [1143, 212] on button at bounding box center [1148, 222] width 26 height 26
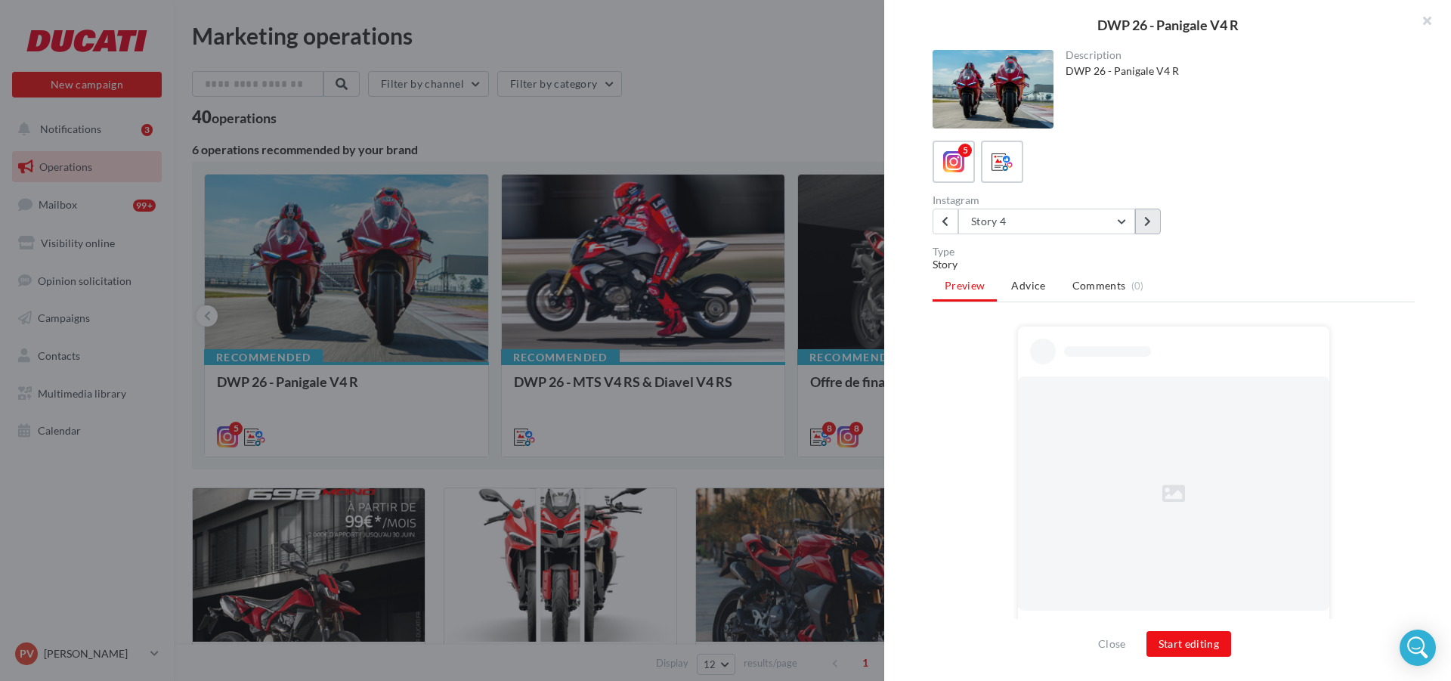
click at [1143, 212] on button at bounding box center [1148, 222] width 26 height 26
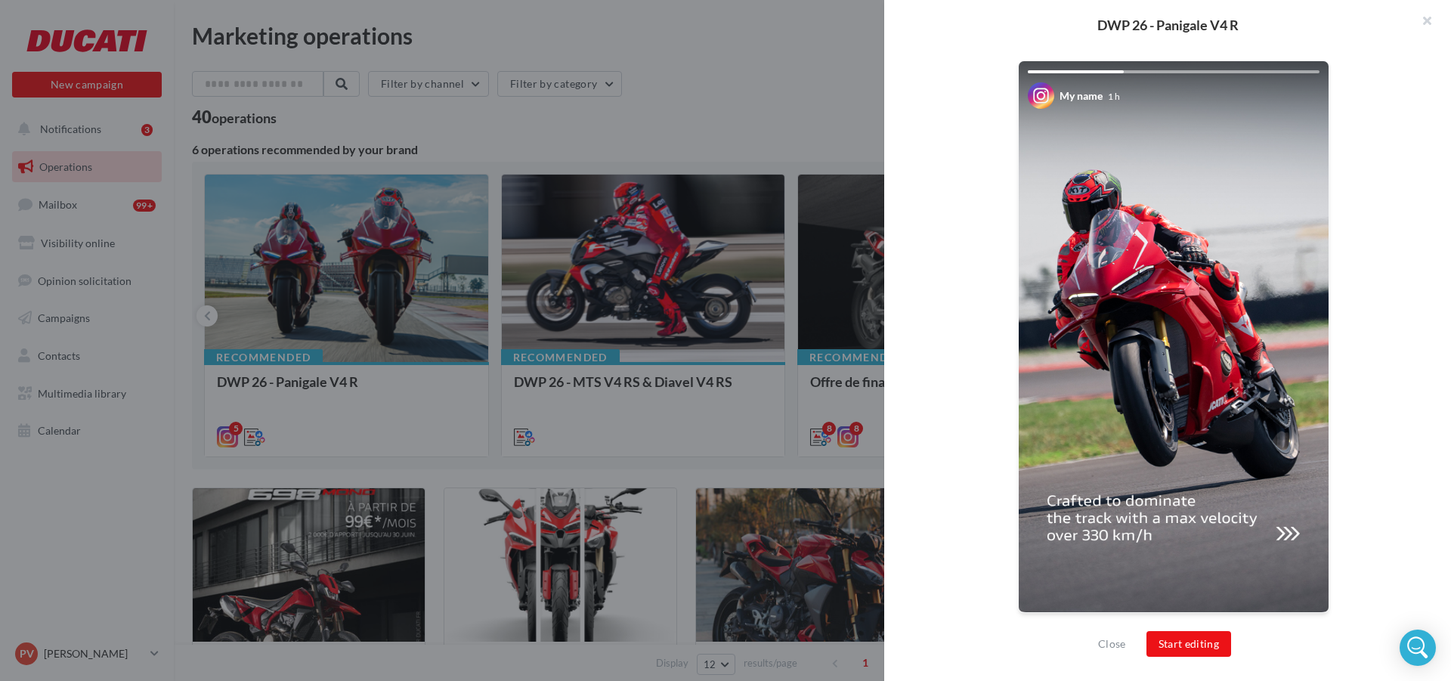
scroll to position [35, 0]
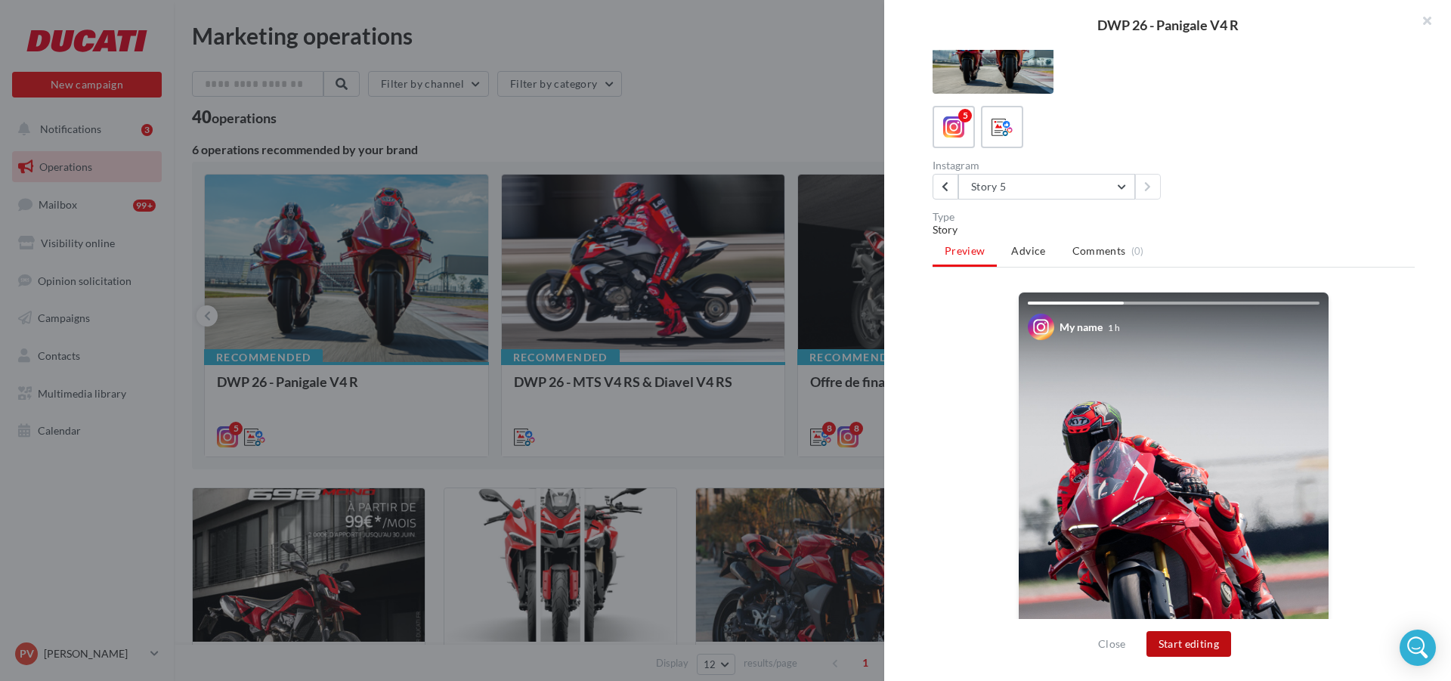
click at [1190, 639] on button "Start editing" at bounding box center [1188, 644] width 85 height 26
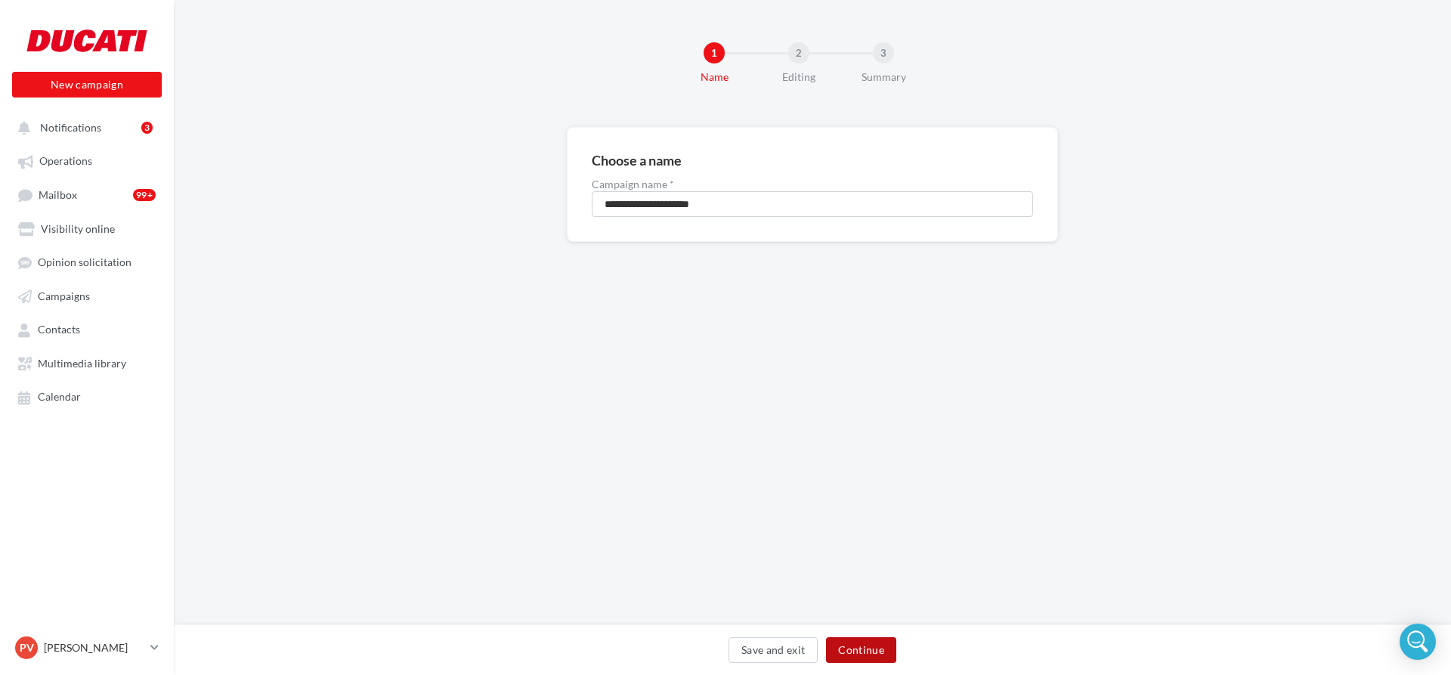
click at [865, 646] on button "Continue" at bounding box center [861, 650] width 70 height 26
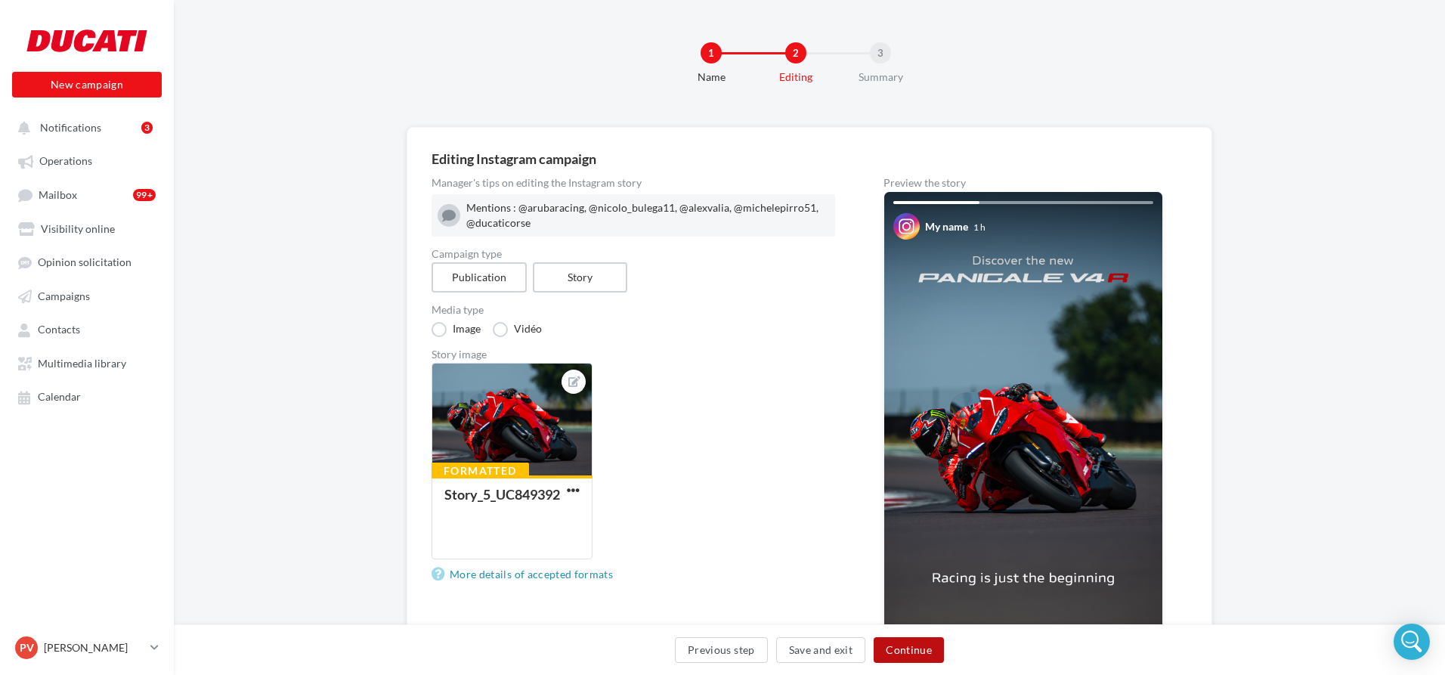
click at [922, 651] on button "Continue" at bounding box center [909, 650] width 70 height 26
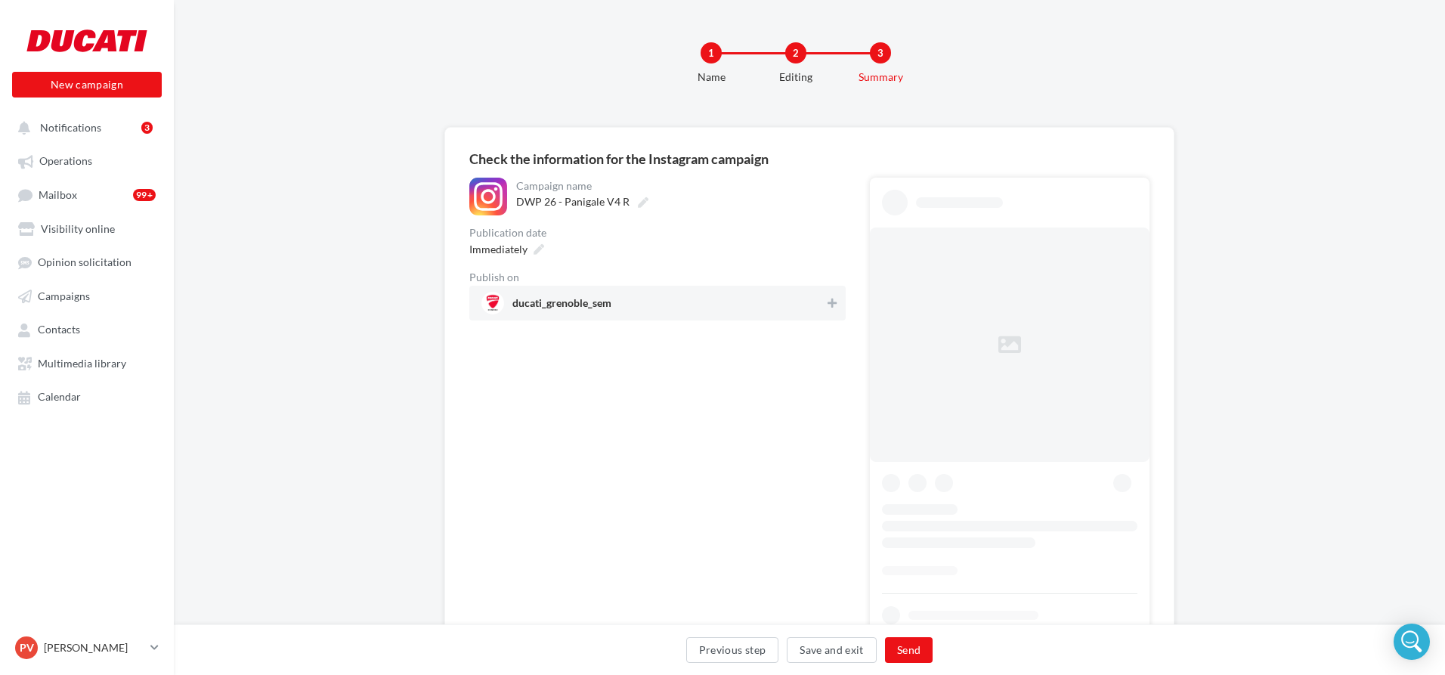
click at [758, 316] on div "ducati_grenoble_sem" at bounding box center [657, 303] width 376 height 35
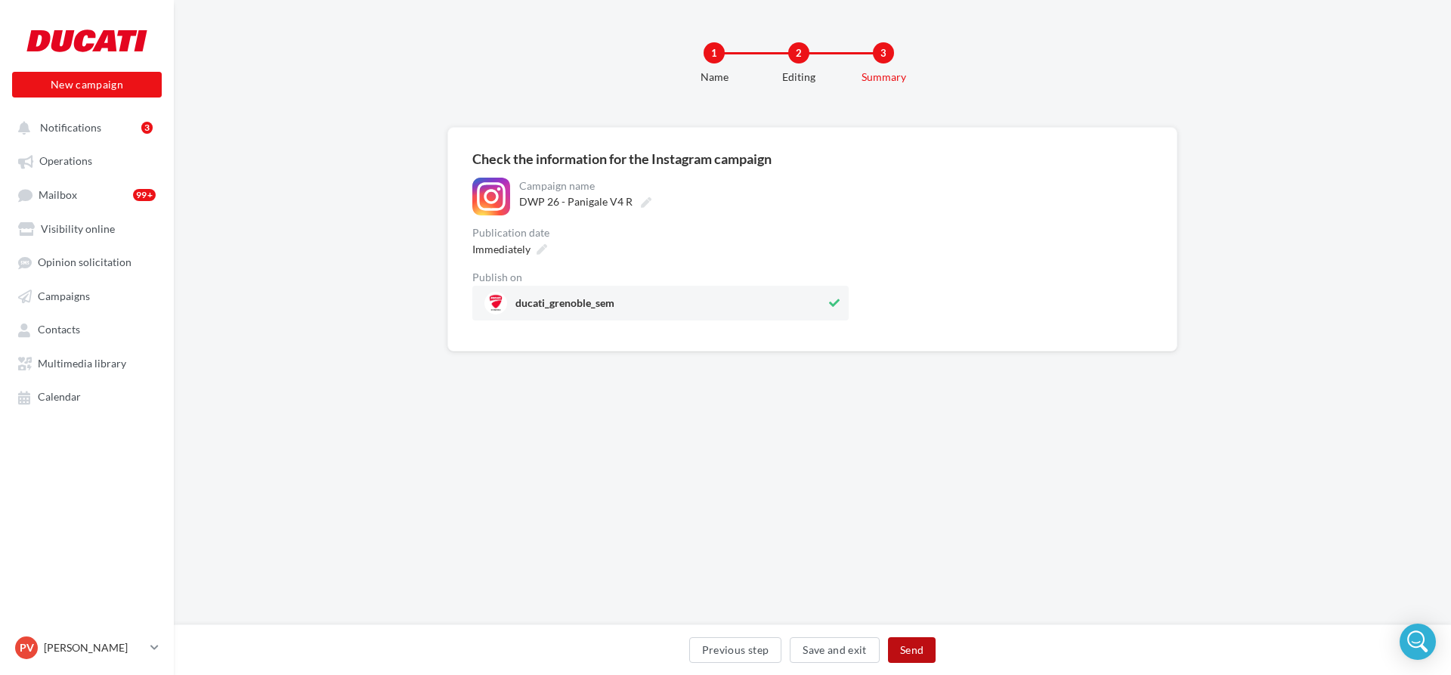
click at [910, 651] on button "Send" at bounding box center [912, 650] width 48 height 26
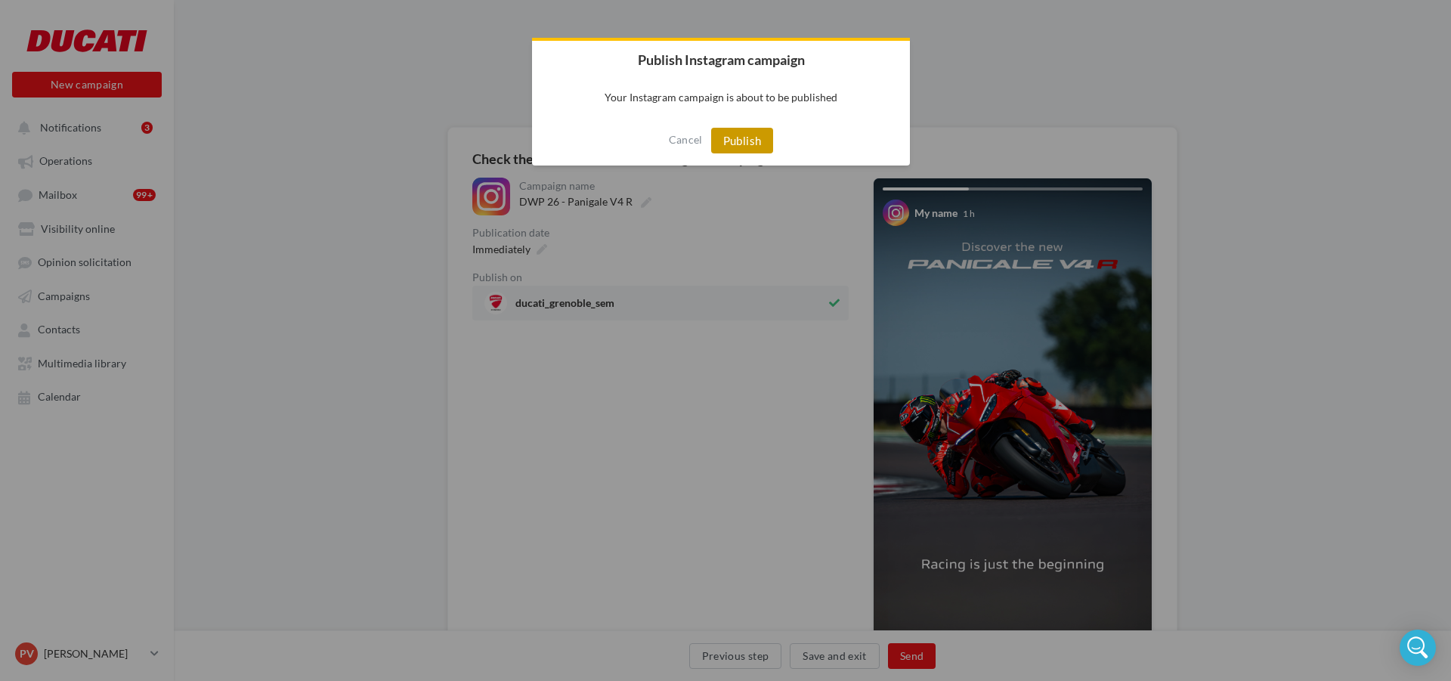
click at [744, 152] on button "Publish" at bounding box center [742, 141] width 63 height 26
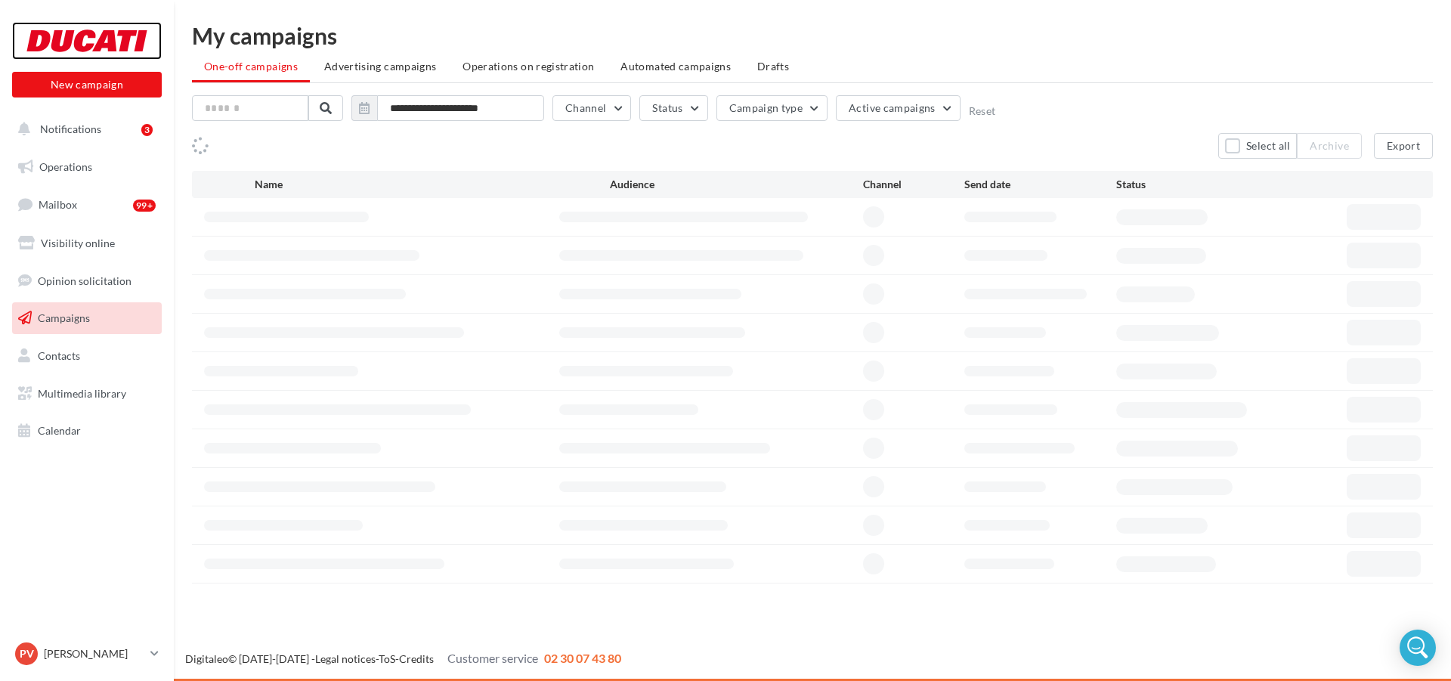
click at [116, 28] on div at bounding box center [86, 41] width 121 height 38
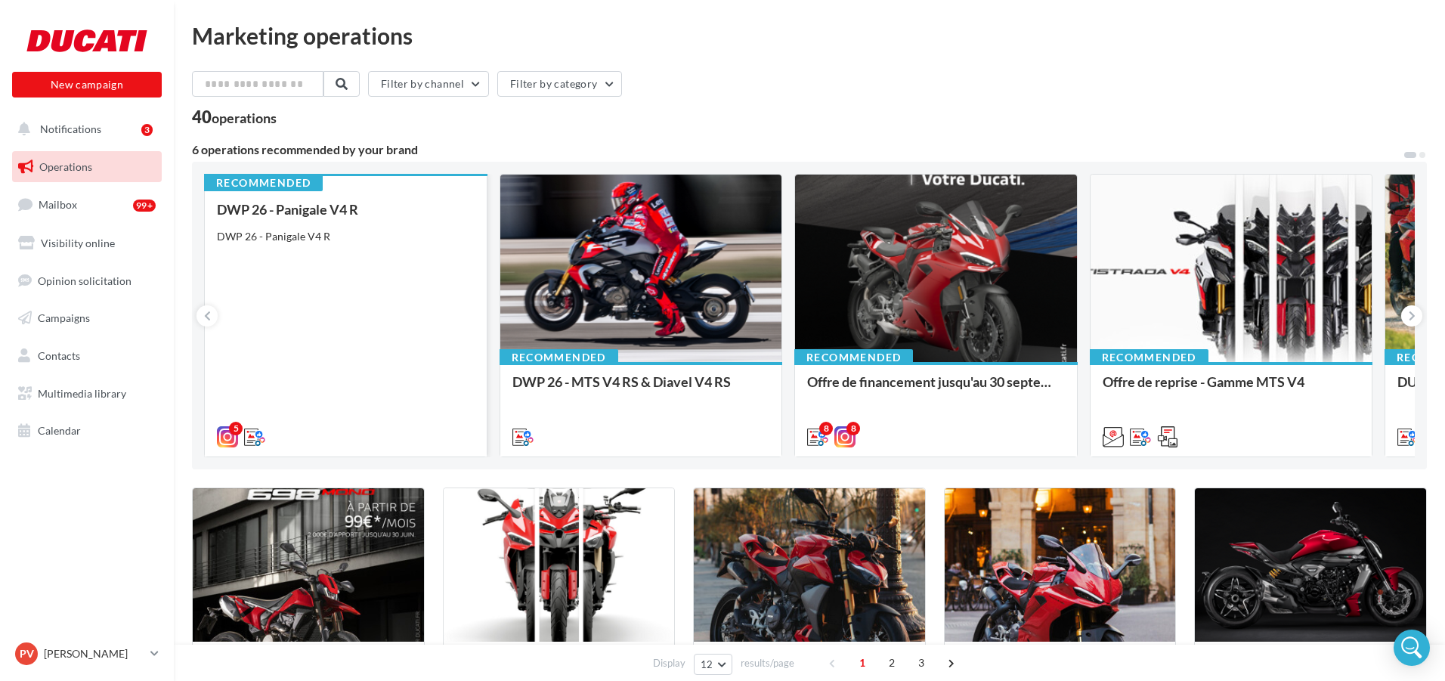
click at [382, 228] on div "DWP 26 - Panigale V4 R DWP 26 - Panigale V4 R" at bounding box center [346, 322] width 258 height 241
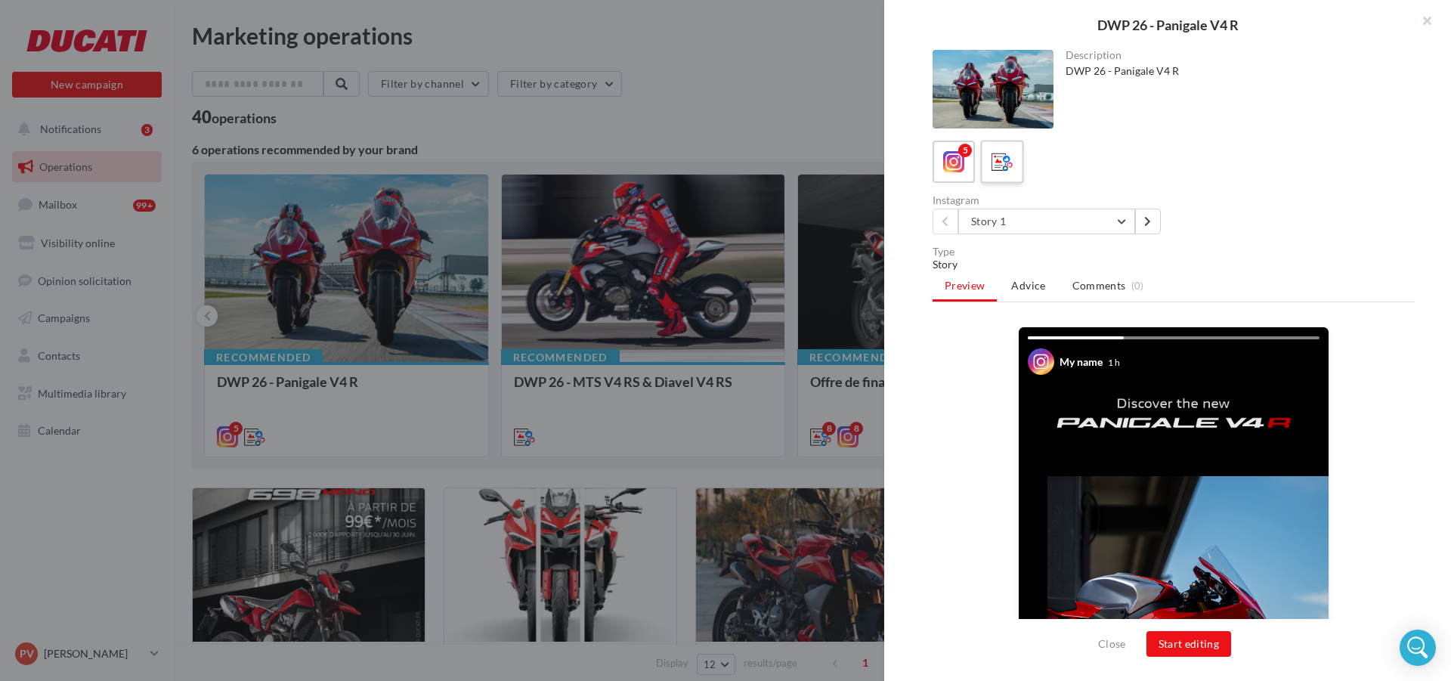
click at [1004, 164] on icon at bounding box center [1003, 162] width 22 height 22
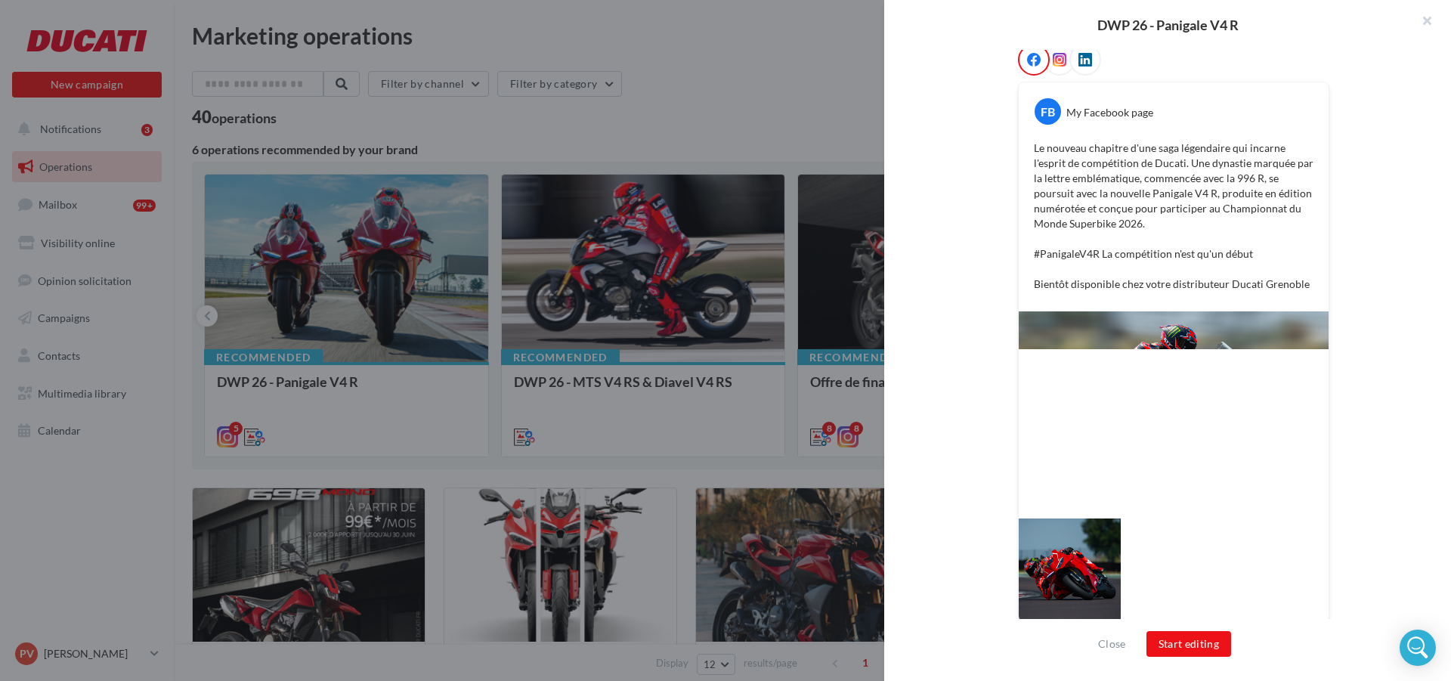
scroll to position [259, 0]
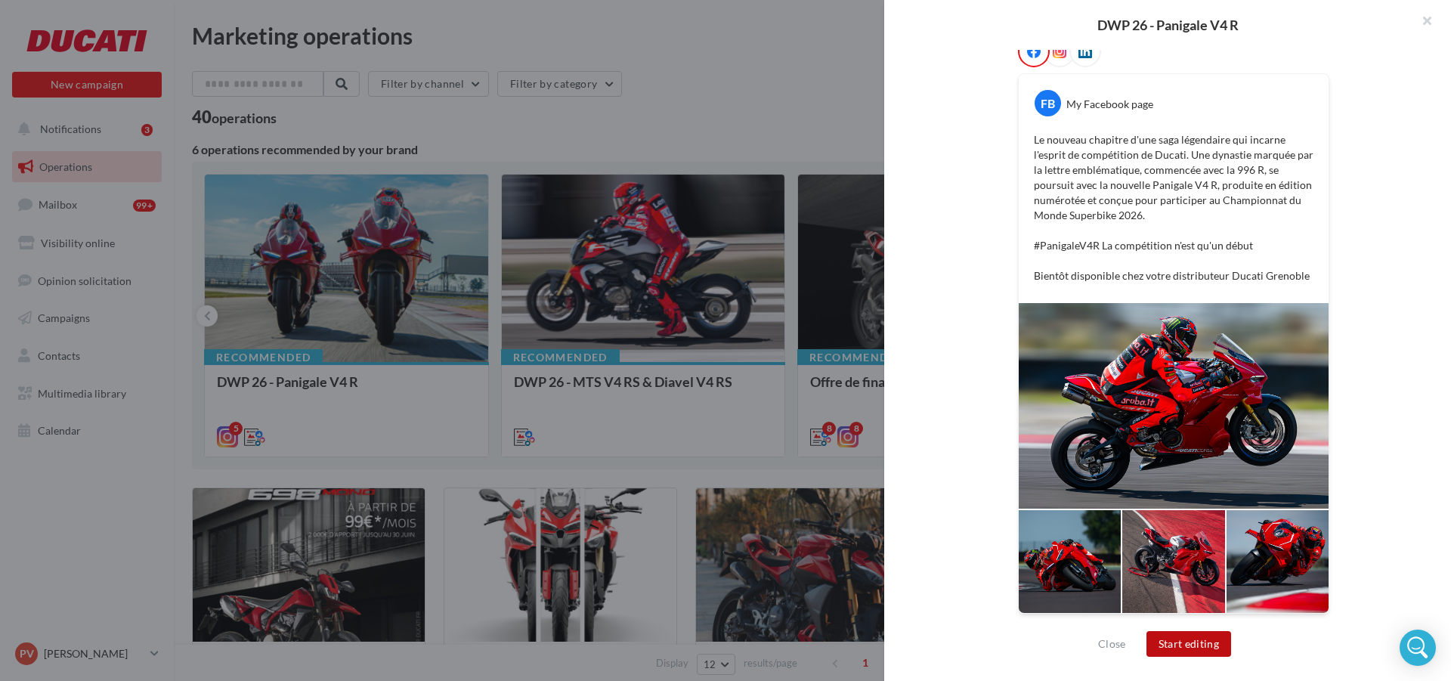
click at [1182, 639] on button "Start editing" at bounding box center [1188, 644] width 85 height 26
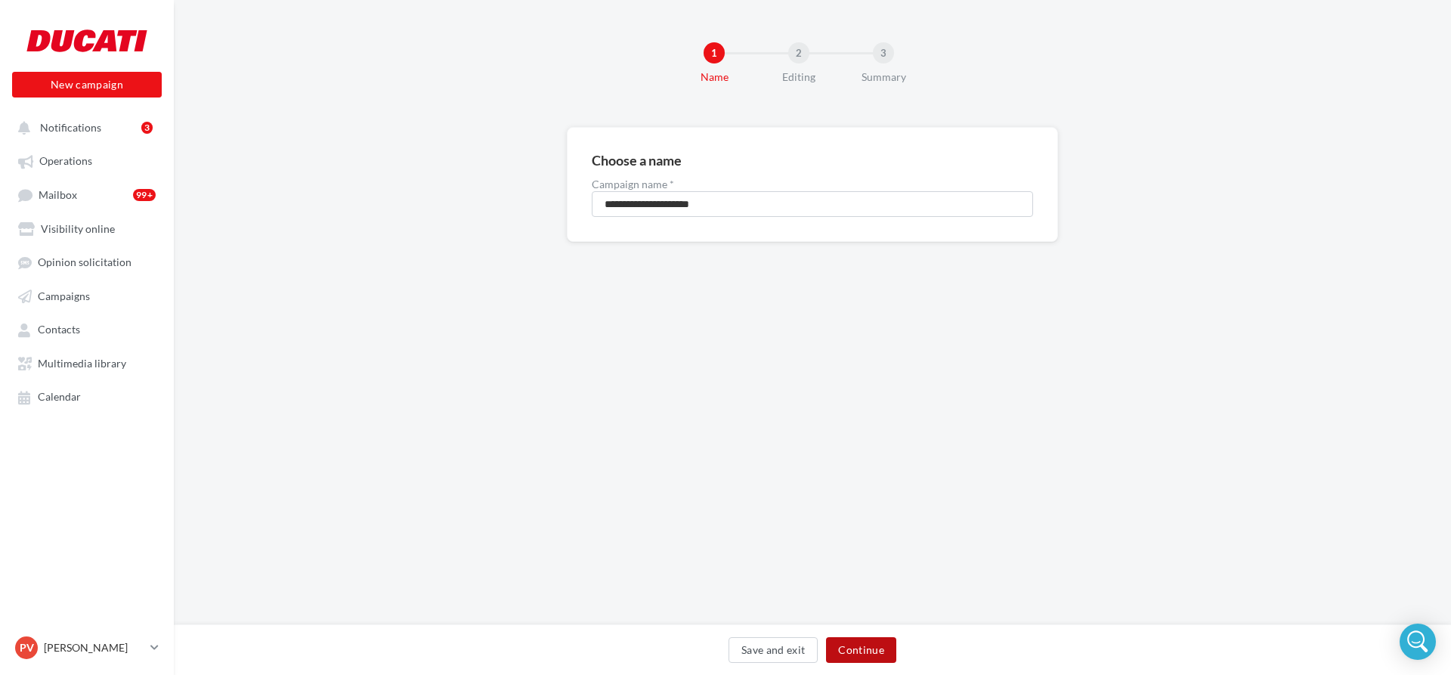
click at [866, 638] on button "Continue" at bounding box center [861, 650] width 70 height 26
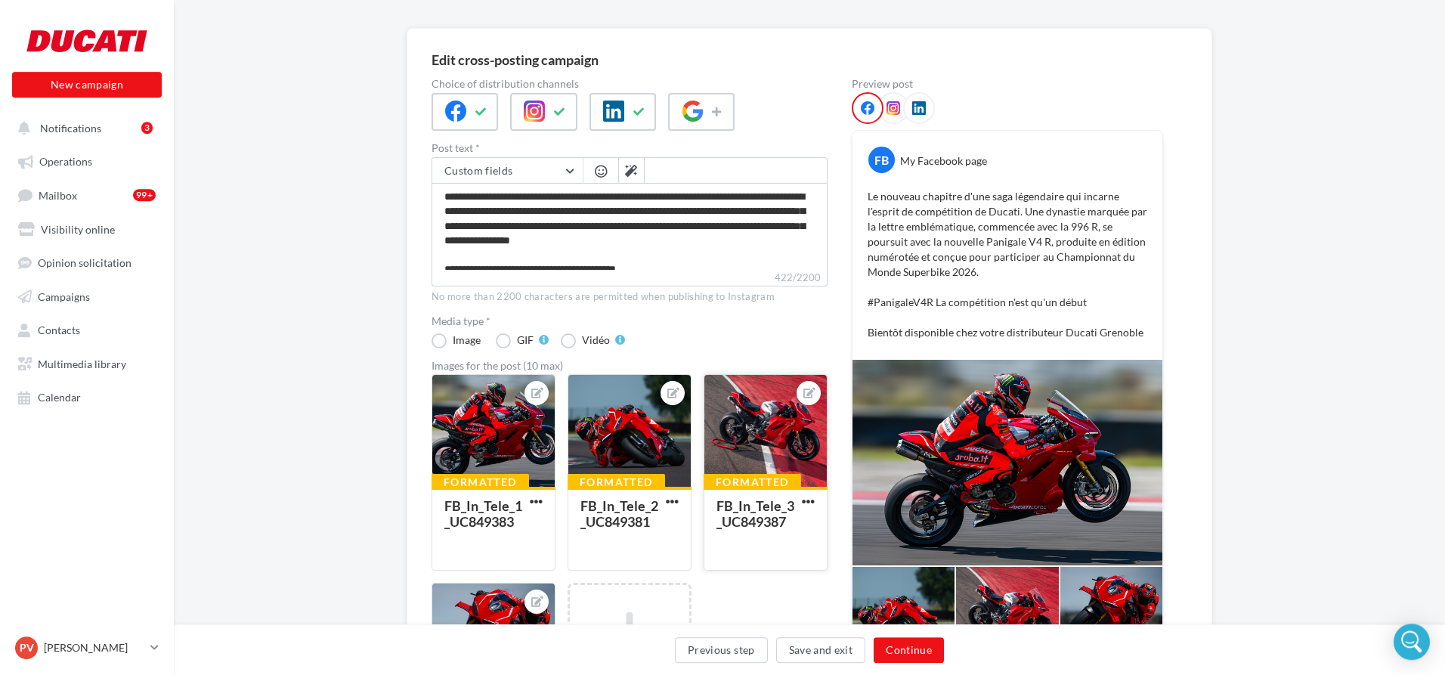
scroll to position [77, 0]
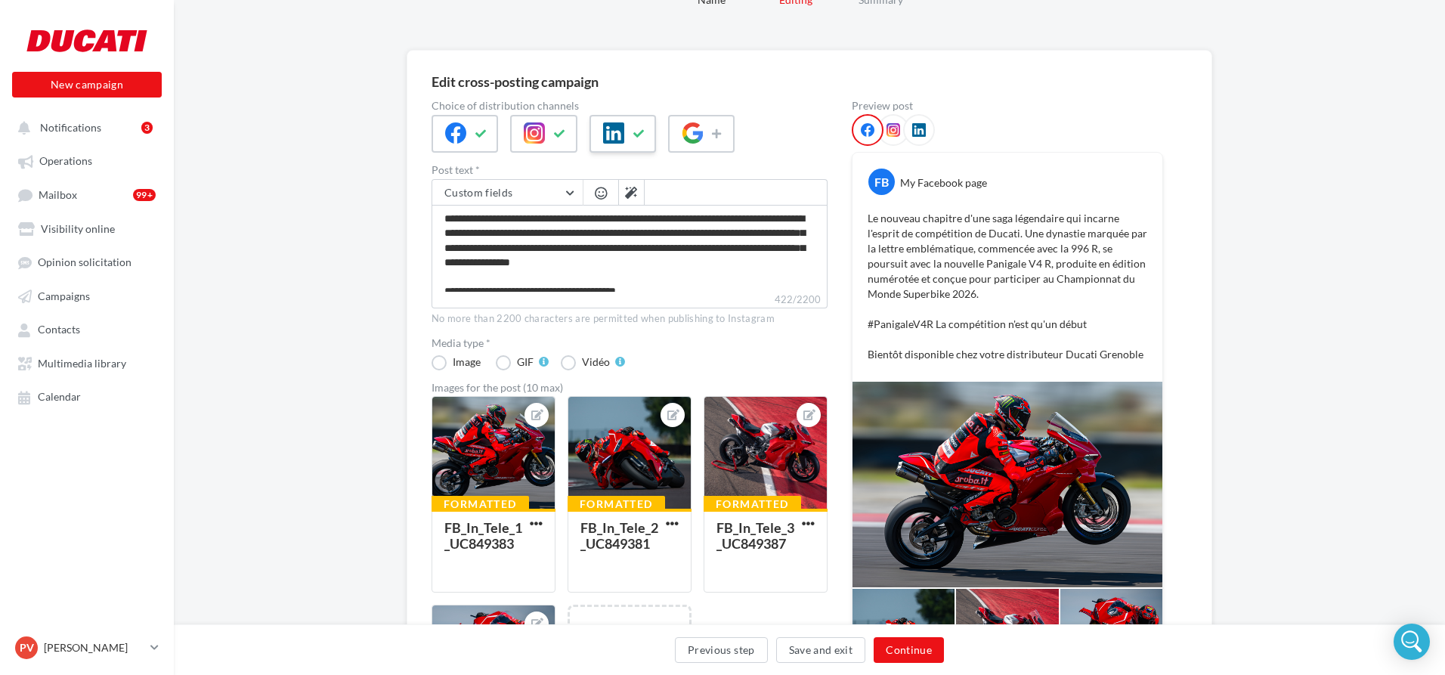
click at [637, 138] on icon at bounding box center [639, 133] width 12 height 11
click at [896, 125] on icon at bounding box center [893, 130] width 14 height 14
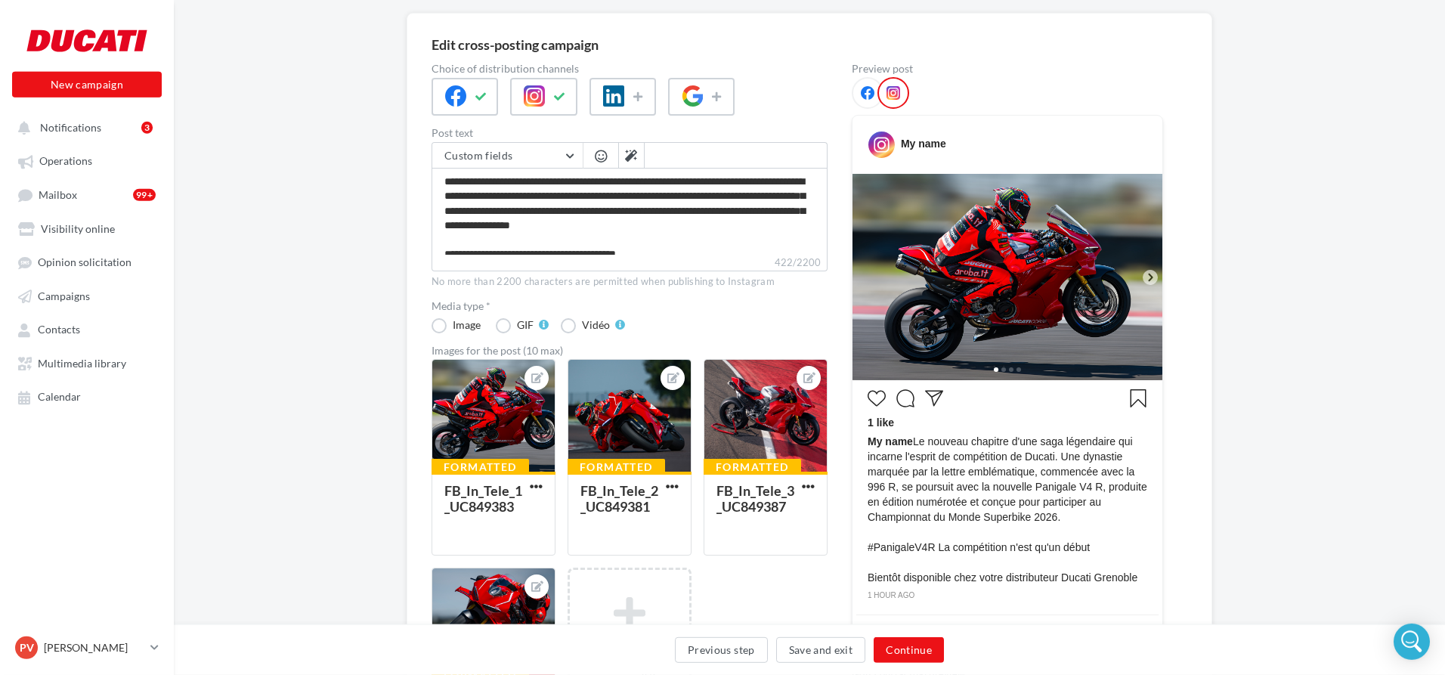
scroll to position [154, 0]
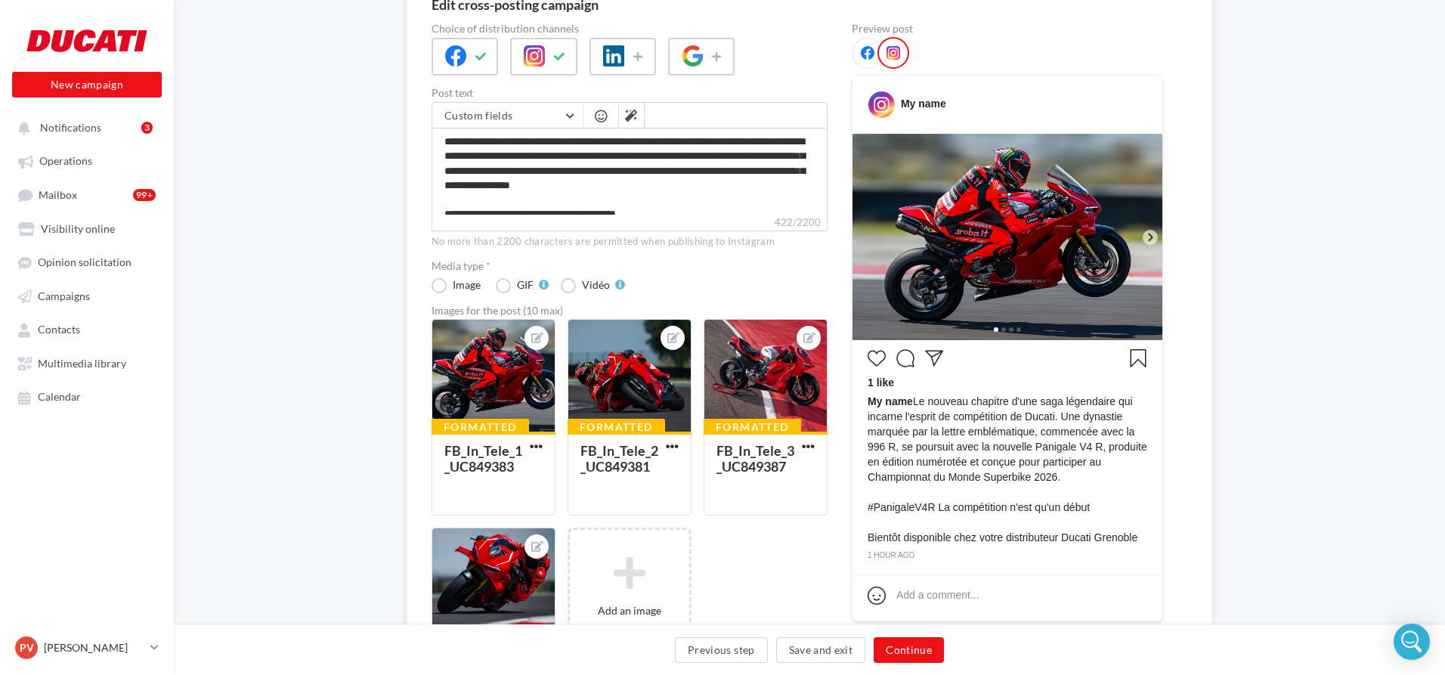
click at [1149, 234] on icon at bounding box center [1150, 237] width 5 height 8
click at [871, 55] on icon at bounding box center [868, 53] width 14 height 14
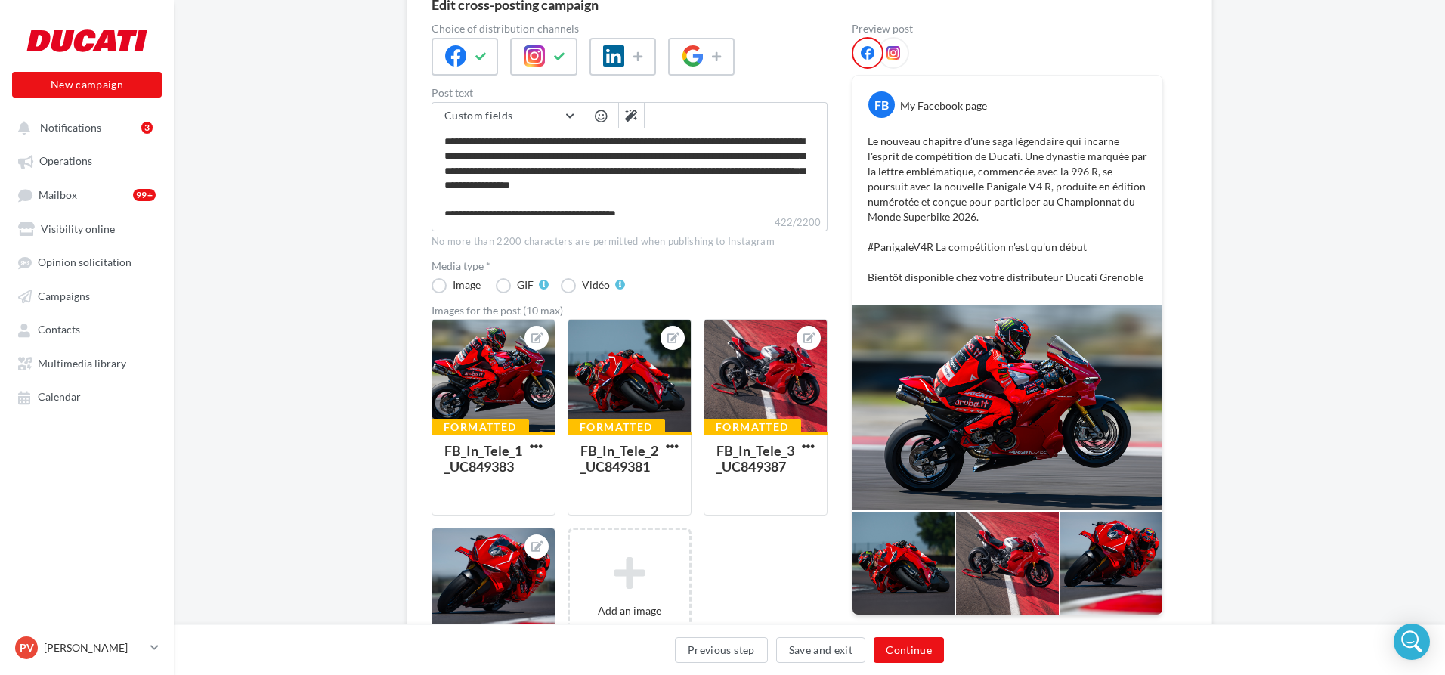
click at [896, 48] on icon at bounding box center [893, 53] width 14 height 14
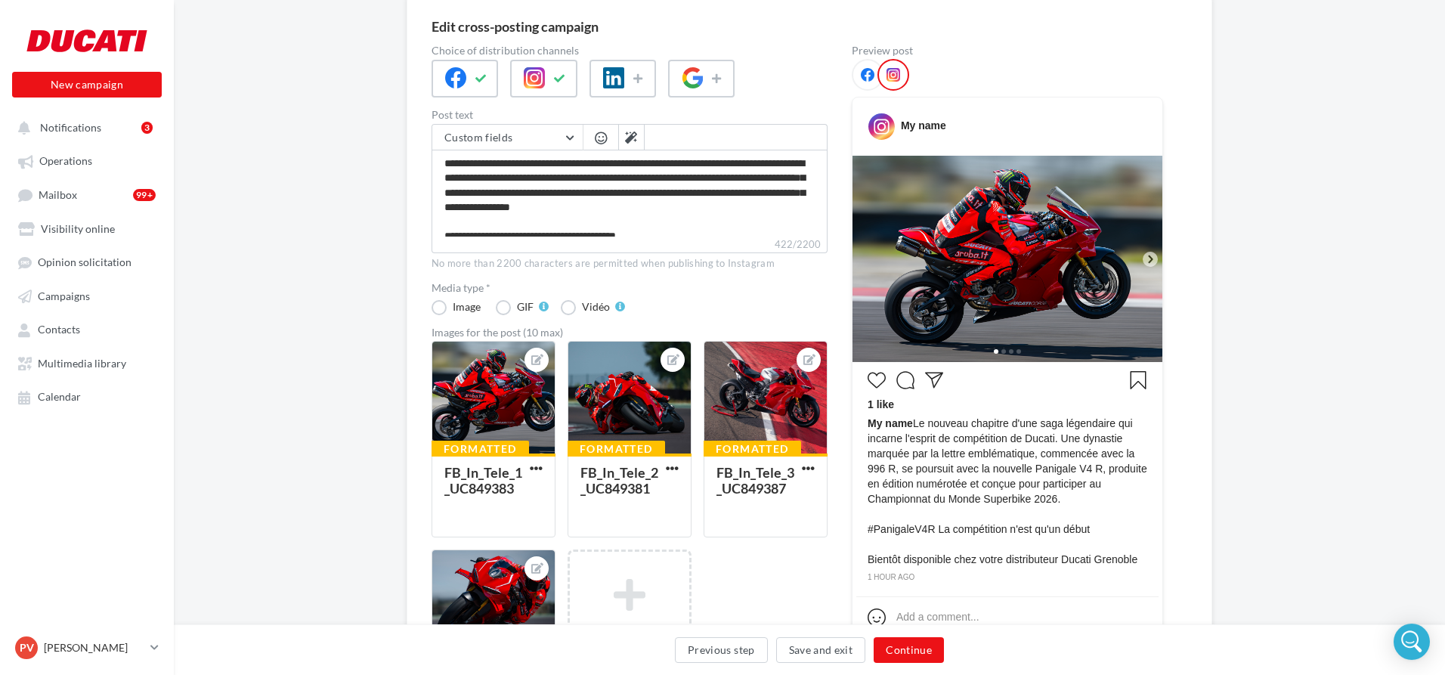
scroll to position [95, 0]
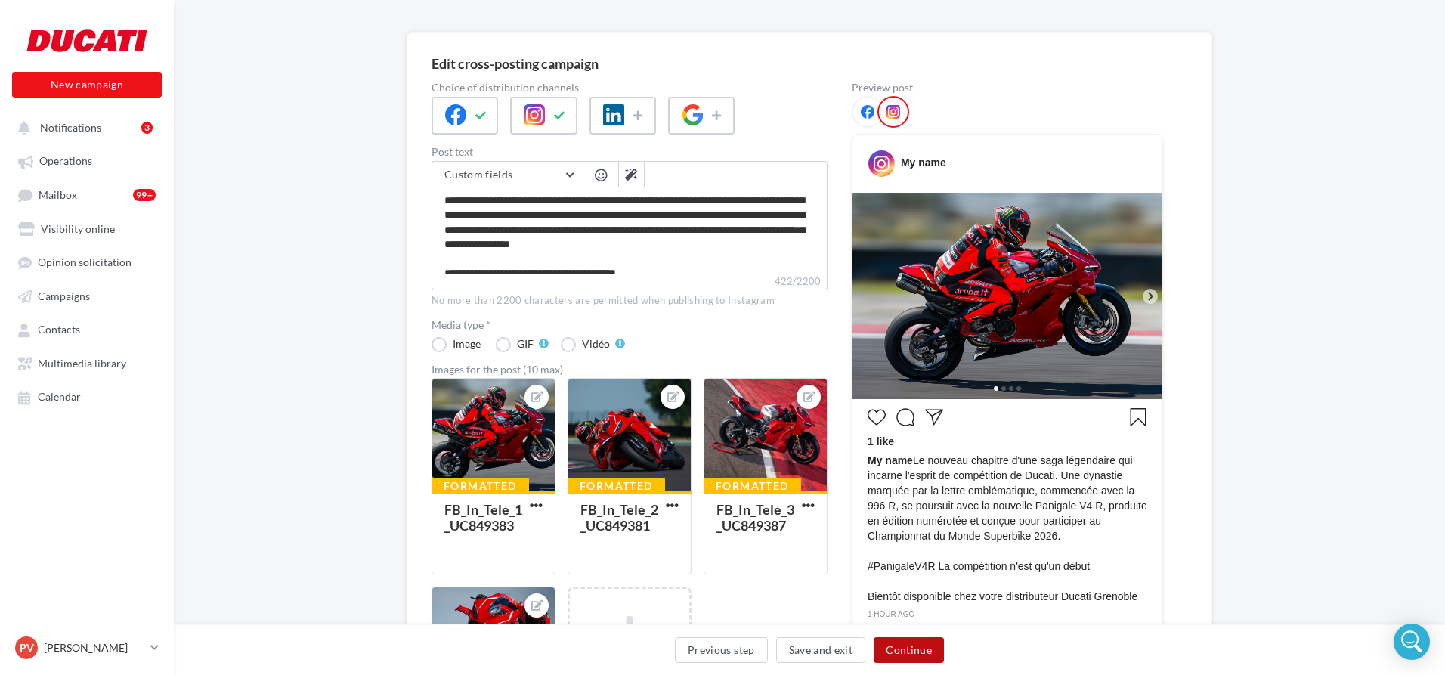
click at [928, 652] on button "Continue" at bounding box center [909, 650] width 70 height 26
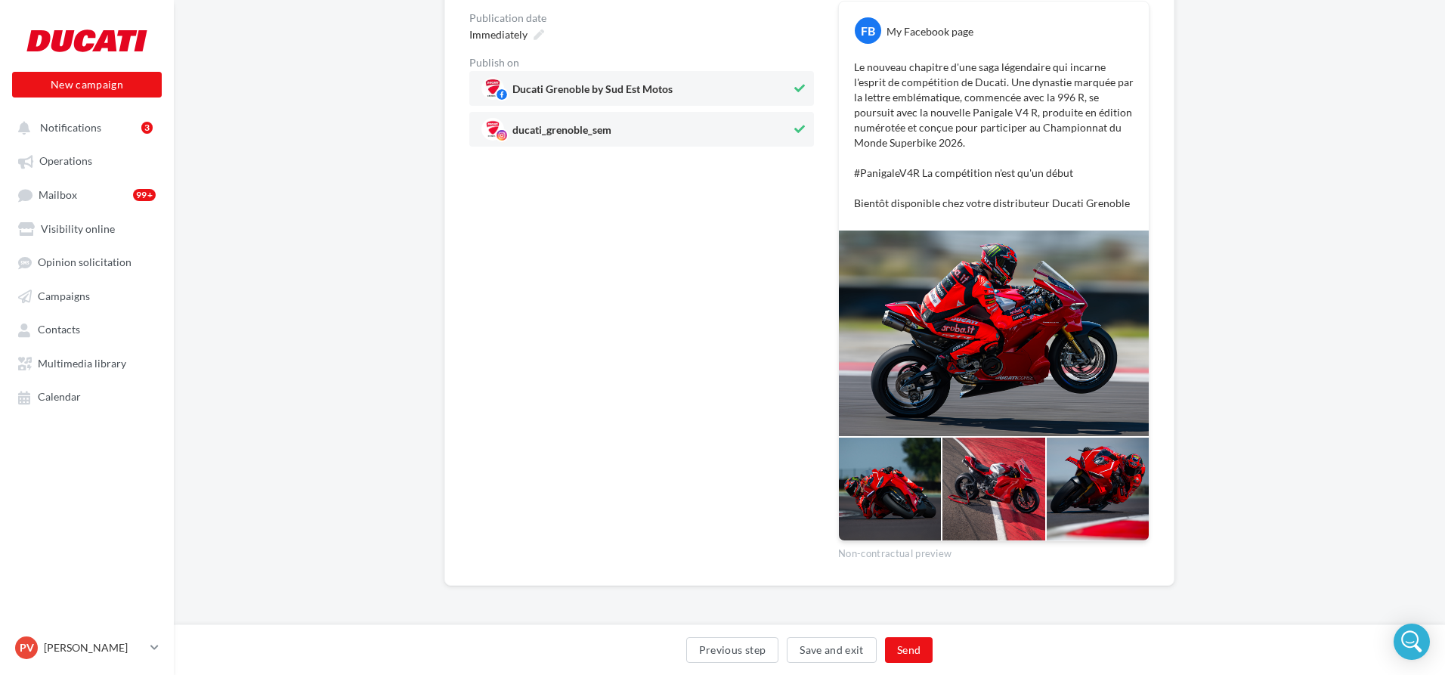
scroll to position [0, 0]
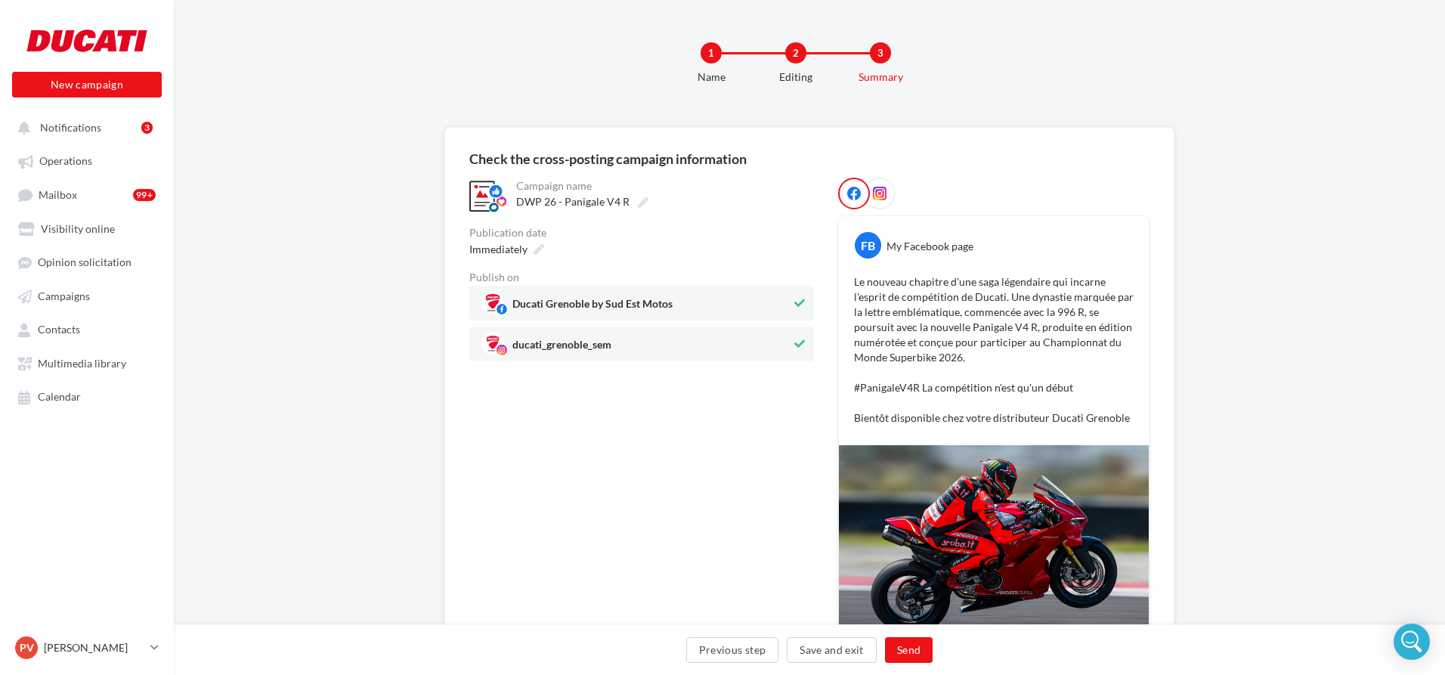
click at [879, 192] on icon at bounding box center [880, 194] width 14 height 14
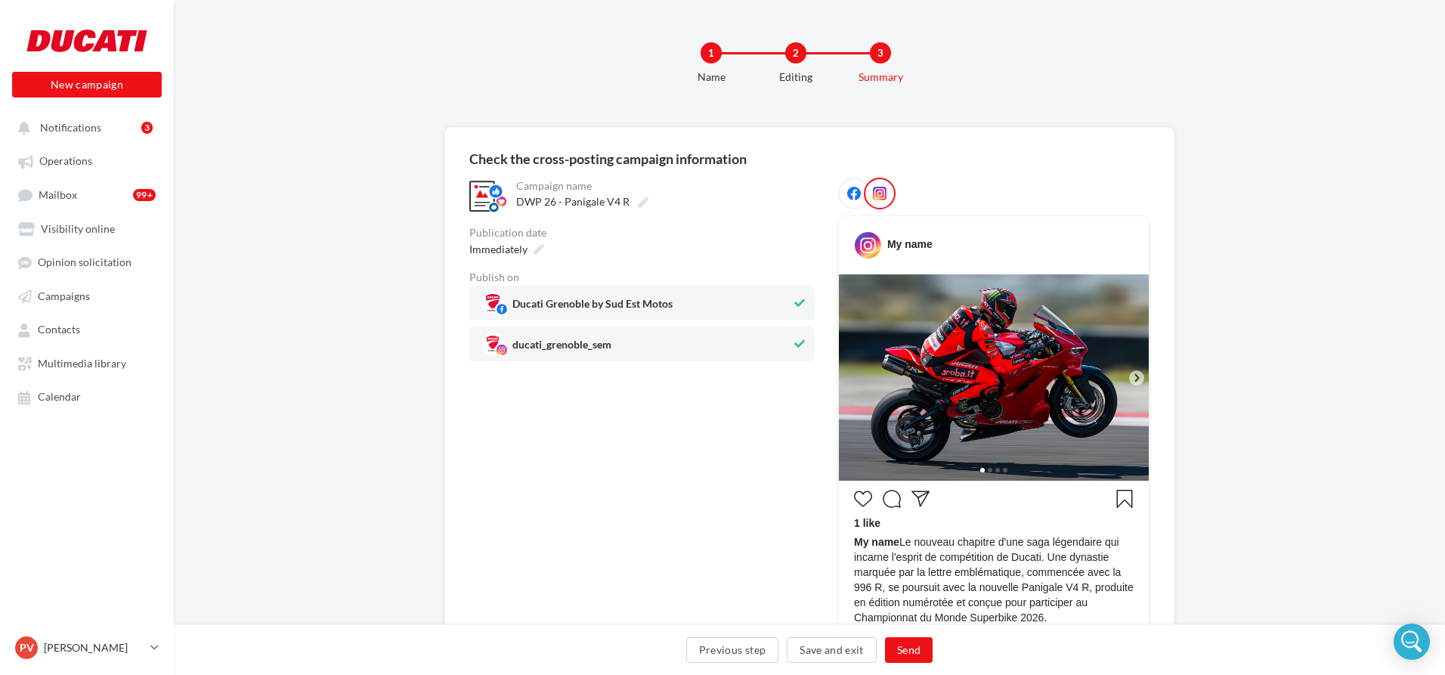
click at [1132, 375] on icon at bounding box center [1137, 378] width 14 height 14
click at [1137, 375] on icon at bounding box center [1136, 377] width 5 height 8
click at [846, 195] on div at bounding box center [854, 194] width 32 height 32
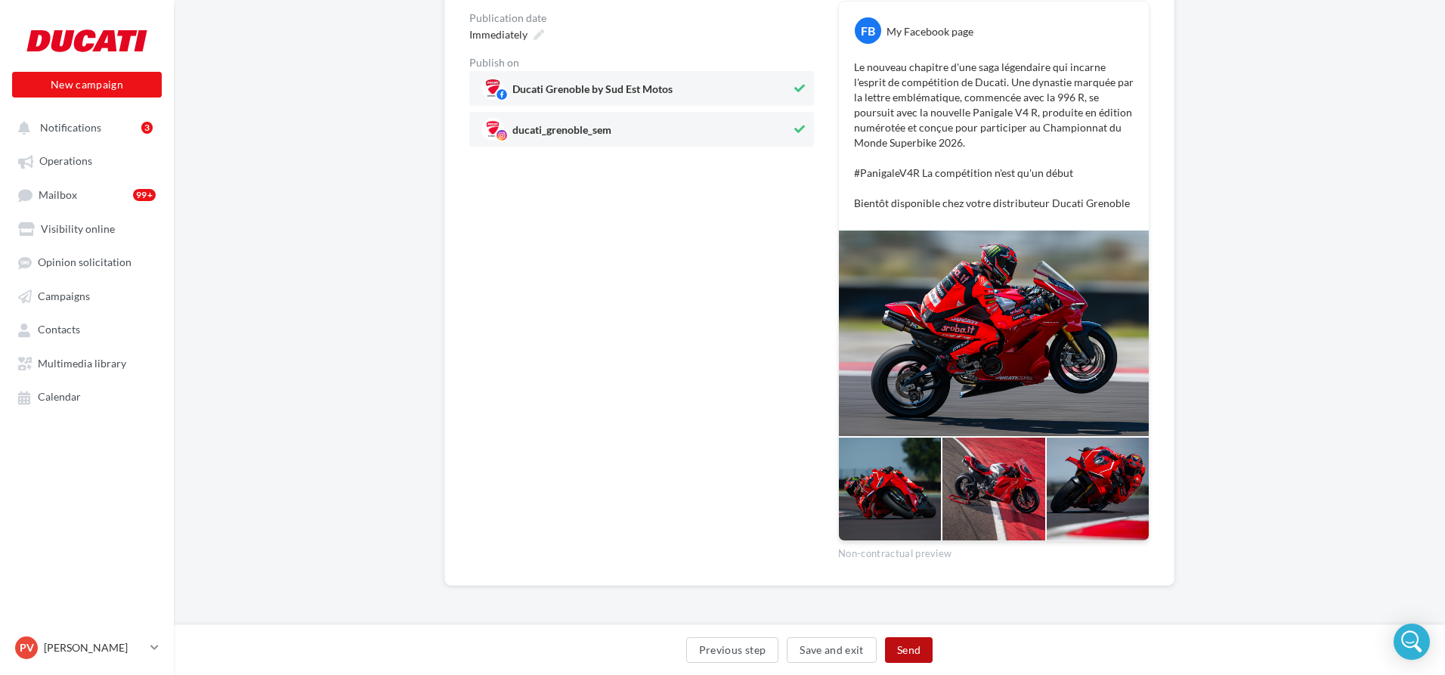
click at [907, 645] on button "Send" at bounding box center [909, 650] width 48 height 26
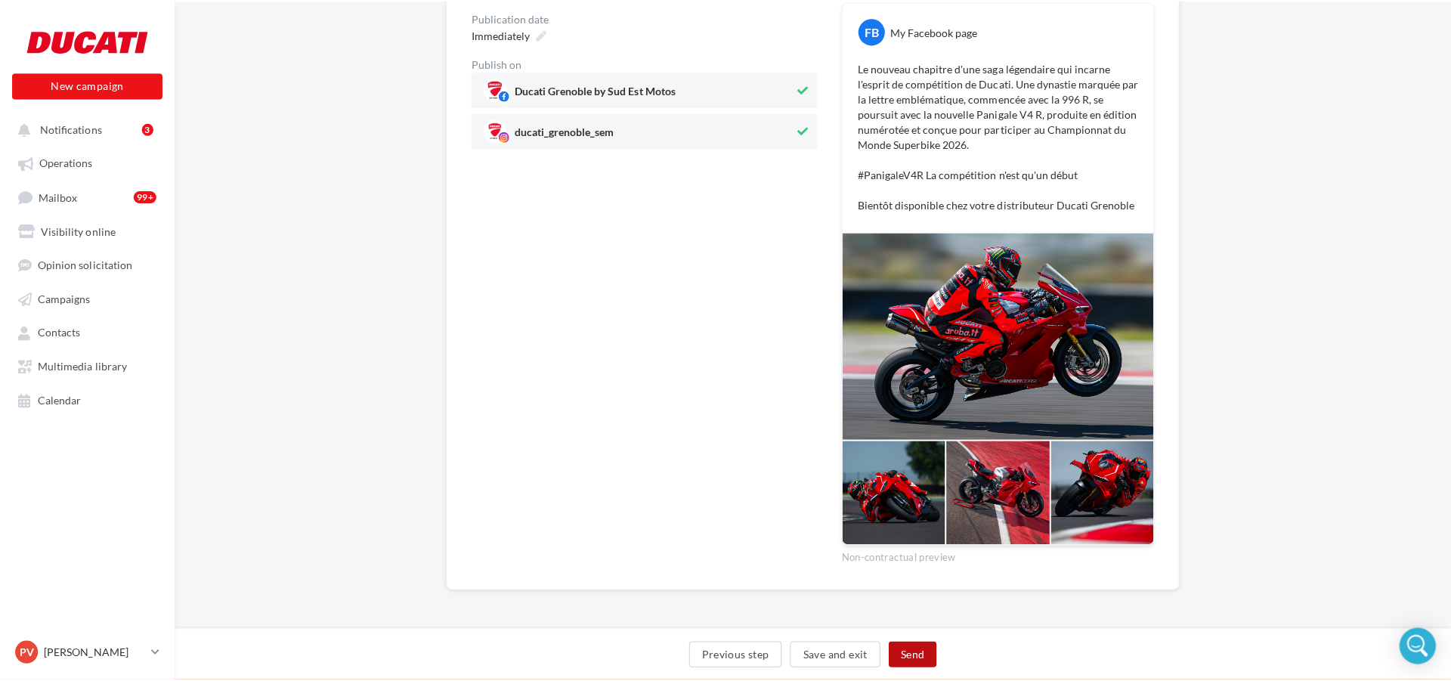
scroll to position [209, 0]
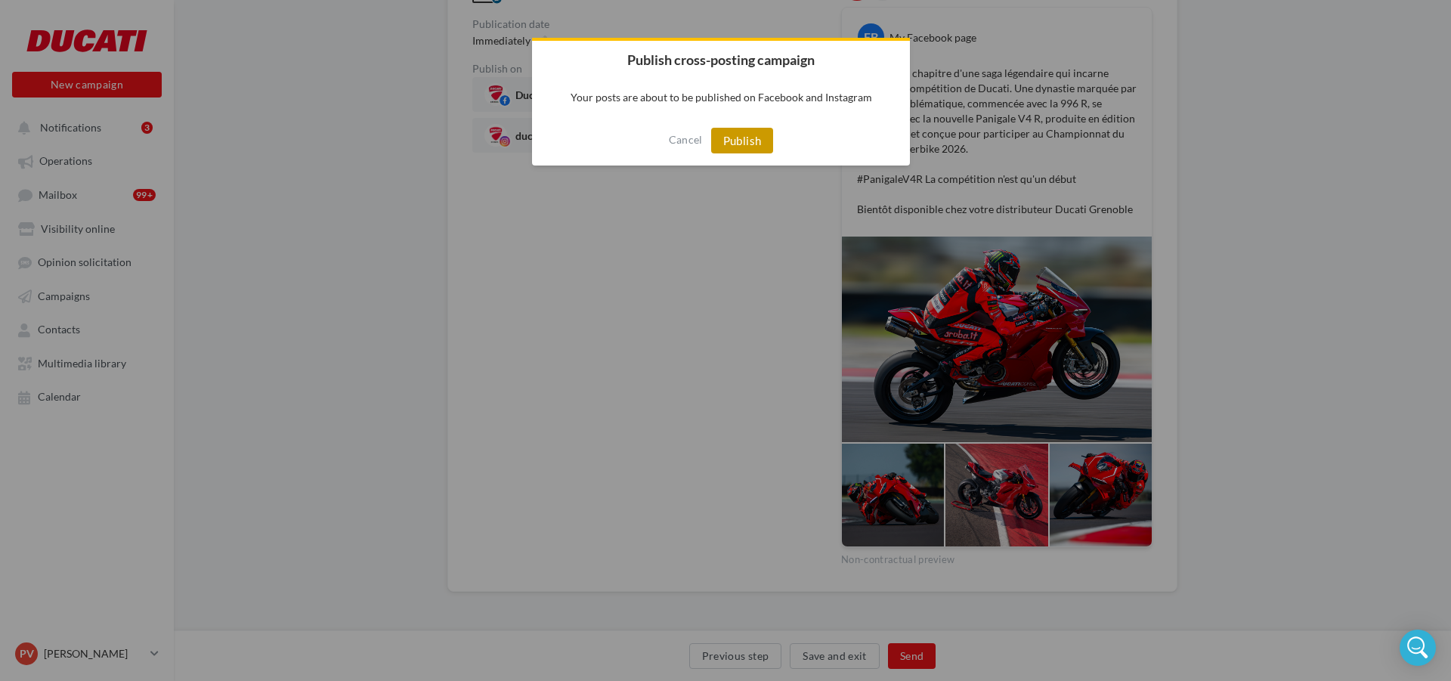
click at [749, 139] on button "Publish" at bounding box center [742, 141] width 63 height 26
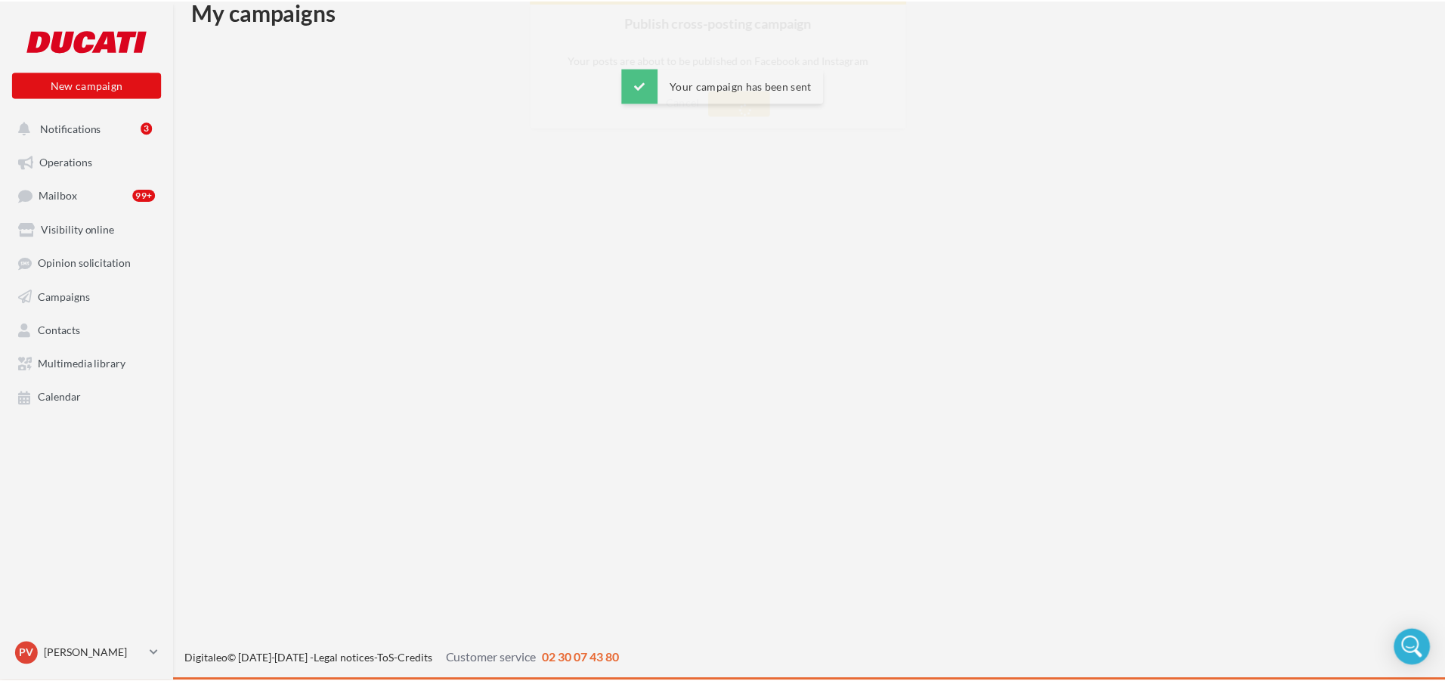
scroll to position [24, 0]
